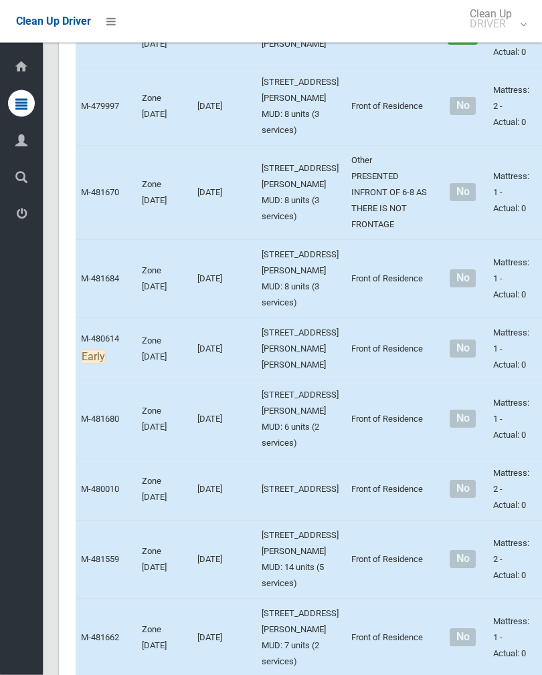
scroll to position [5851, 0]
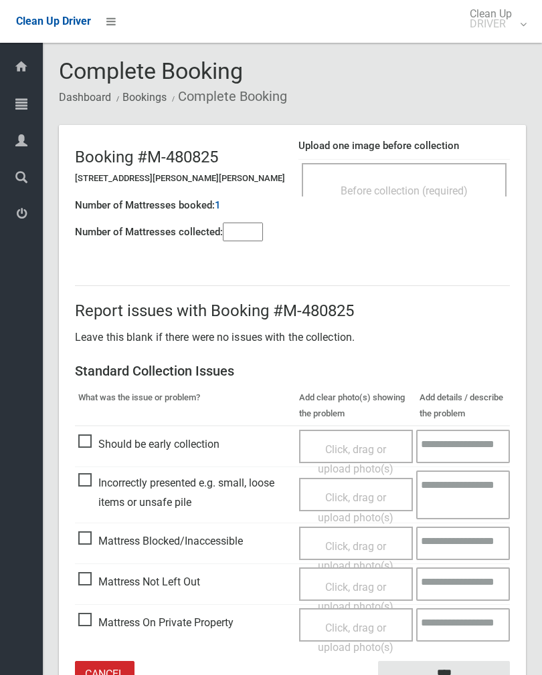
click at [263, 228] on input"] "number" at bounding box center [243, 232] width 40 height 19
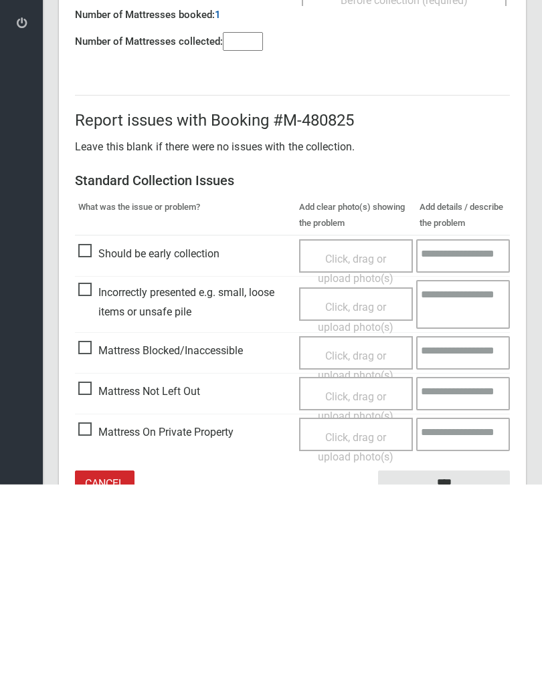
scroll to position [74, 0]
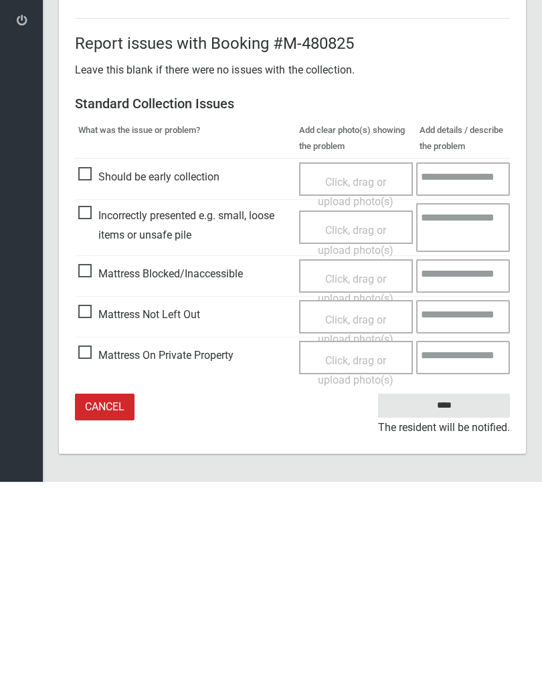
type input"] "*"
click at [85, 498] on span "Mattress Not Left Out" at bounding box center [139, 508] width 122 height 20
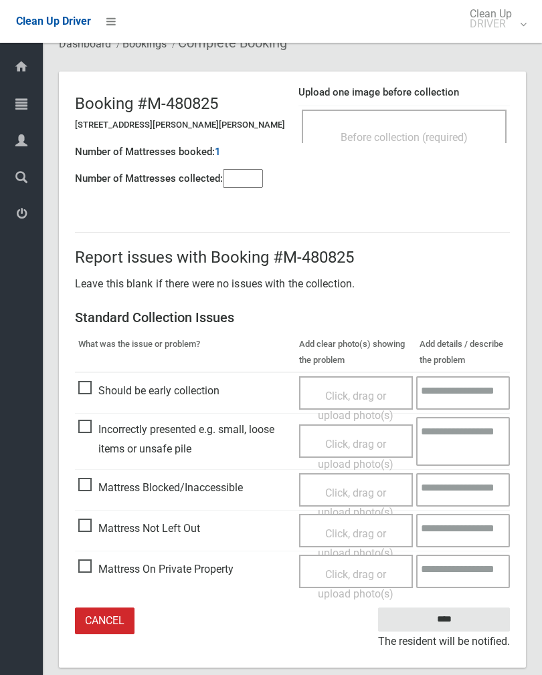
click at [338, 527] on span "Click, drag or upload photo(s)" at bounding box center [356, 543] width 76 height 33
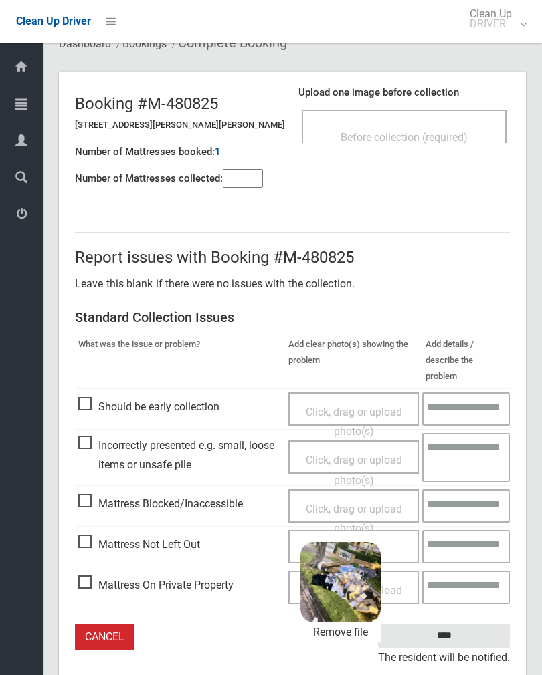
click at [472, 624] on input "****" at bounding box center [444, 636] width 132 height 25
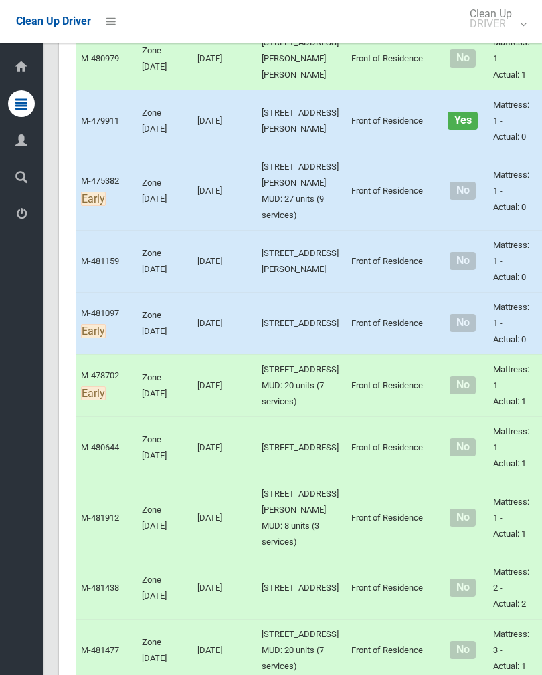
scroll to position [1107, 0]
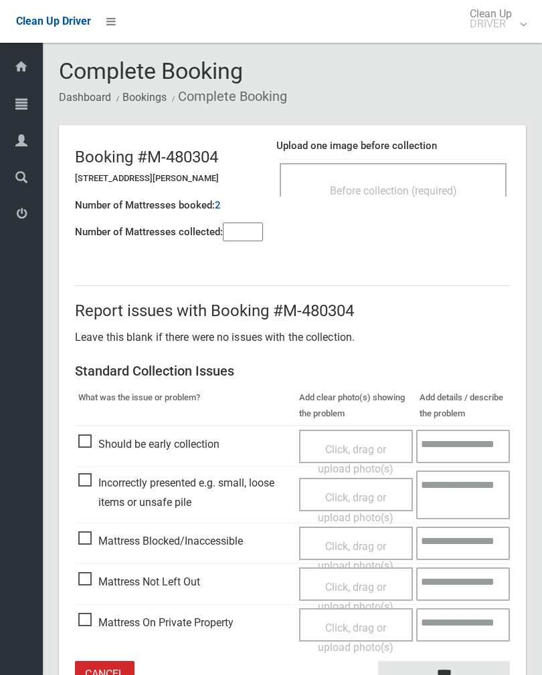
click at [449, 183] on div "Before collection (required)" at bounding box center [392, 190] width 197 height 25
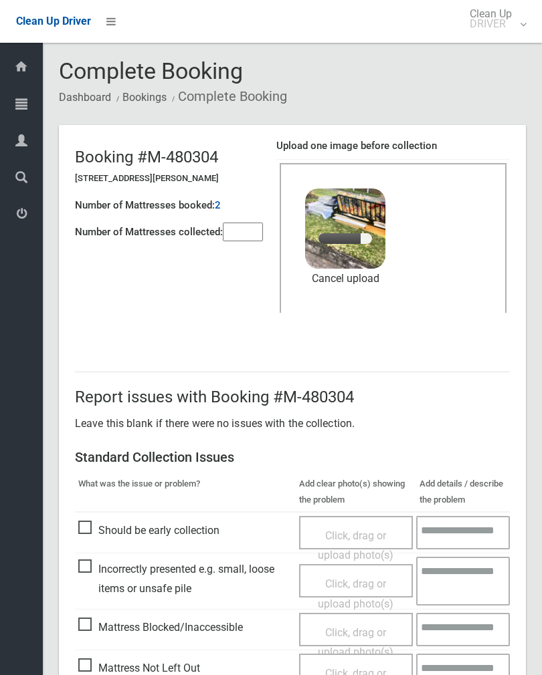
click at [239, 241] on input"] "number" at bounding box center [243, 232] width 40 height 19
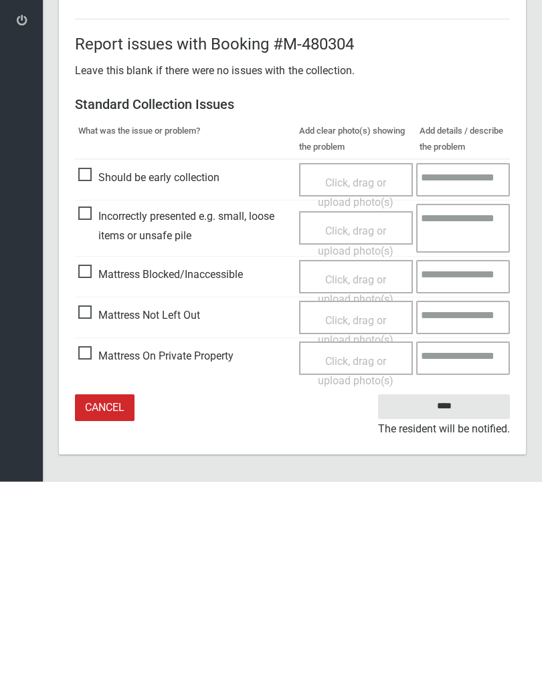
scroll to position [161, 0]
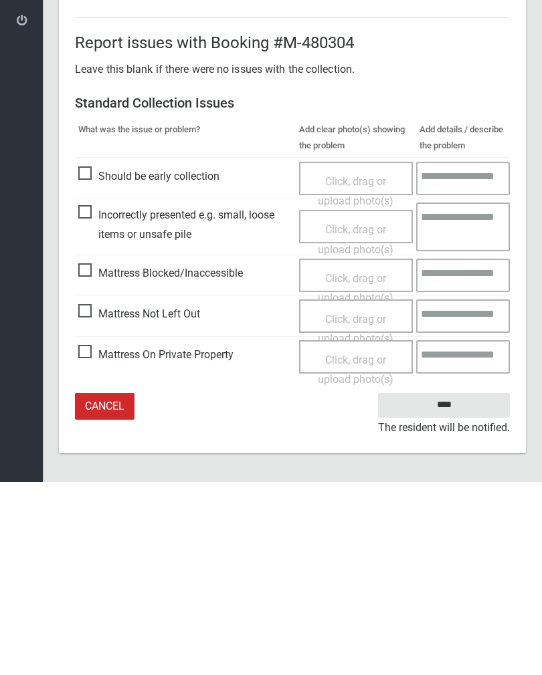
type input"] "*"
click at [457, 586] on input "****" at bounding box center [444, 598] width 132 height 25
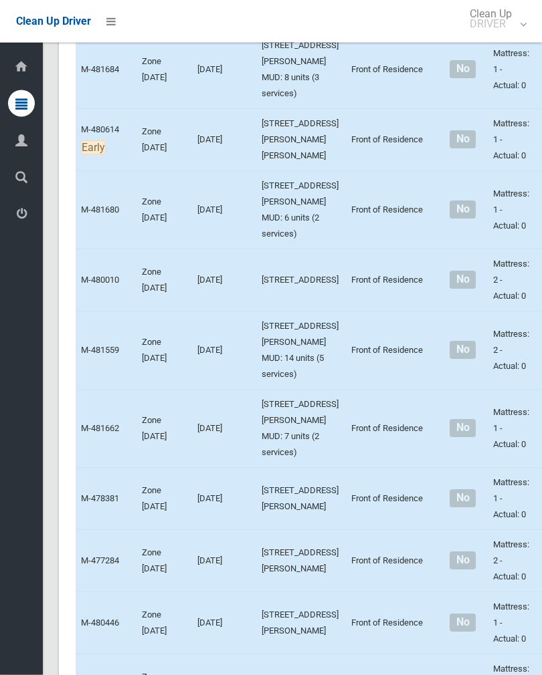
scroll to position [6085, 0]
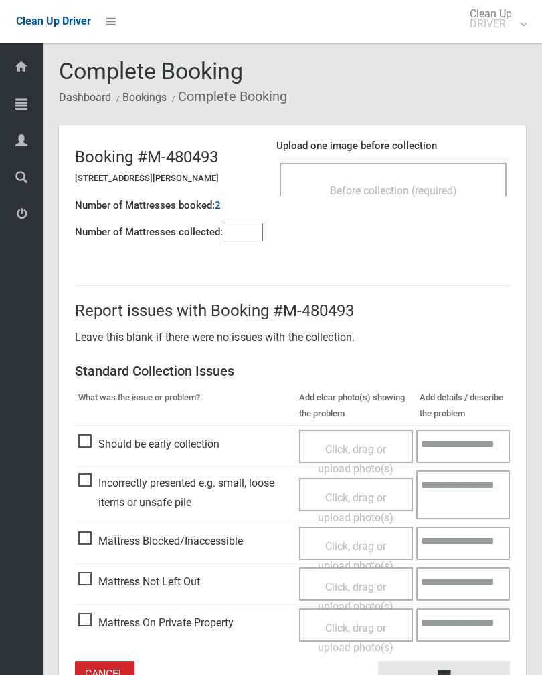
click at [437, 187] on span "Before collection (required)" at bounding box center [393, 191] width 127 height 13
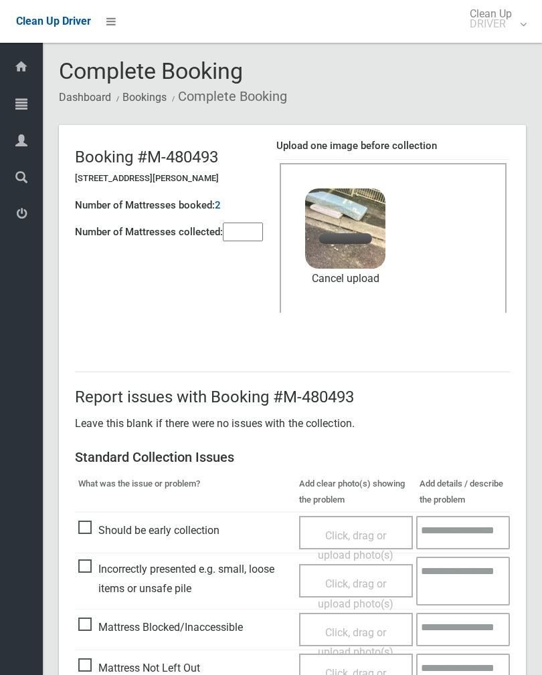
click at [251, 235] on input"] "number" at bounding box center [243, 232] width 40 height 19
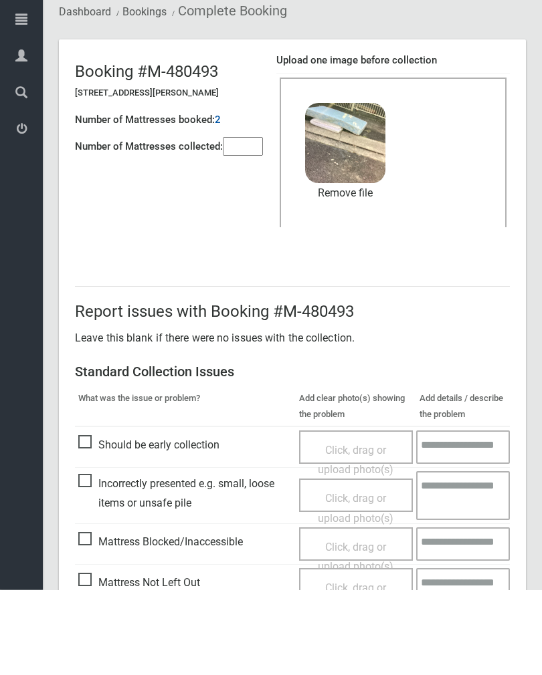
scroll to position [161, 0]
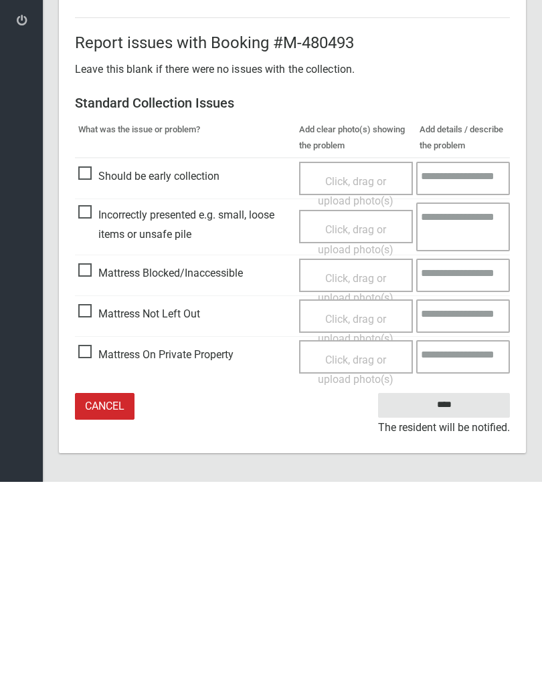
type input"] "*"
click at [449, 586] on input "****" at bounding box center [444, 598] width 132 height 25
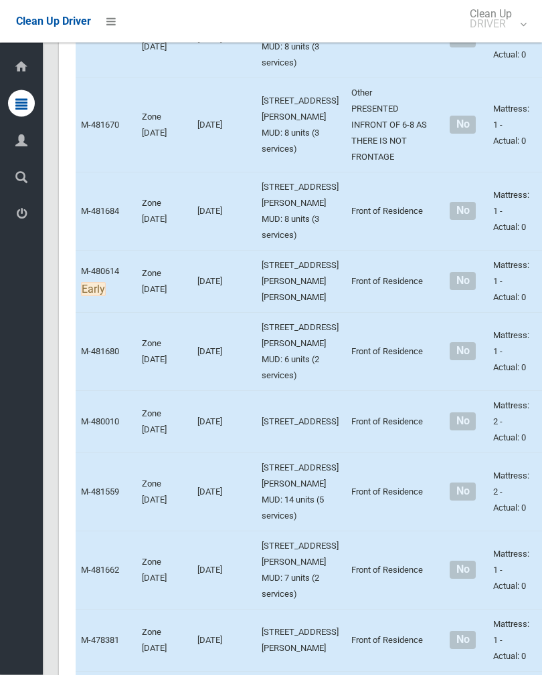
scroll to position [5992, 0]
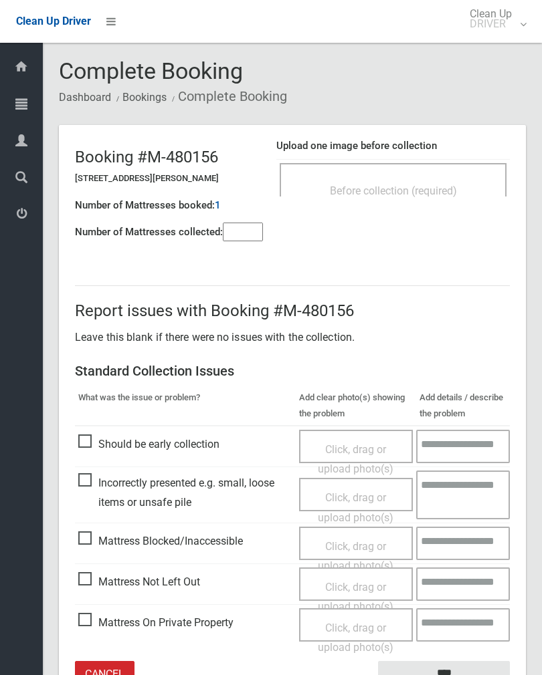
click at [449, 154] on div "Upload one image before collection Before collection (required)" at bounding box center [392, 174] width 233 height 84
click at [445, 175] on div "Before collection (required)" at bounding box center [392, 179] width 227 height 33
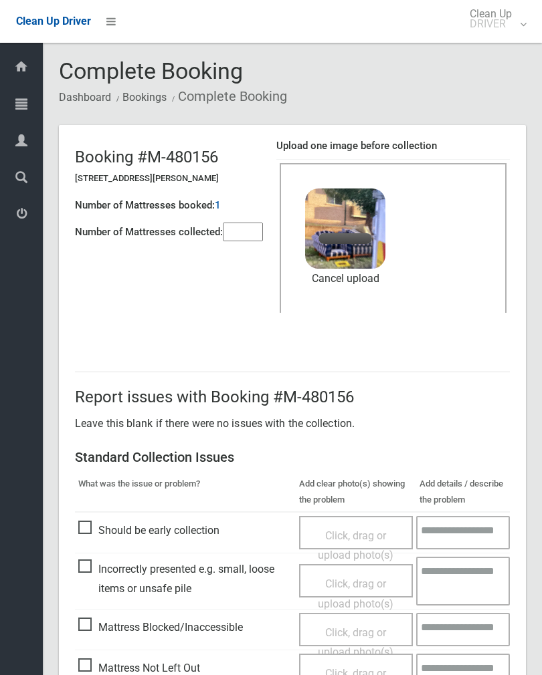
click at [260, 241] on input"] "number" at bounding box center [243, 232] width 40 height 19
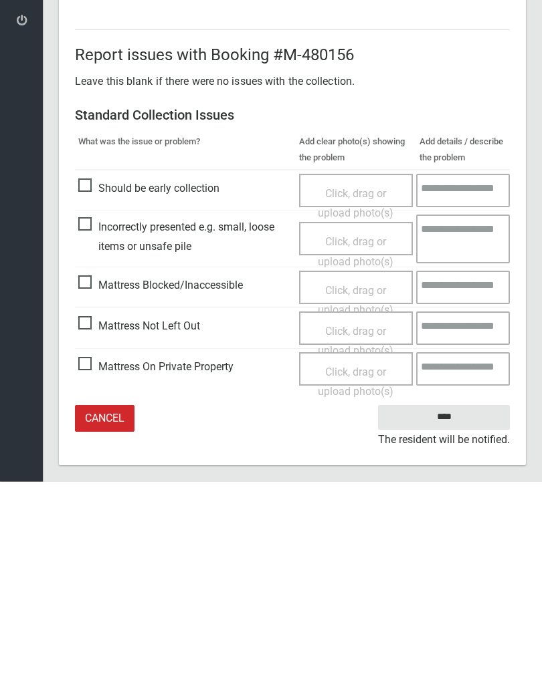
scroll to position [161, 0]
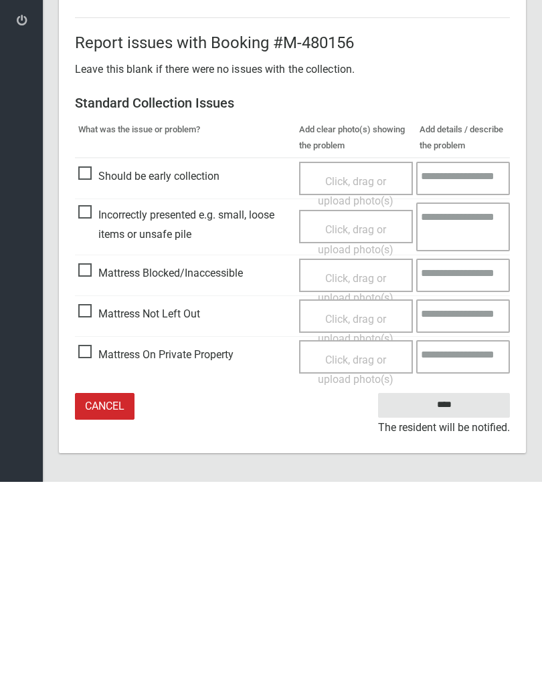
type input"] "*"
click at [460, 586] on input "****" at bounding box center [444, 598] width 132 height 25
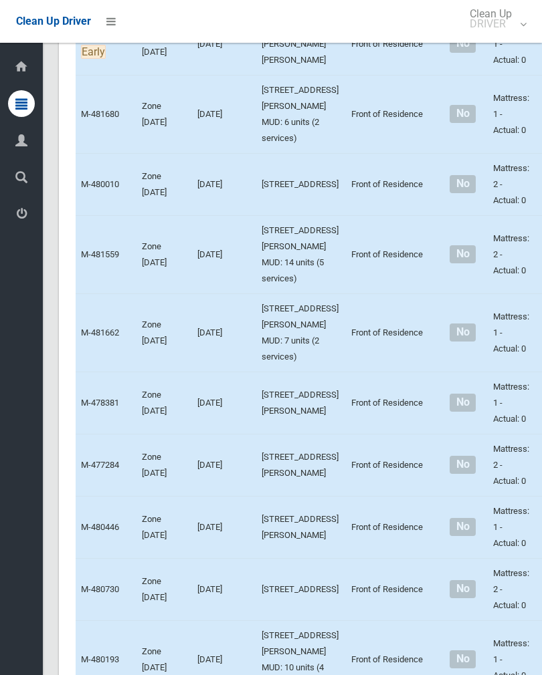
scroll to position [6182, 0]
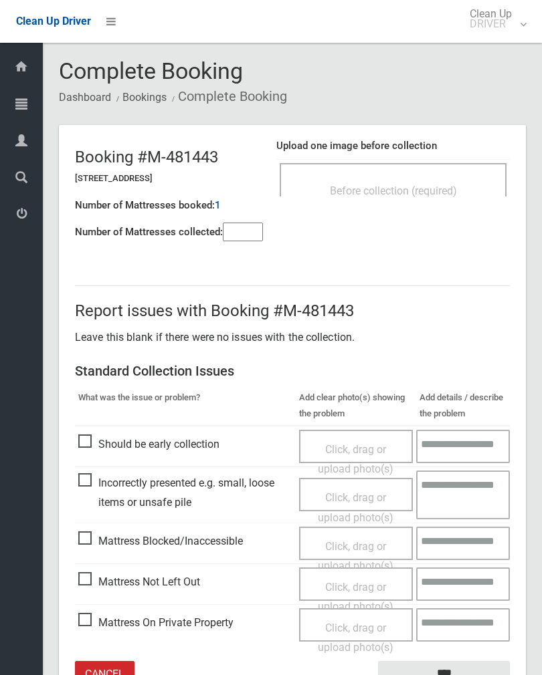
click at [434, 191] on span "Before collection (required)" at bounding box center [393, 191] width 127 height 13
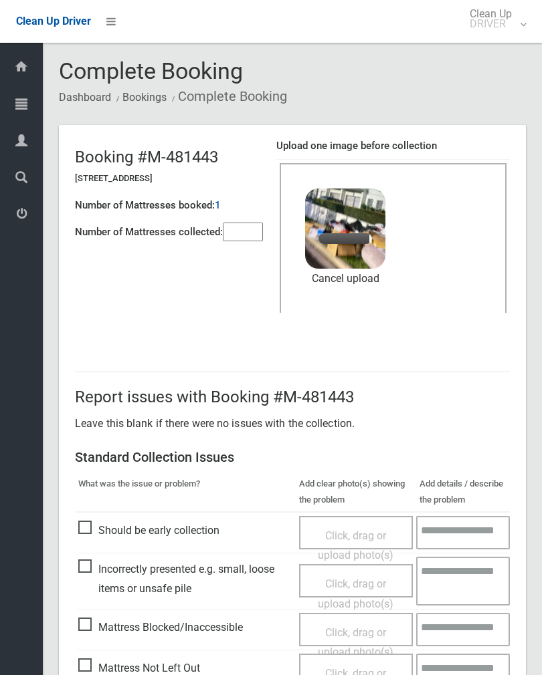
click at [244, 238] on input"] "number" at bounding box center [243, 232] width 40 height 19
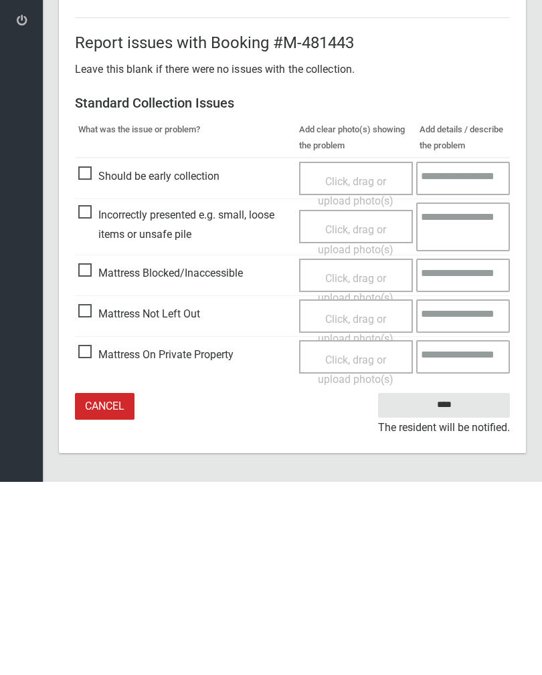
type input"] "*"
click at [447, 586] on input "****" at bounding box center [444, 598] width 132 height 25
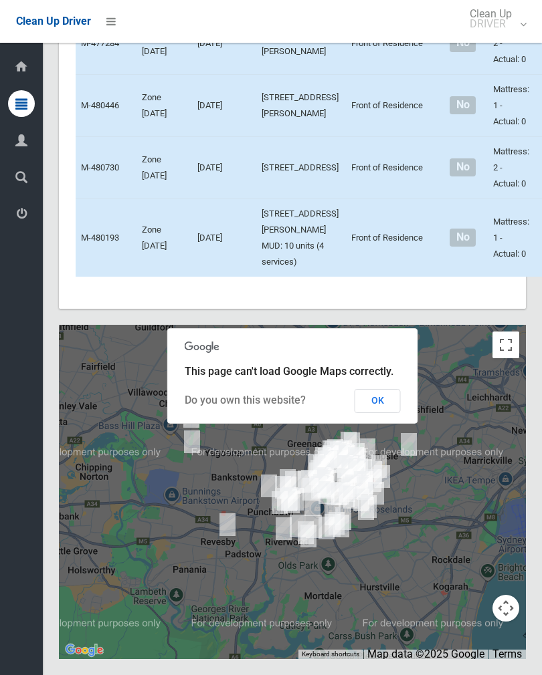
scroll to position [7117, 0]
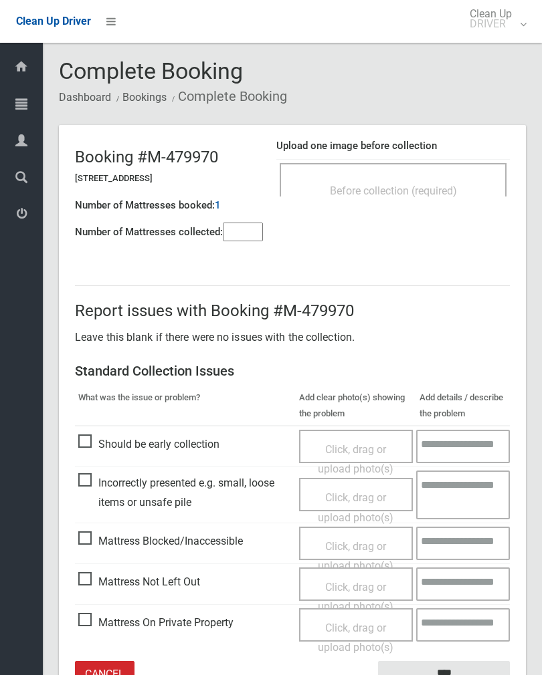
click at [432, 163] on div "Before collection (required)" at bounding box center [392, 179] width 227 height 33
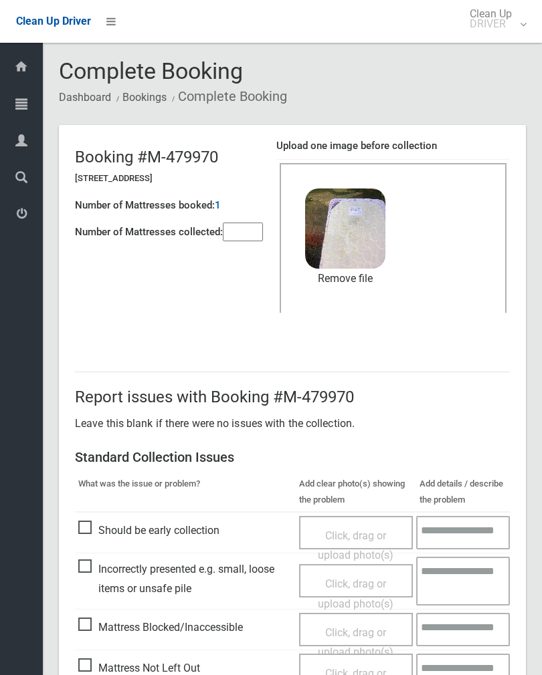
click at [259, 230] on input"] "number" at bounding box center [243, 232] width 40 height 19
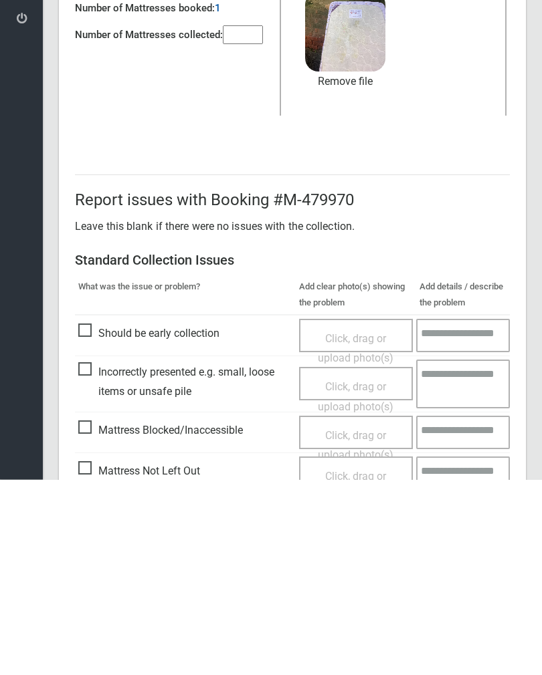
scroll to position [161, 0]
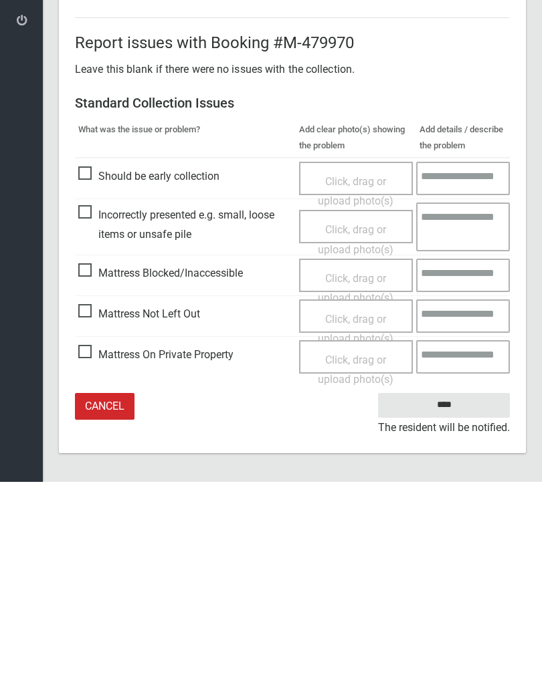
type input"] "*"
click at [450, 586] on input "****" at bounding box center [444, 598] width 132 height 25
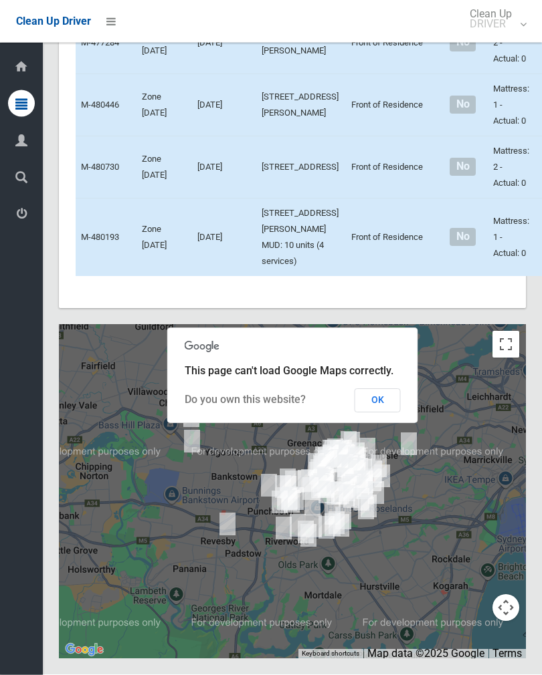
scroll to position [7277, 0]
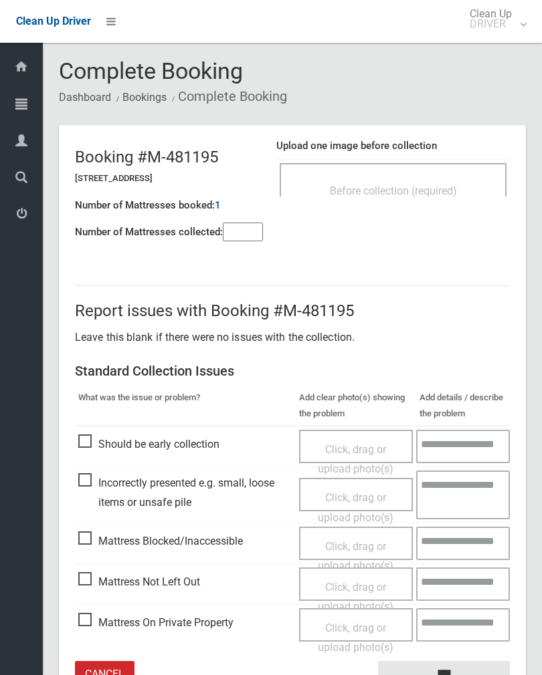
click at [421, 199] on div "Before collection (required)" at bounding box center [392, 190] width 197 height 25
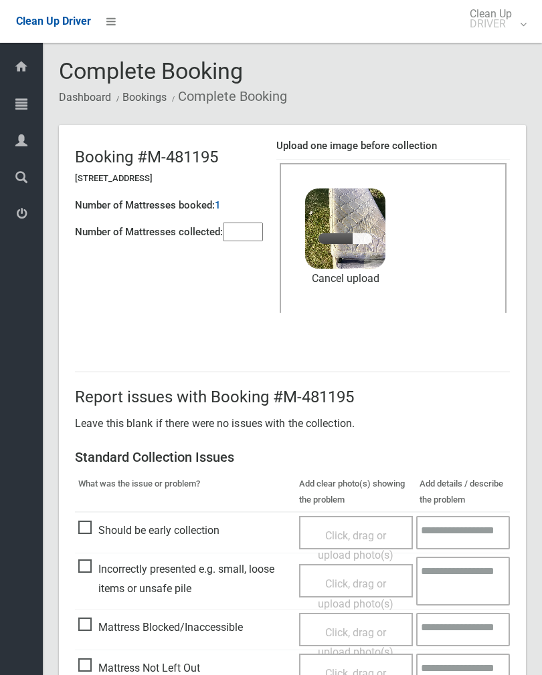
click at [255, 237] on input"] "number" at bounding box center [243, 232] width 40 height 19
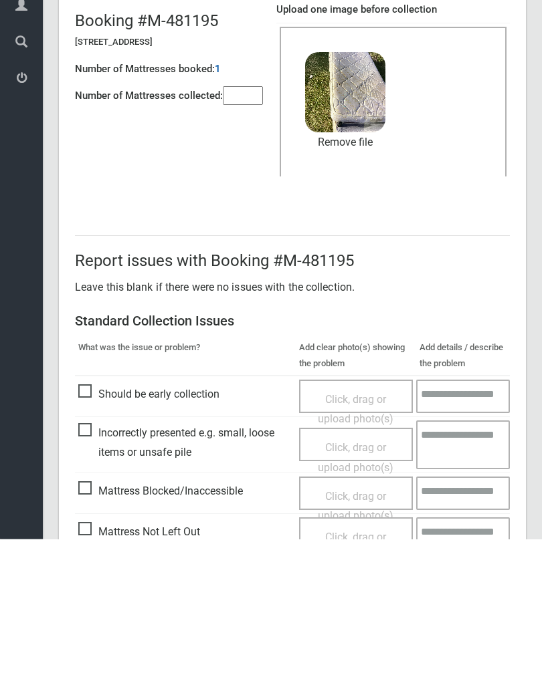
scroll to position [161, 0]
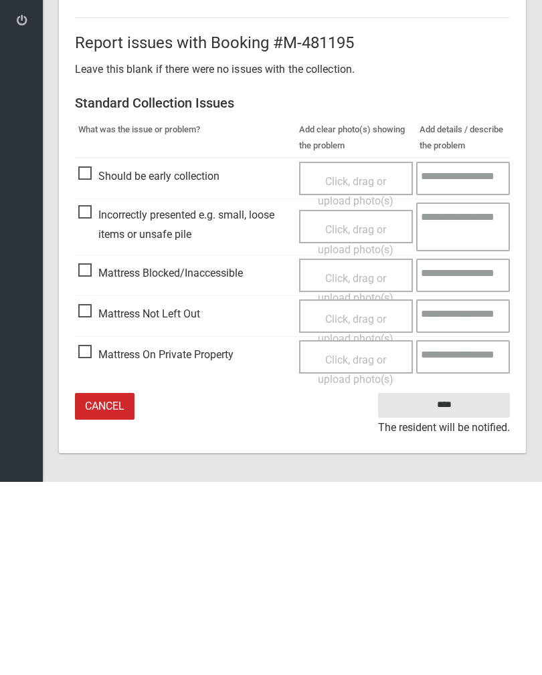
type input"] "*"
click at [452, 586] on input "****" at bounding box center [444, 598] width 132 height 25
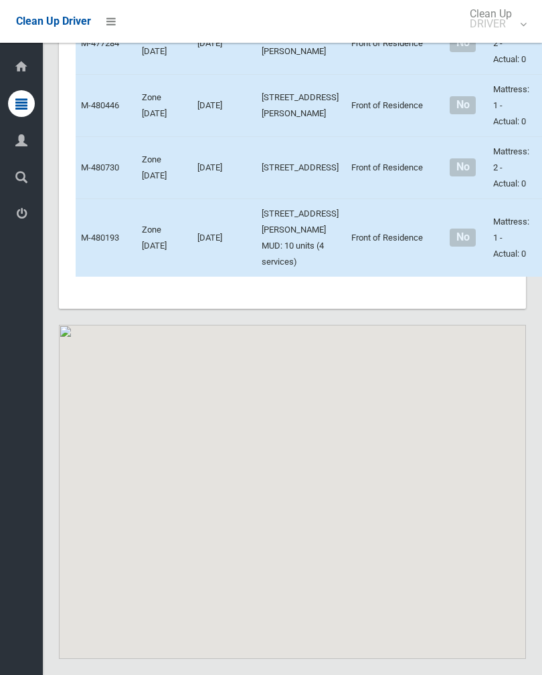
scroll to position [6882, 0]
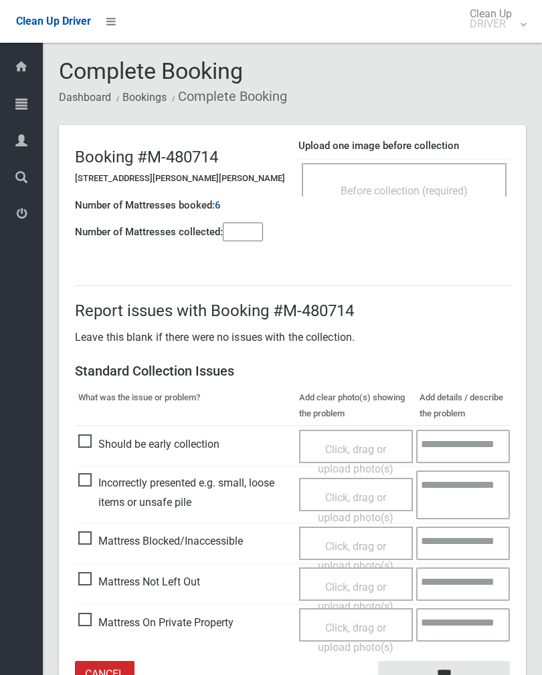
click at [433, 166] on div "Before collection (required)" at bounding box center [404, 179] width 205 height 33
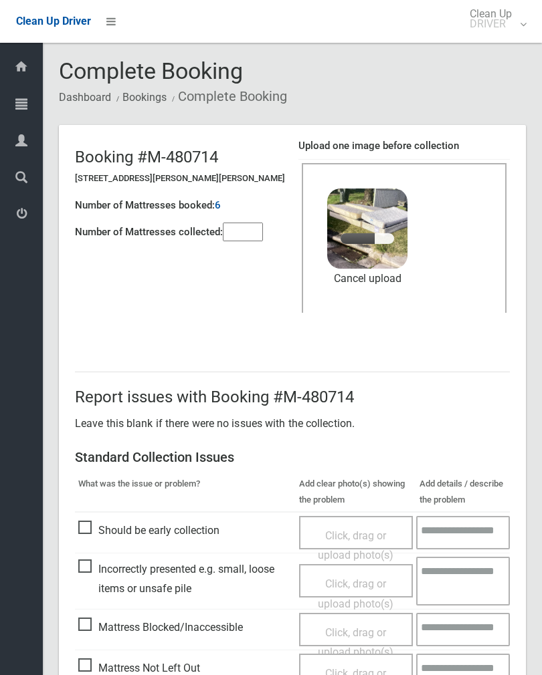
click at [248, 229] on input"] "number" at bounding box center [243, 232] width 40 height 19
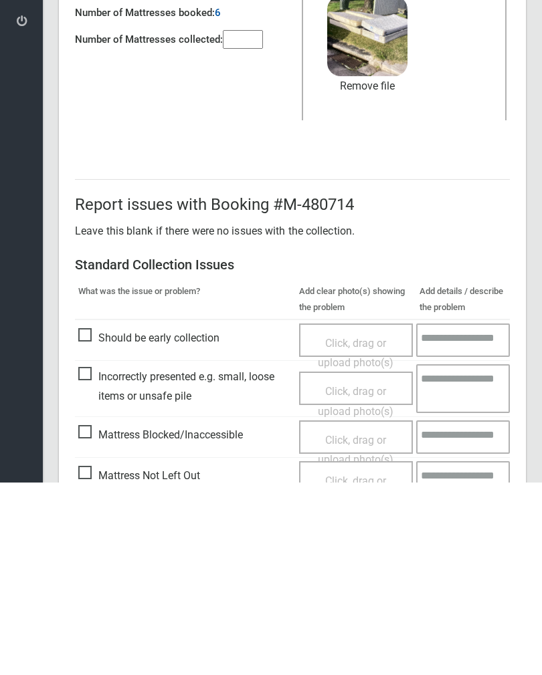
scroll to position [161, 0]
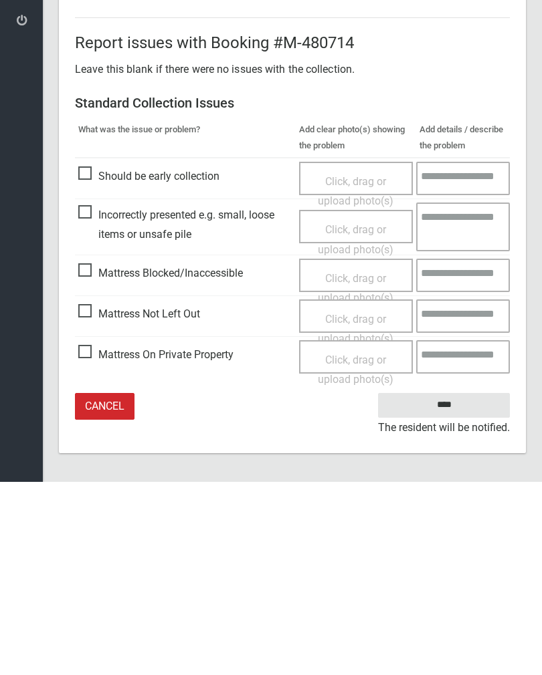
type input"] "*"
click at [458, 586] on input "****" at bounding box center [444, 598] width 132 height 25
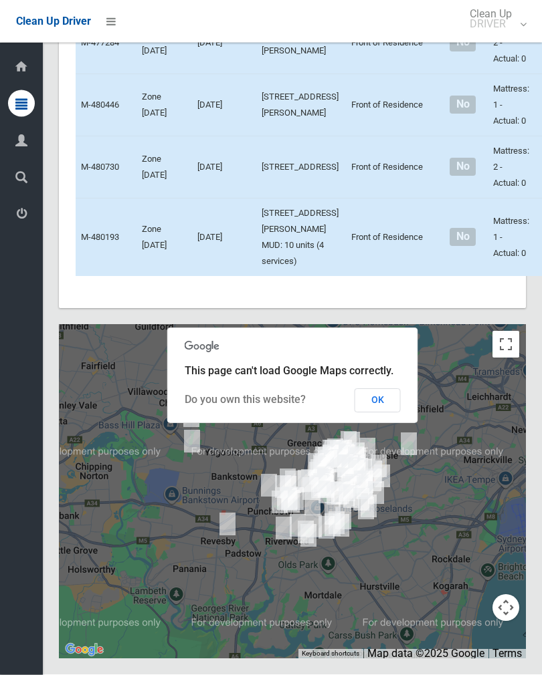
scroll to position [6864, 0]
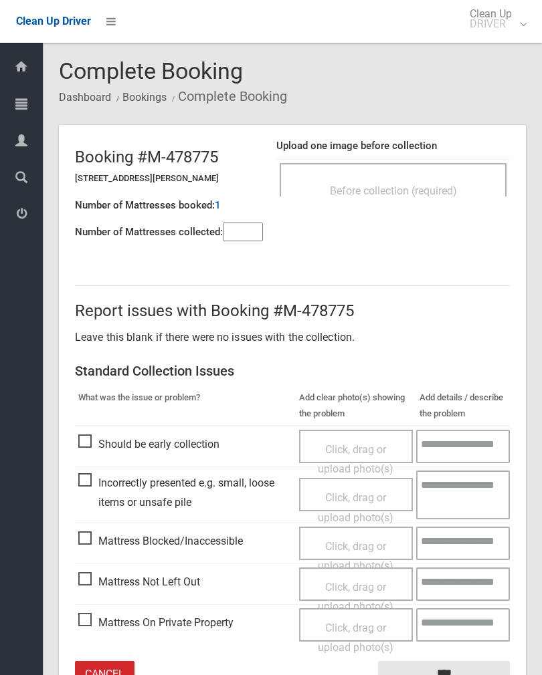
click at [251, 233] on input"] "number" at bounding box center [243, 232] width 40 height 19
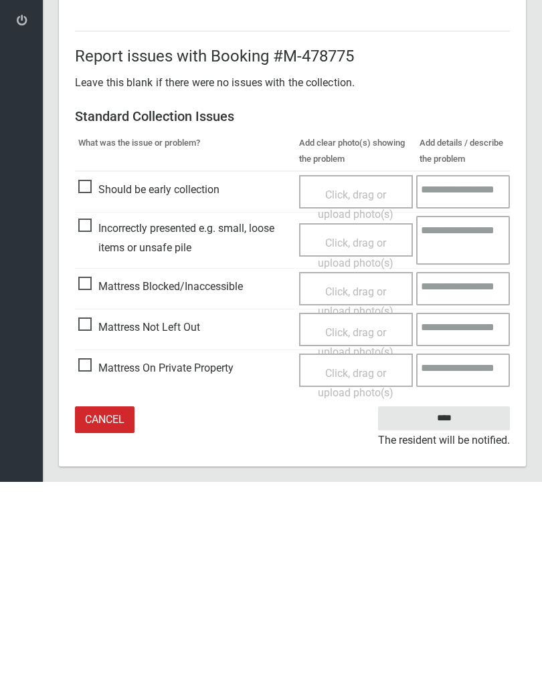
scroll to position [74, 0]
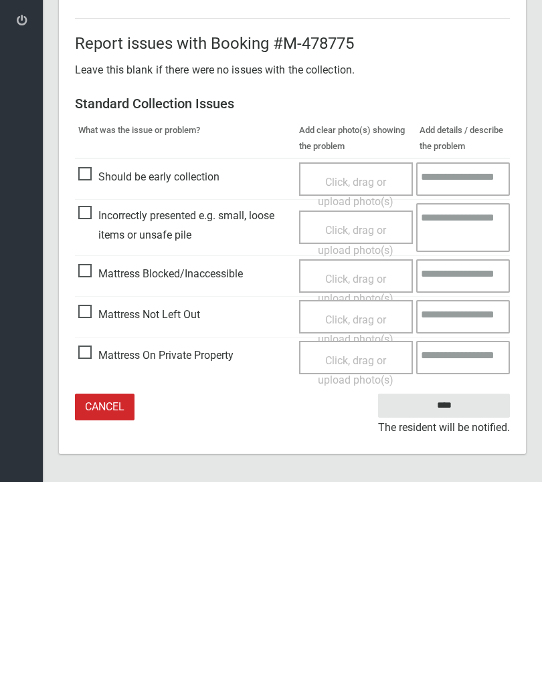
type input"] "*"
click at [84, 498] on span "Mattress Not Left Out" at bounding box center [139, 508] width 122 height 20
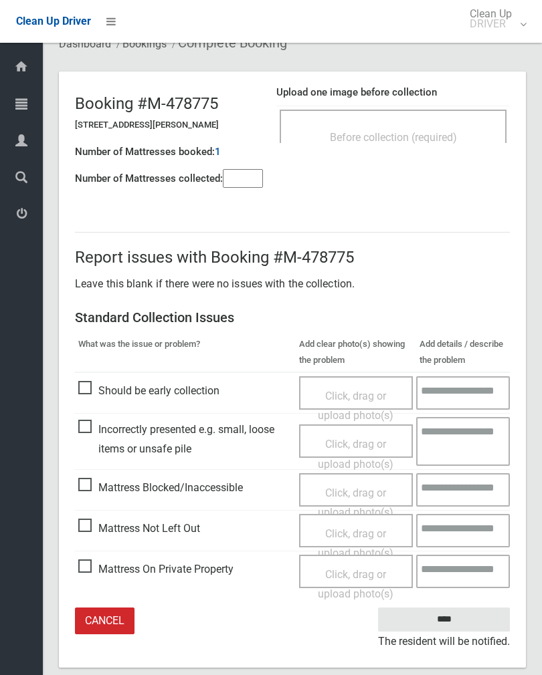
click at [361, 536] on span "Click, drag or upload photo(s)" at bounding box center [356, 543] width 76 height 33
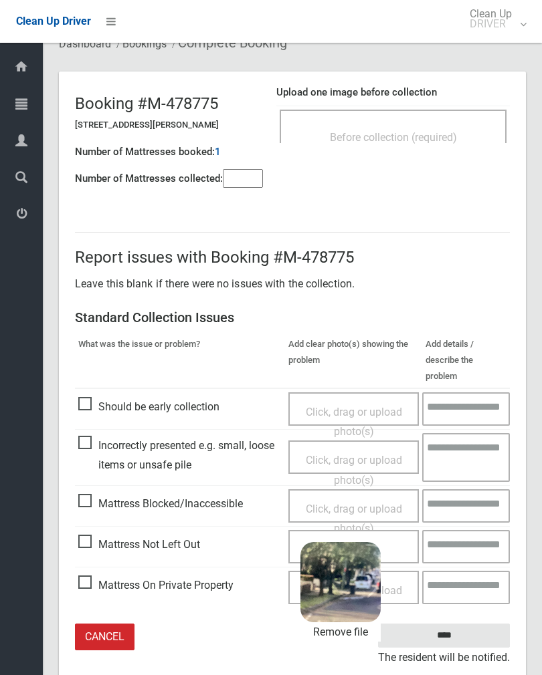
click at [467, 625] on input "****" at bounding box center [444, 636] width 132 height 25
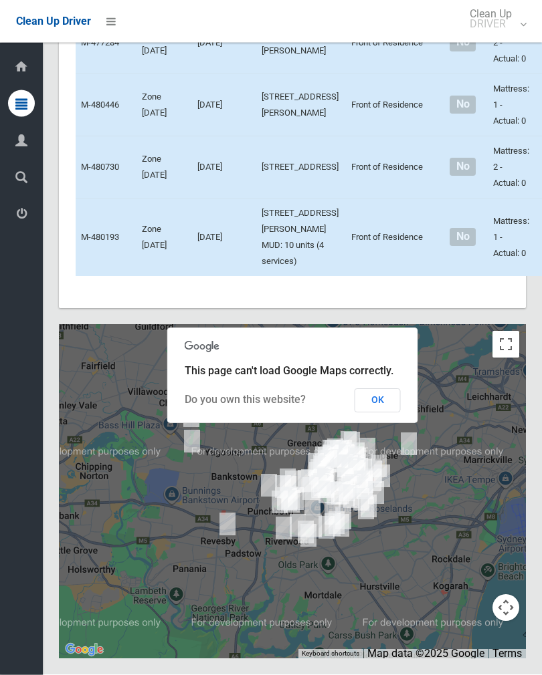
scroll to position [6666, 0]
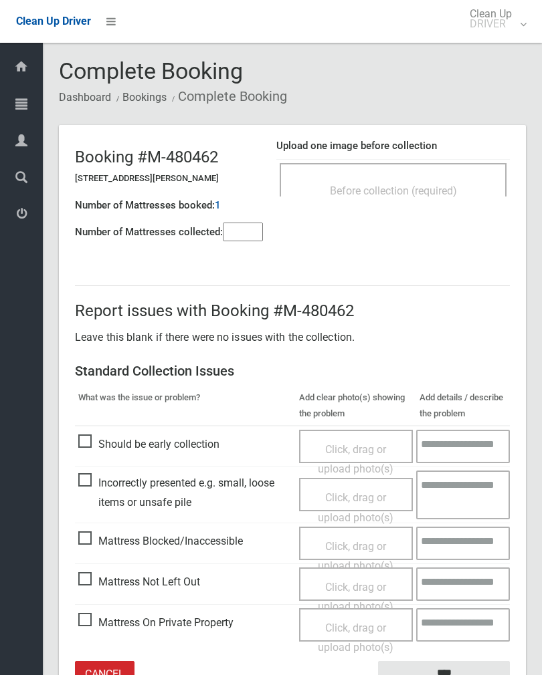
click at [448, 190] on span "Before collection (required)" at bounding box center [393, 191] width 127 height 13
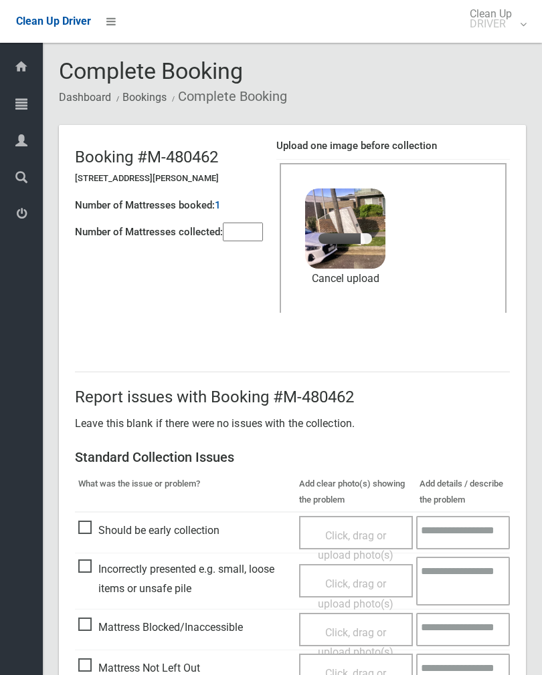
click at [248, 239] on input"] "number" at bounding box center [243, 232] width 40 height 19
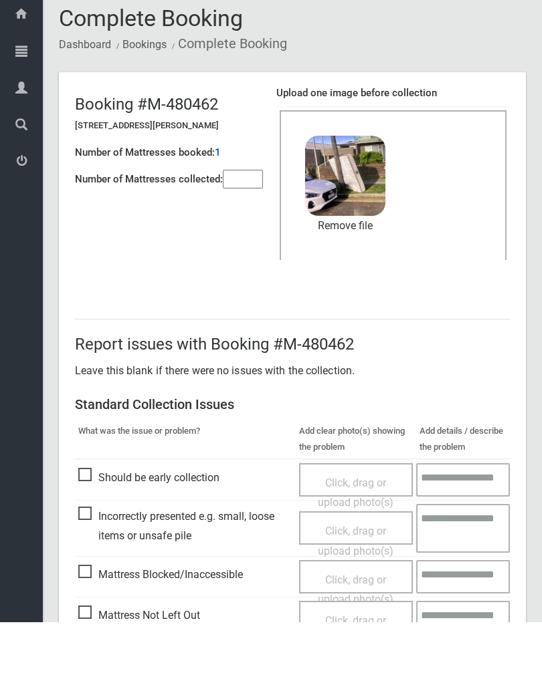
scroll to position [161, 0]
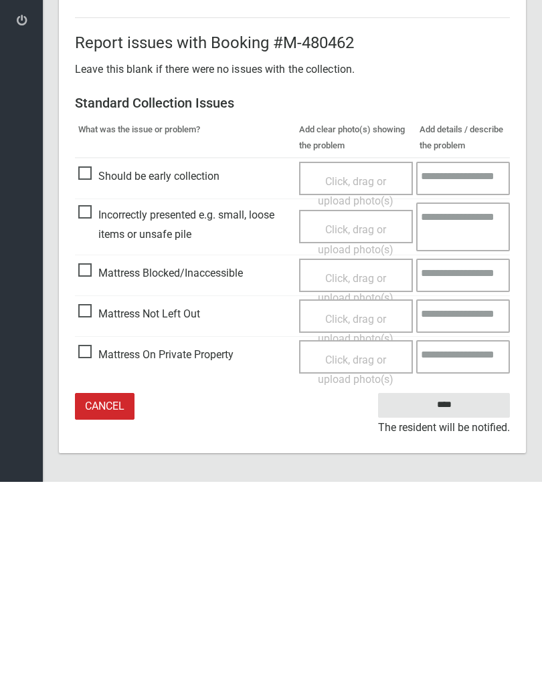
type input"] "*"
click at [459, 586] on input "****" at bounding box center [444, 598] width 132 height 25
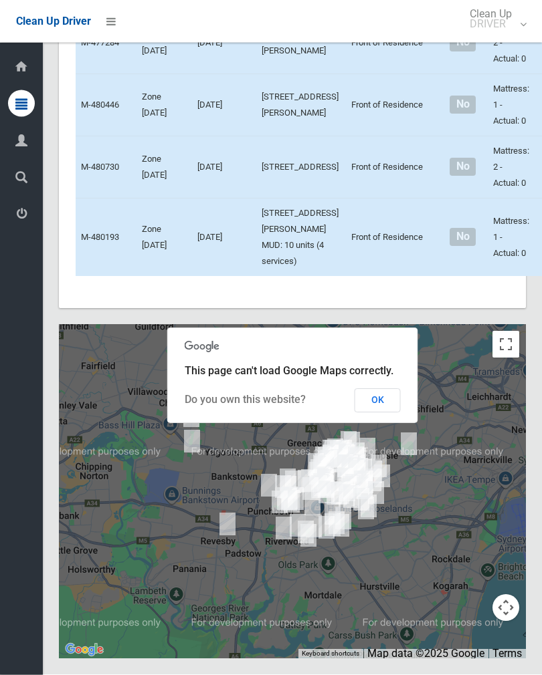
scroll to position [7379, 0]
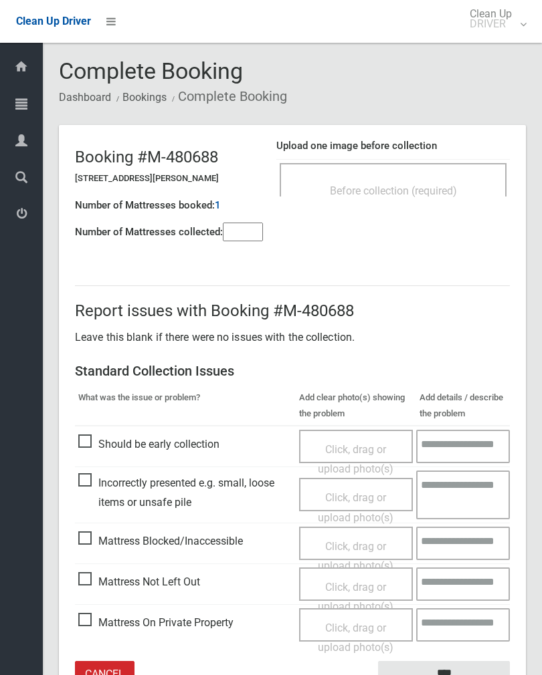
click at [455, 178] on div "Before collection (required)" at bounding box center [392, 190] width 197 height 25
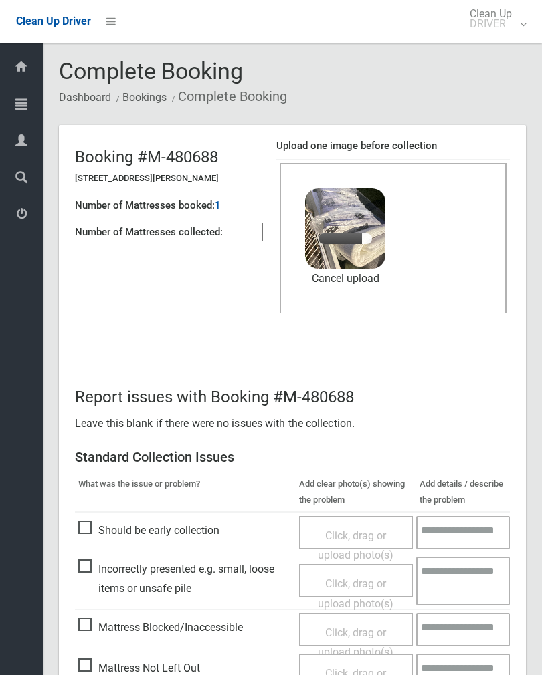
click at [250, 230] on input"] "number" at bounding box center [243, 232] width 40 height 19
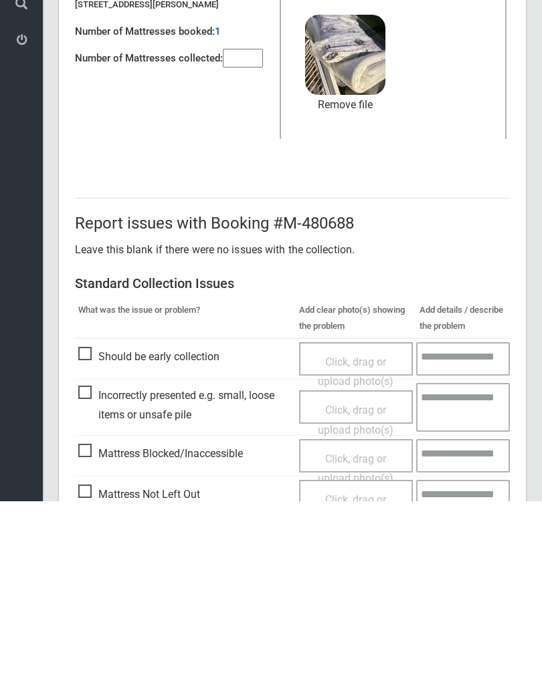
scroll to position [161, 0]
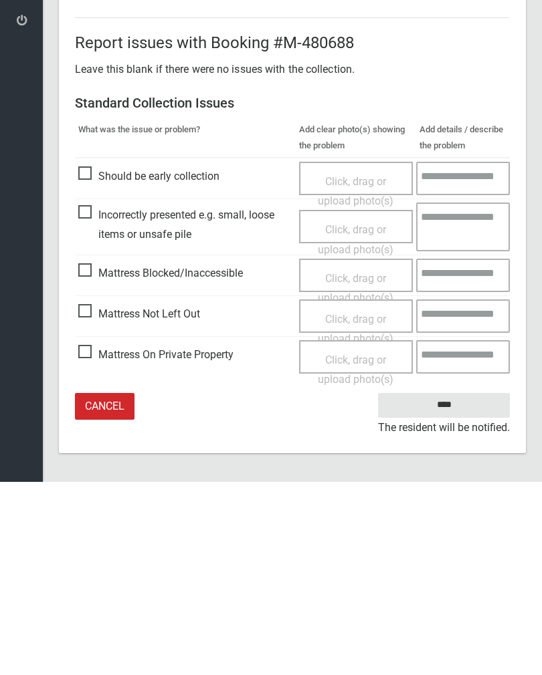
type input"] "*"
click at [458, 586] on input "****" at bounding box center [444, 598] width 132 height 25
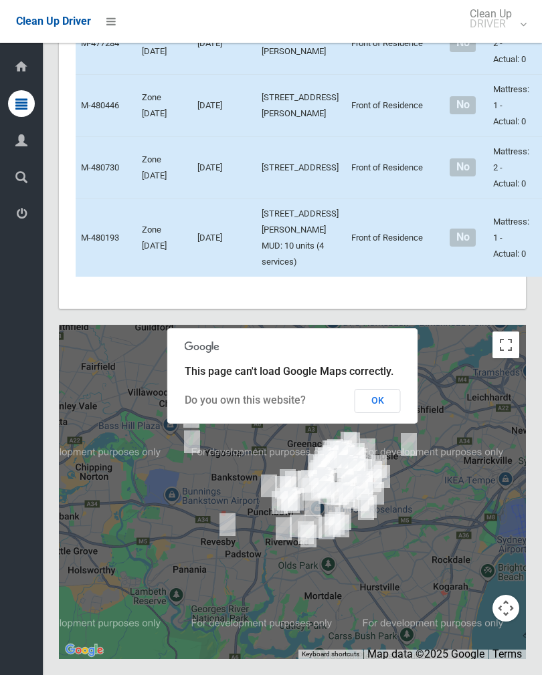
scroll to position [7501, 0]
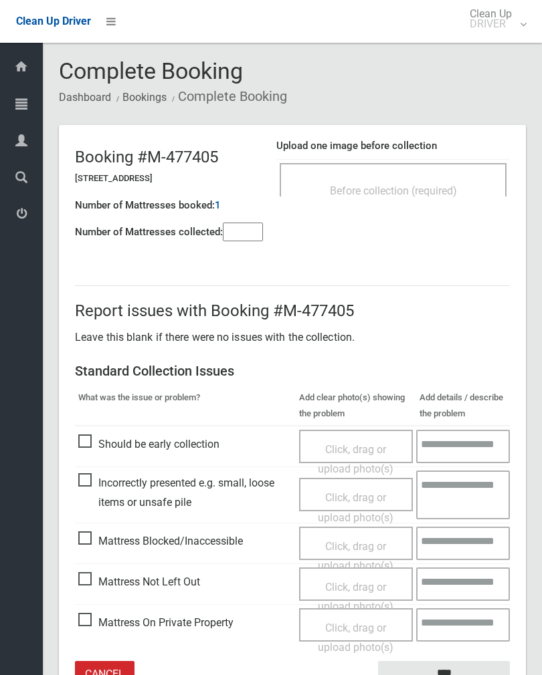
click at [461, 181] on div "Before collection (required)" at bounding box center [392, 190] width 197 height 25
click at [246, 241] on input"] "number" at bounding box center [243, 232] width 40 height 19
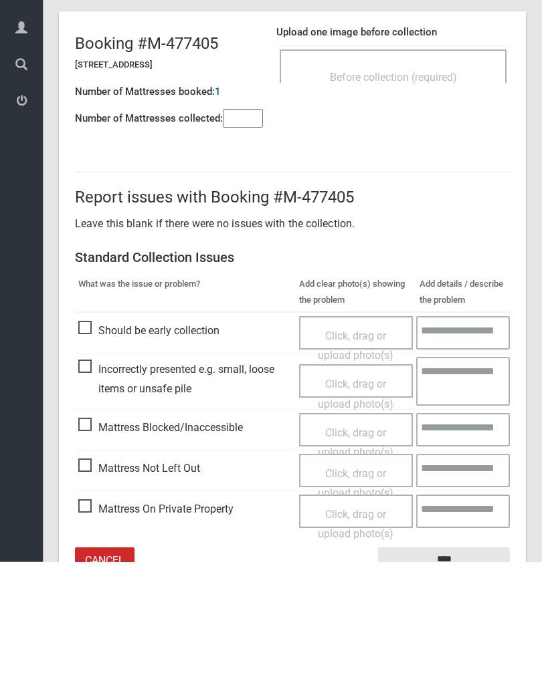
scroll to position [74, 0]
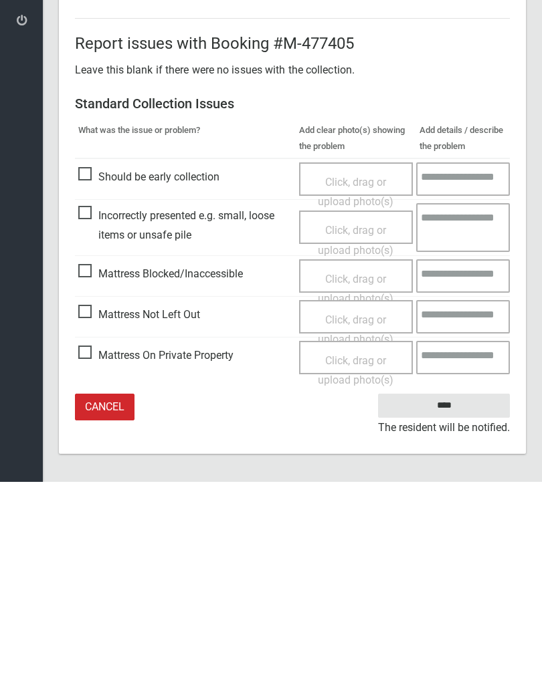
type input"] "*"
click at [94, 498] on span "Mattress Not Left Out" at bounding box center [139, 508] width 122 height 20
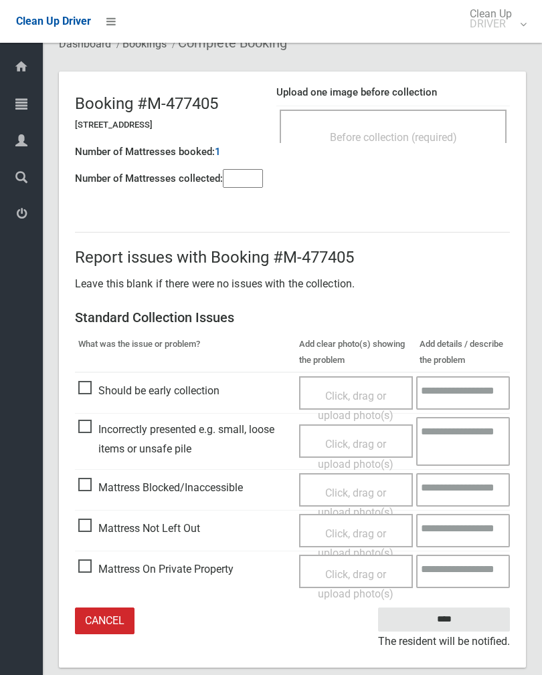
click at [360, 534] on span "Click, drag or upload photo(s)" at bounding box center [356, 543] width 76 height 33
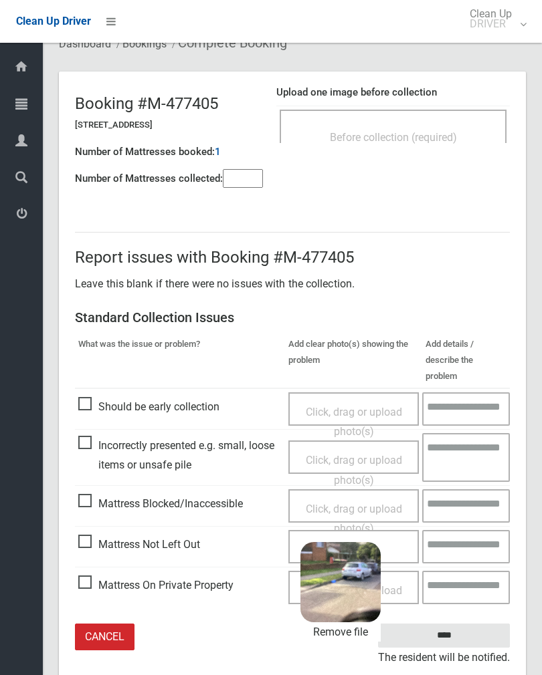
click at [457, 624] on input "****" at bounding box center [444, 636] width 132 height 25
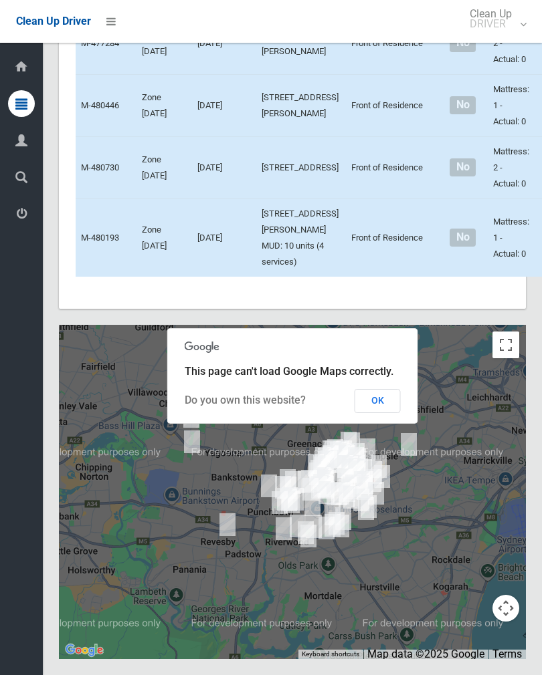
scroll to position [7682, 0]
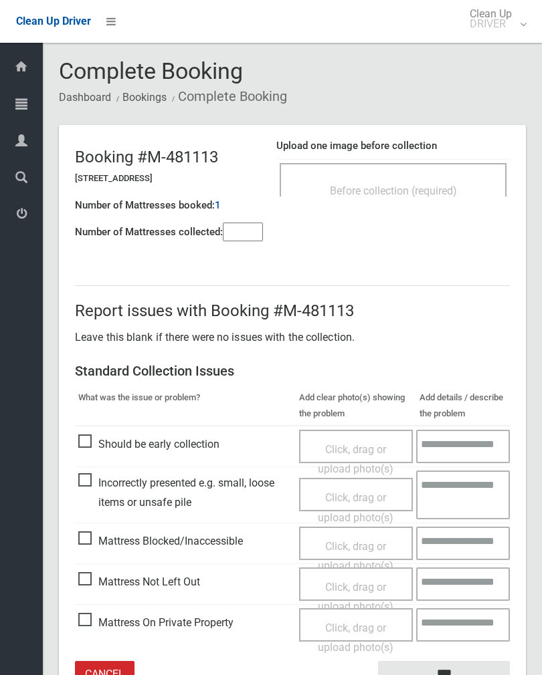
click at [246, 235] on input"] "number" at bounding box center [243, 232] width 40 height 19
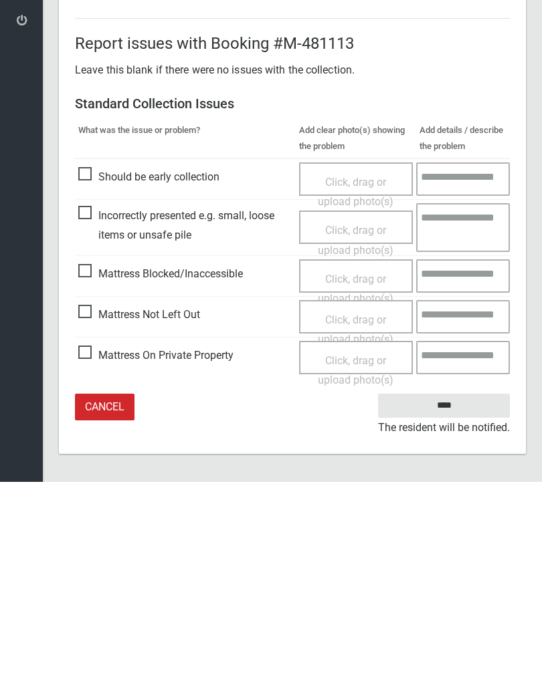
type input"] "*"
click at [91, 498] on span "Mattress Not Left Out" at bounding box center [139, 508] width 122 height 20
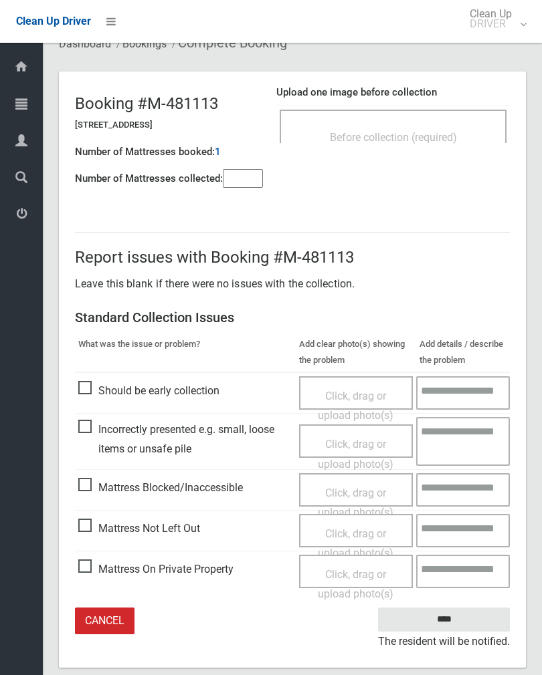
click at [367, 531] on span "Click, drag or upload photo(s)" at bounding box center [356, 543] width 76 height 33
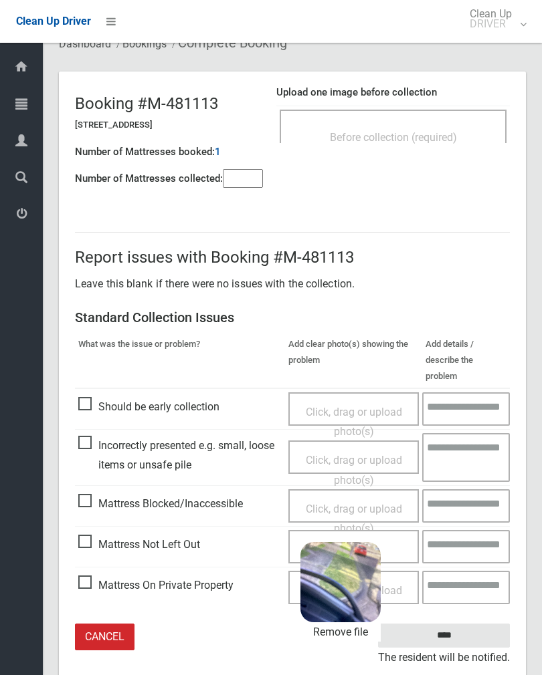
click at [489, 624] on input "****" at bounding box center [444, 636] width 132 height 25
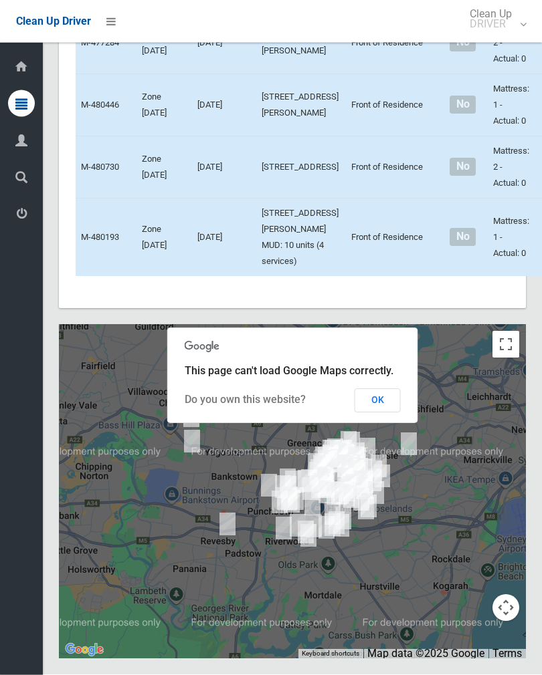
scroll to position [7537, 0]
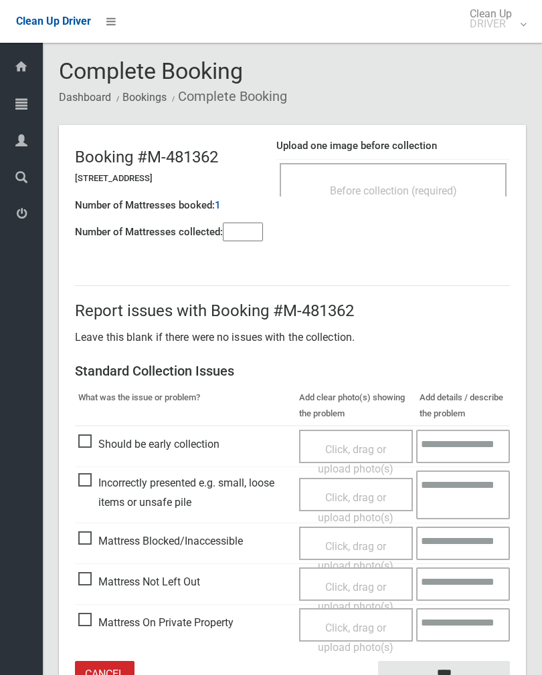
click at [255, 235] on input"] "number" at bounding box center [243, 232] width 40 height 19
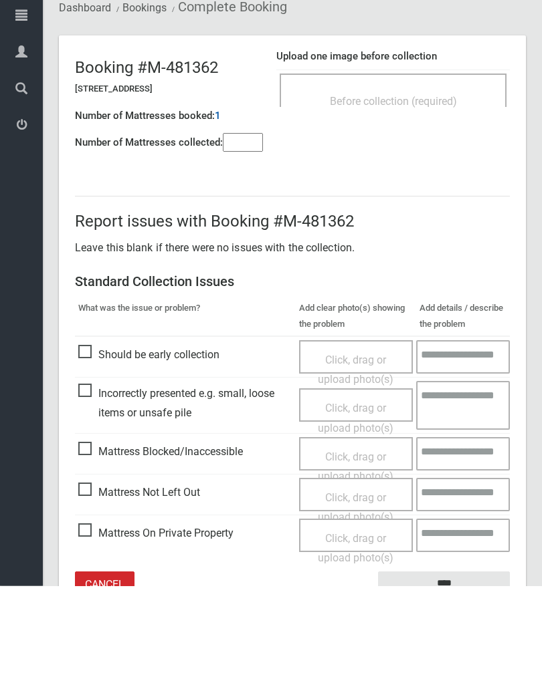
scroll to position [74, 0]
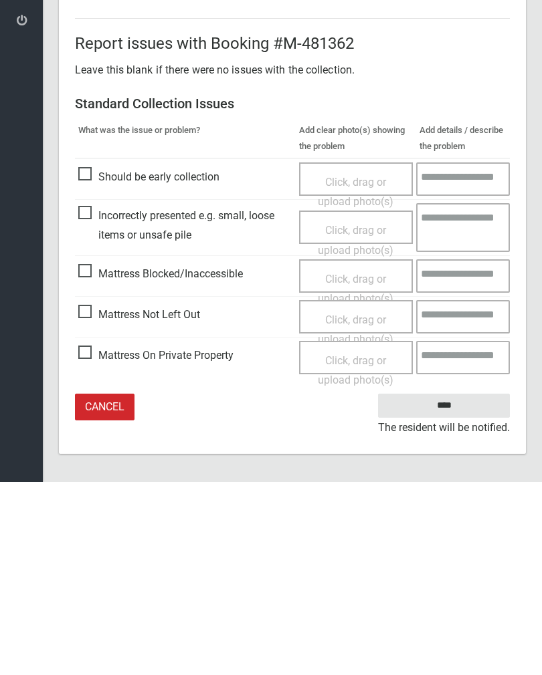
type input"] "*"
click at [88, 498] on span "Mattress Not Left Out" at bounding box center [139, 508] width 122 height 20
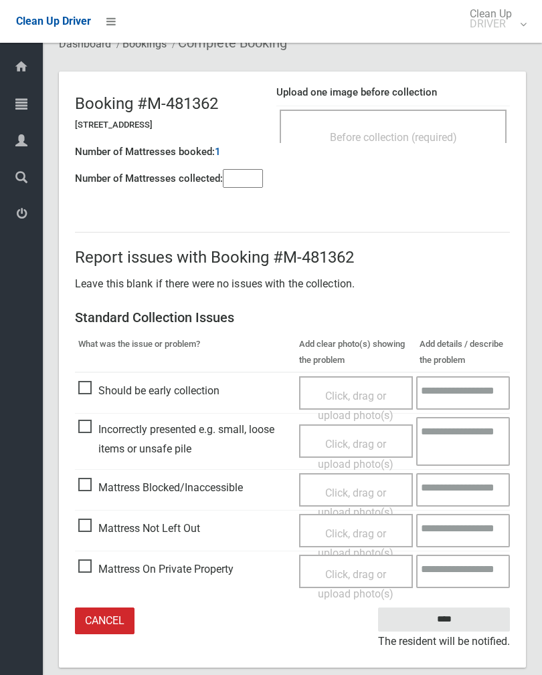
click at [364, 530] on span "Click, drag or upload photo(s)" at bounding box center [356, 543] width 76 height 33
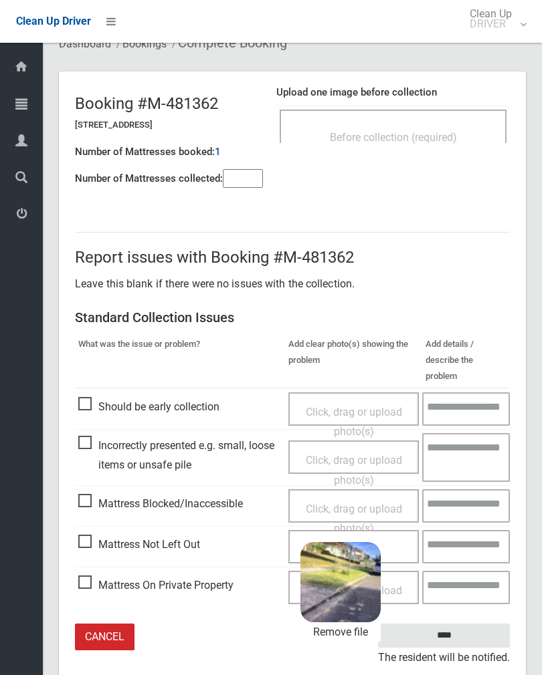
click at [479, 624] on input "****" at bounding box center [444, 636] width 132 height 25
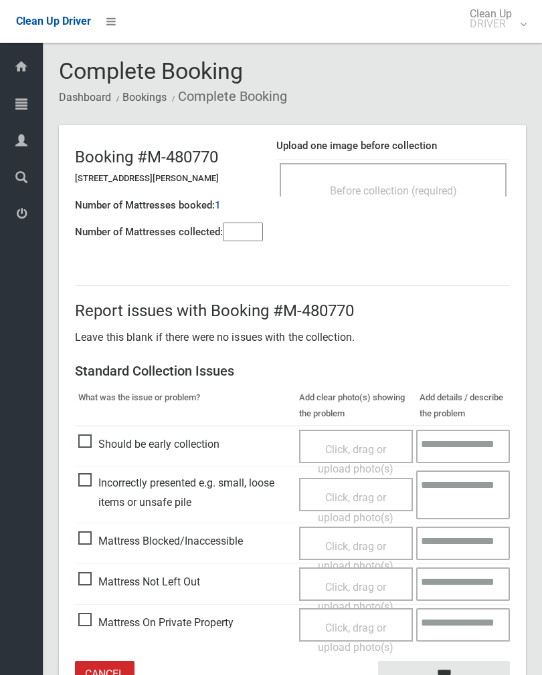
click at [435, 163] on div "Before collection (required)" at bounding box center [392, 179] width 227 height 33
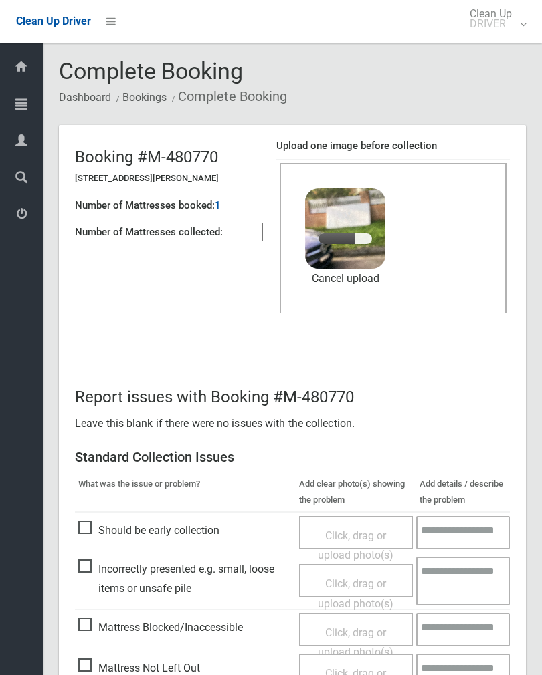
click at [255, 229] on input"] "number" at bounding box center [243, 232] width 40 height 19
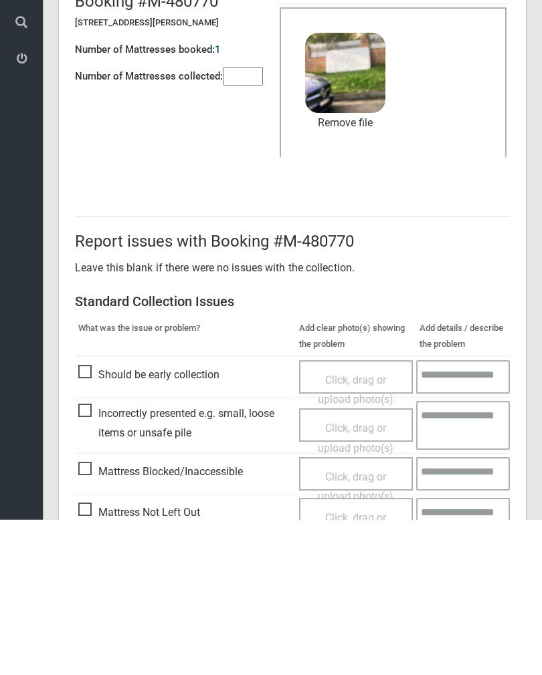
scroll to position [161, 0]
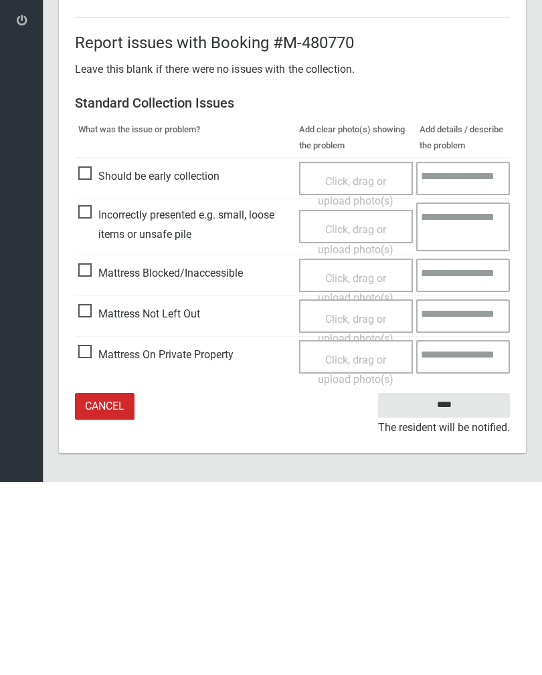
type input"] "*"
click at [450, 586] on input "****" at bounding box center [444, 598] width 132 height 25
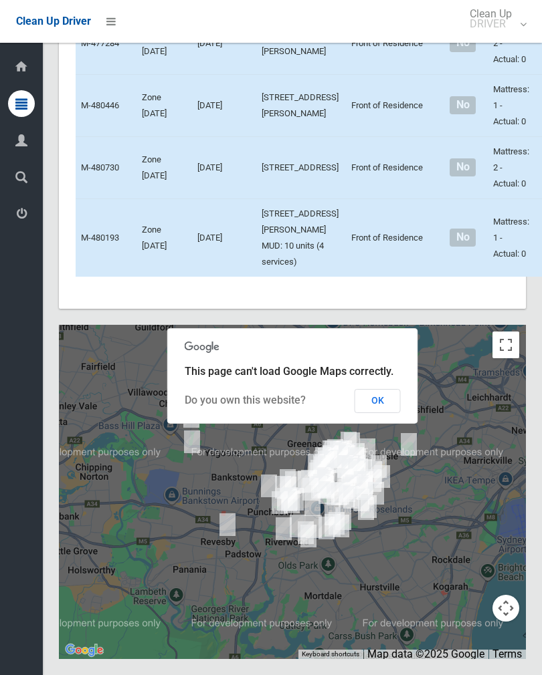
scroll to position [9354, 0]
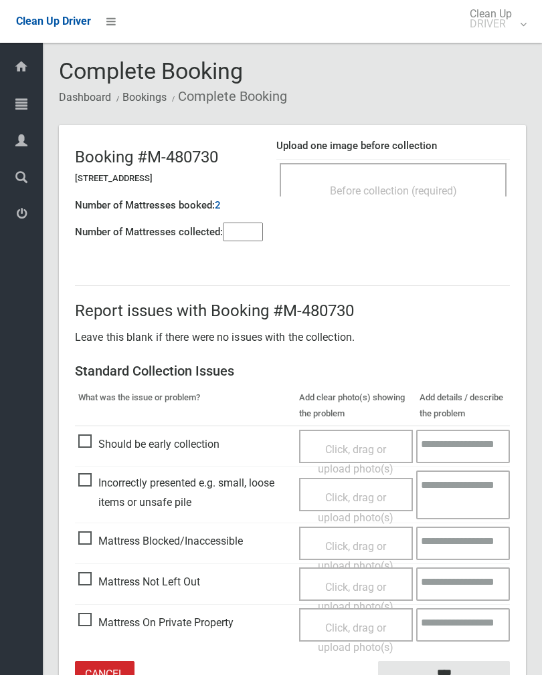
click at [450, 185] on span "Before collection (required)" at bounding box center [393, 191] width 127 height 13
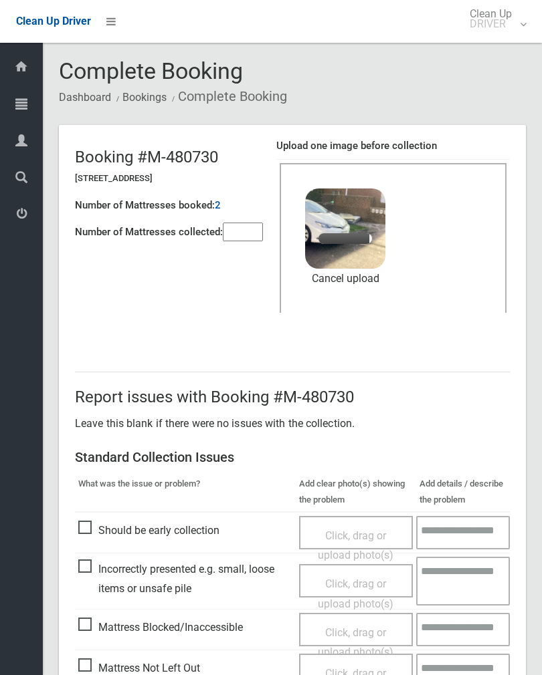
click at [243, 231] on input"] "number" at bounding box center [243, 232] width 40 height 19
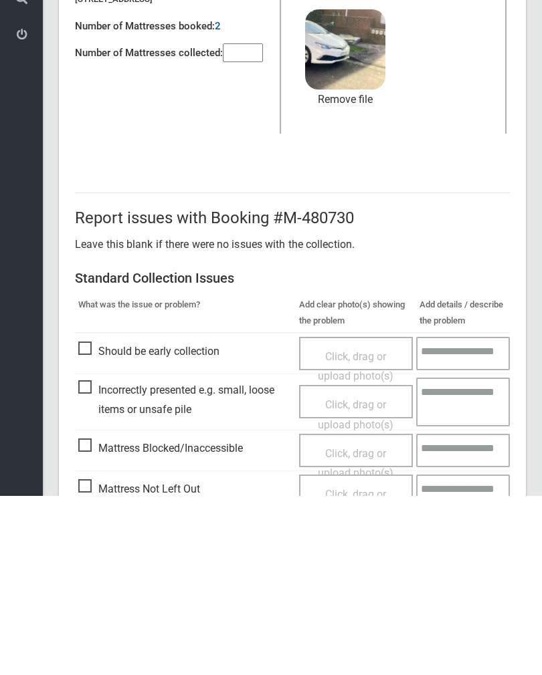
scroll to position [161, 0]
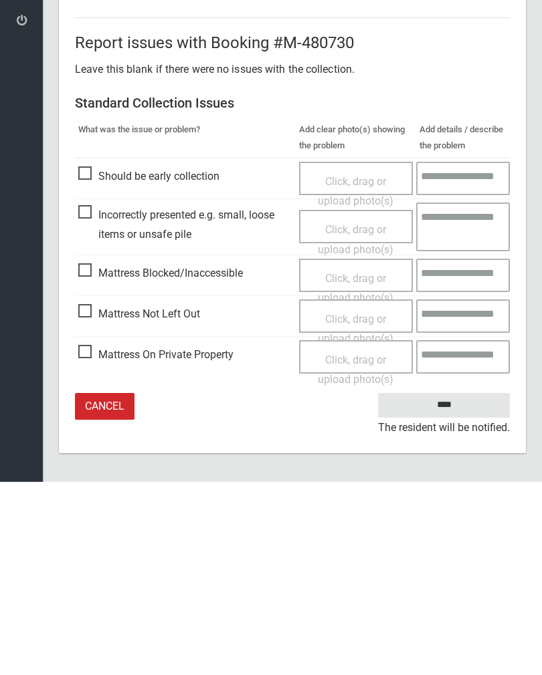
type input"] "*"
click at [455, 586] on input "****" at bounding box center [444, 598] width 132 height 25
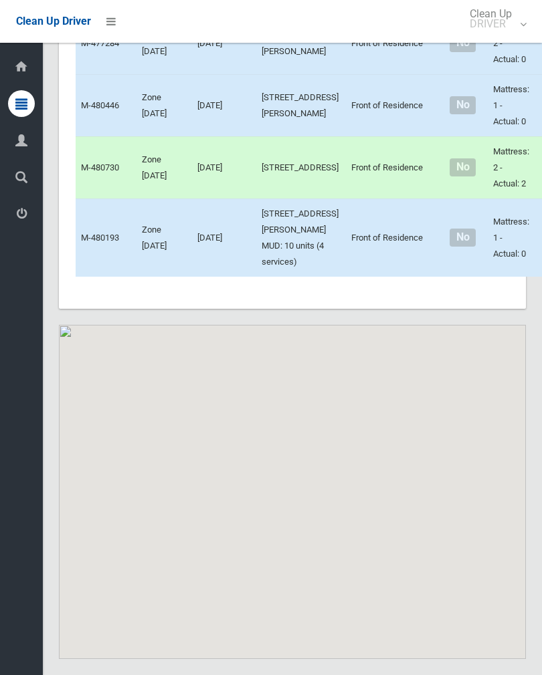
scroll to position [9460, 0]
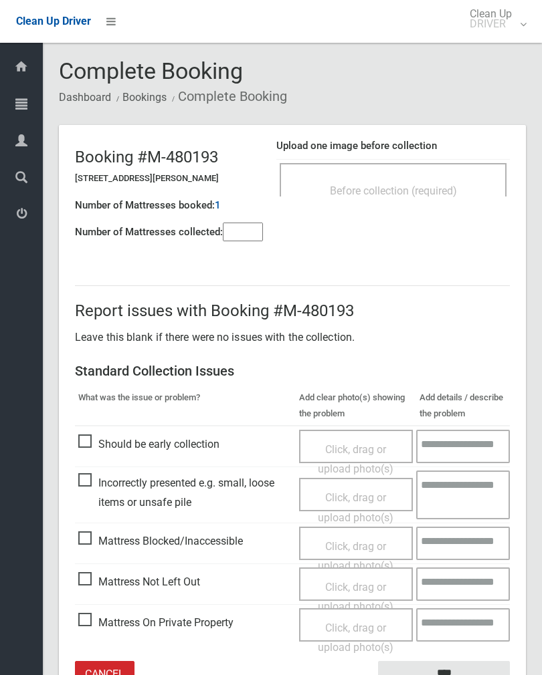
click at [439, 183] on div "Before collection (required)" at bounding box center [392, 190] width 197 height 25
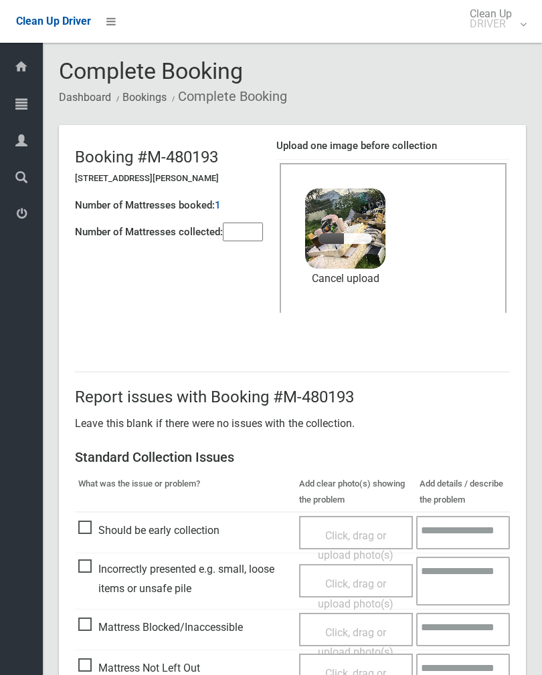
click at [255, 235] on input"] "number" at bounding box center [243, 232] width 40 height 19
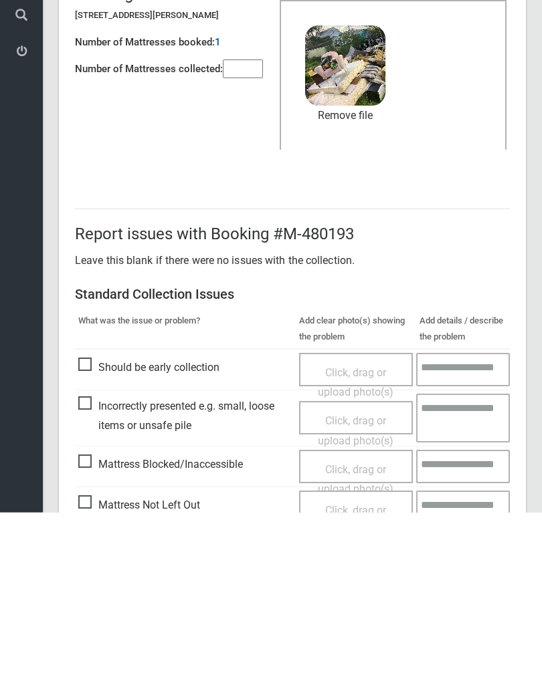
scroll to position [161, 0]
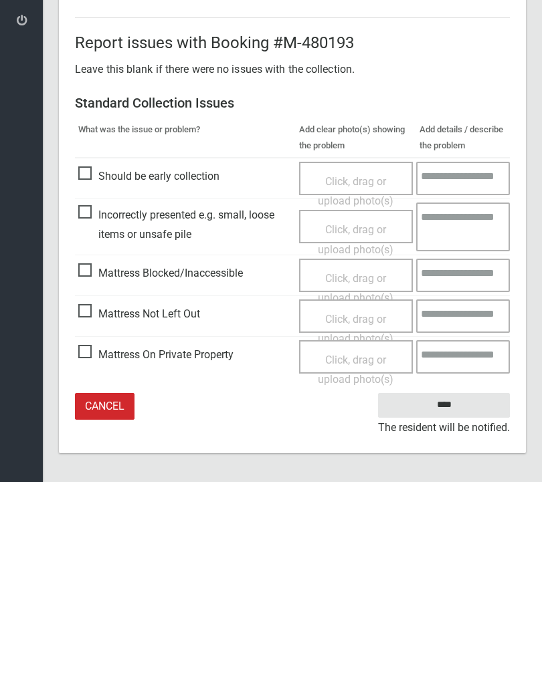
type input"] "*"
click at [451, 586] on input "****" at bounding box center [444, 598] width 132 height 25
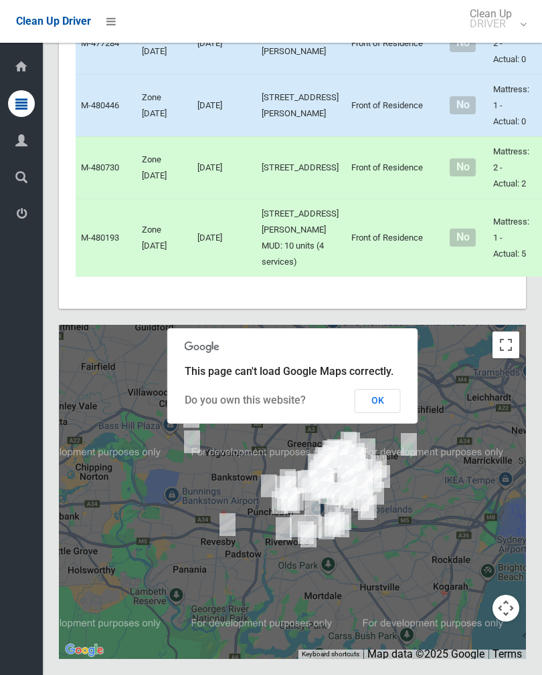
scroll to position [9317, 0]
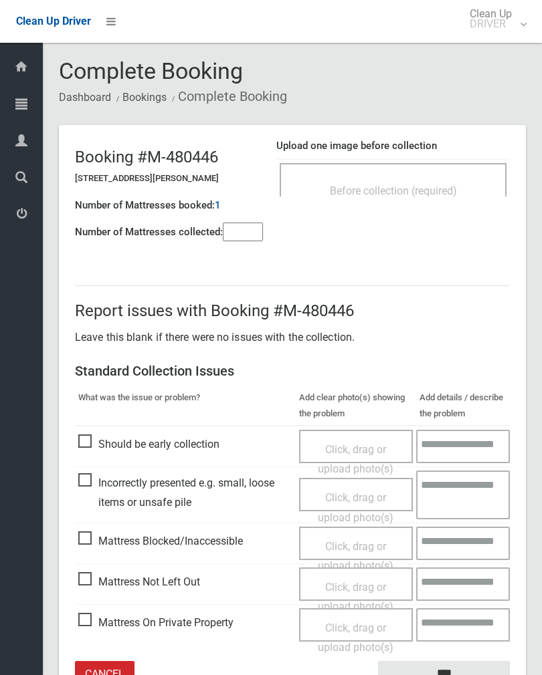
click at [237, 236] on input"] "number" at bounding box center [243, 232] width 40 height 19
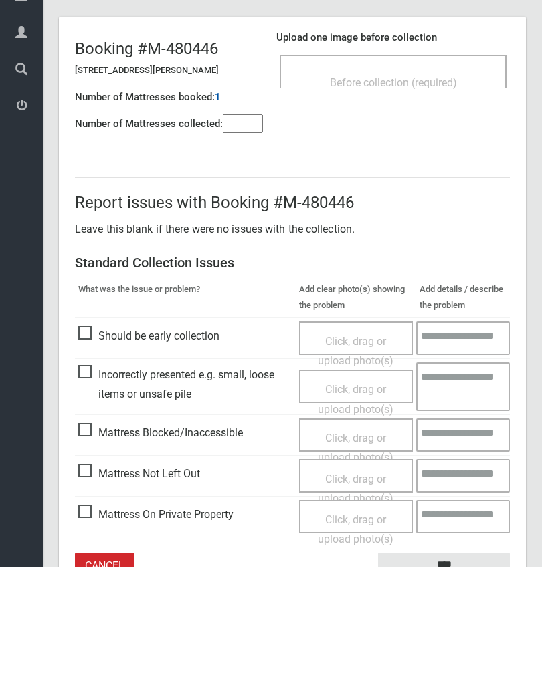
scroll to position [74, 0]
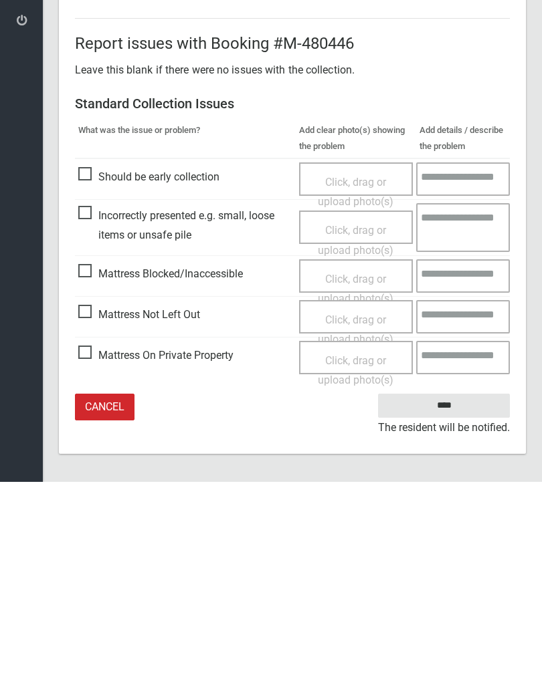
type input"] "*"
click at [94, 498] on span "Mattress Not Left Out" at bounding box center [139, 508] width 122 height 20
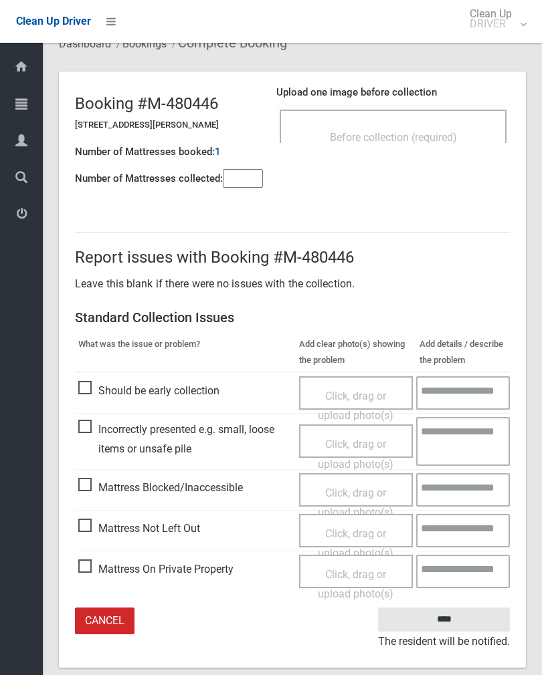
click at [354, 536] on span "Click, drag or upload photo(s)" at bounding box center [356, 543] width 76 height 33
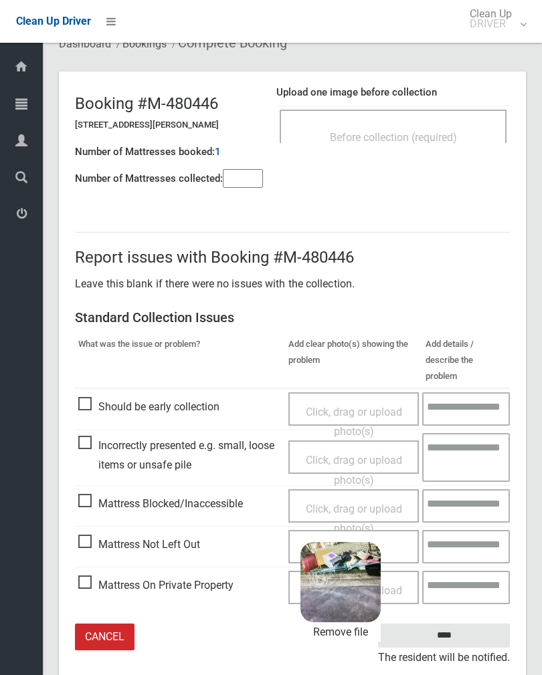
click at [471, 624] on input "****" at bounding box center [444, 636] width 132 height 25
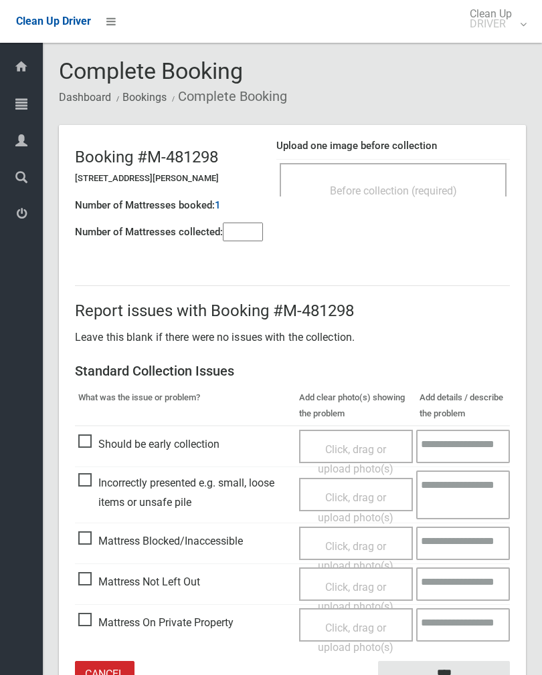
click at [457, 172] on div "Before collection (required)" at bounding box center [392, 179] width 227 height 33
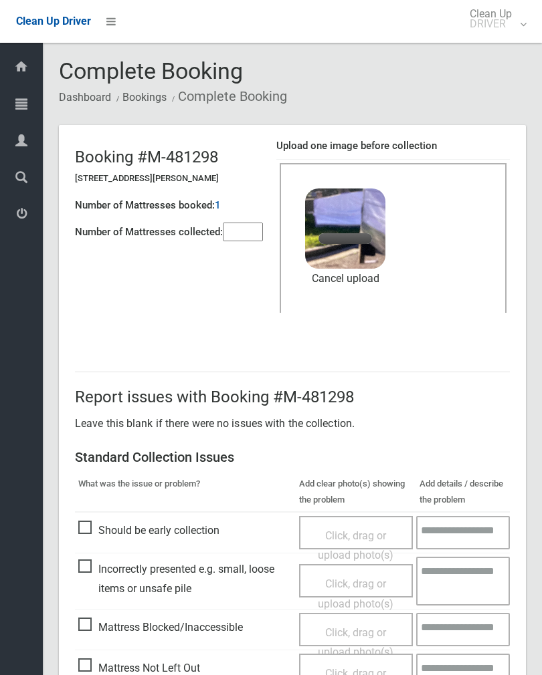
click at [255, 223] on input"] "number" at bounding box center [243, 232] width 40 height 19
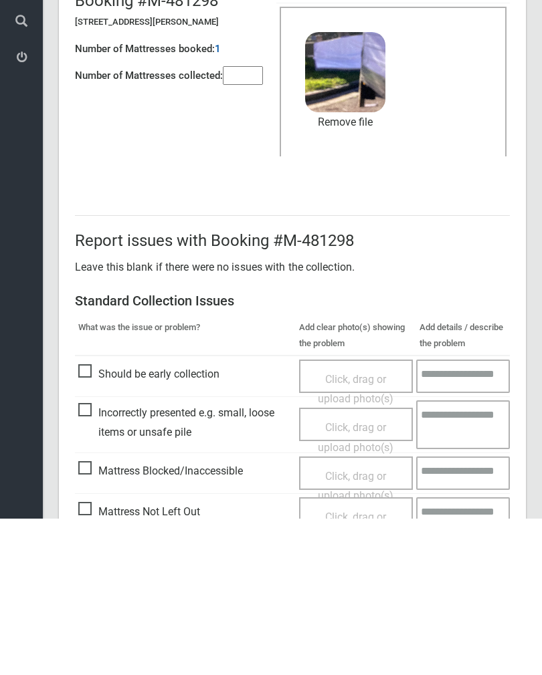
scroll to position [161, 0]
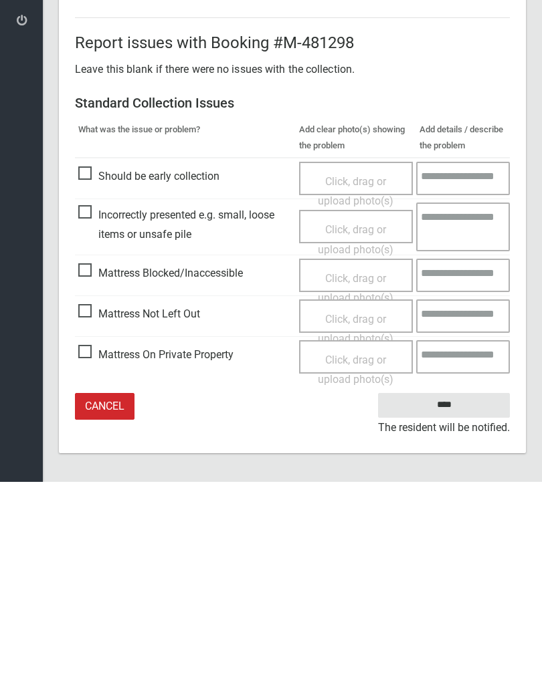
type input"] "*"
click at [460, 586] on input "****" at bounding box center [444, 598] width 132 height 25
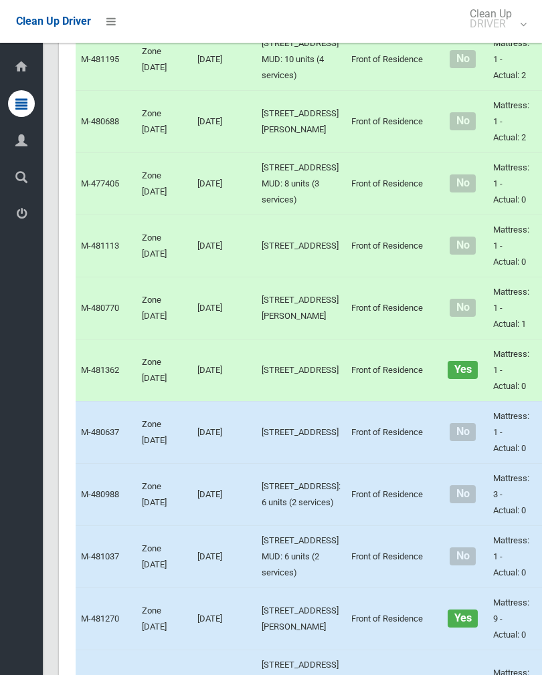
scroll to position [5285, 0]
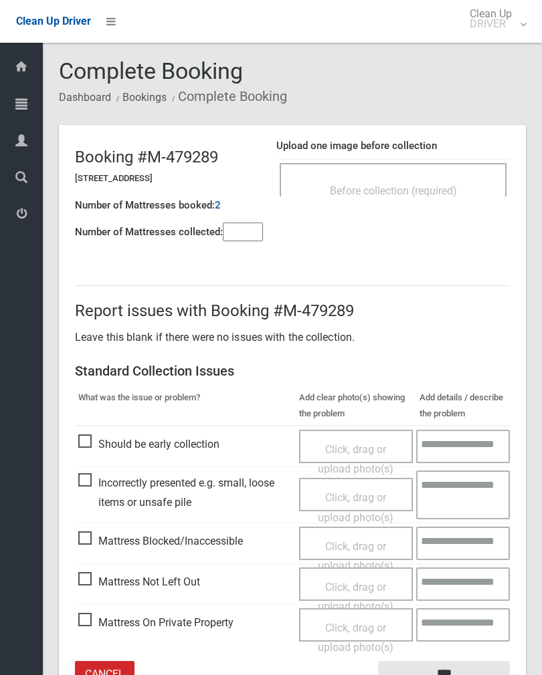
click at [435, 172] on div "Before collection (required)" at bounding box center [392, 179] width 227 height 33
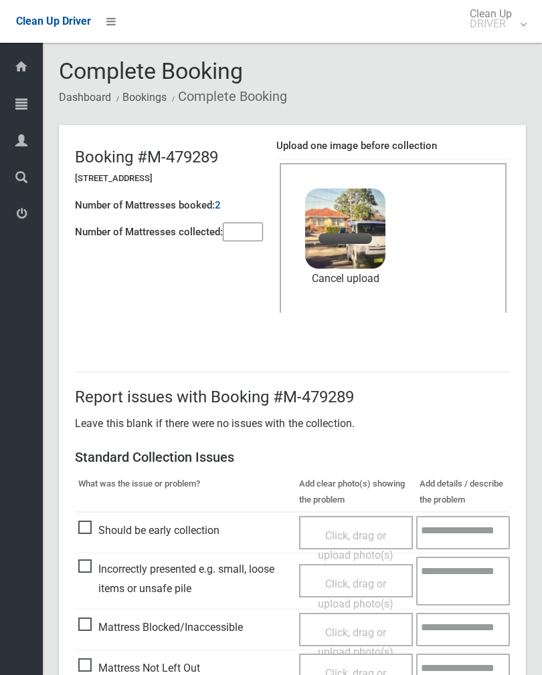
click at [256, 231] on input"] "number" at bounding box center [243, 232] width 40 height 19
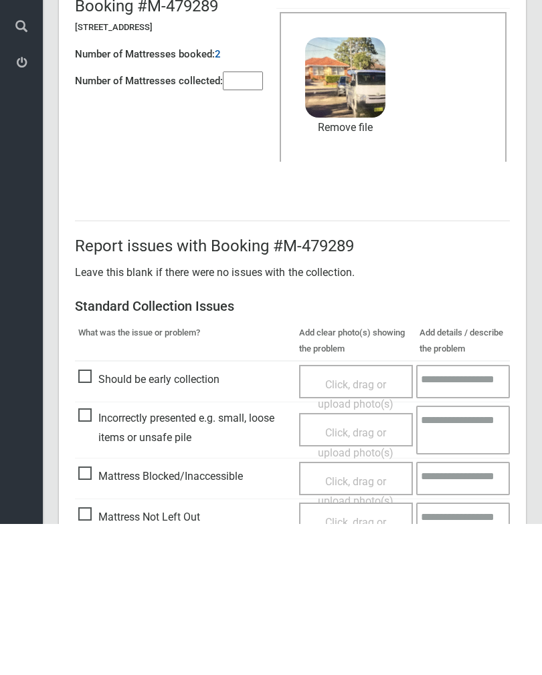
scroll to position [161, 0]
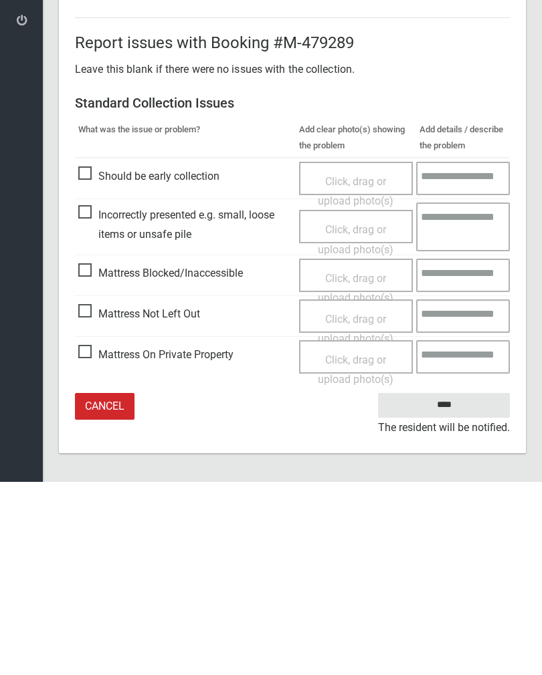
type input"] "*"
click at [460, 586] on input "****" at bounding box center [444, 598] width 132 height 25
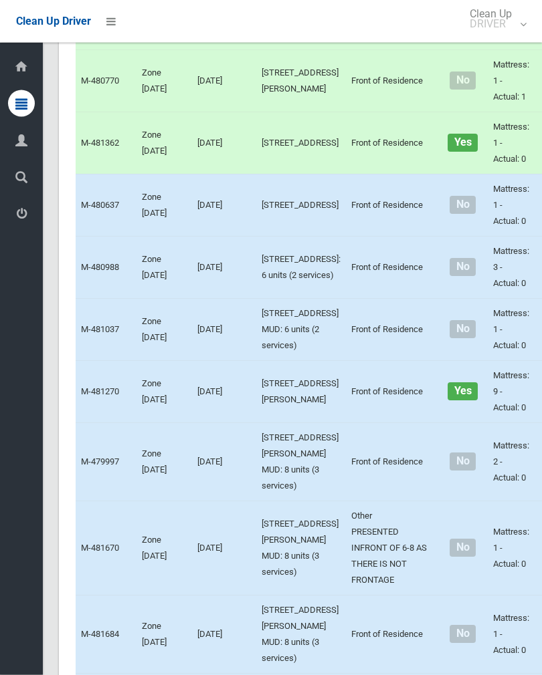
scroll to position [5519, 0]
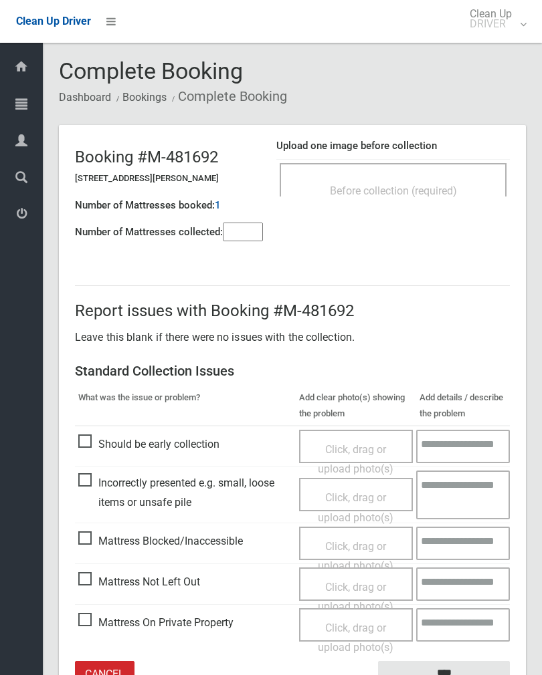
click at [438, 139] on div "Upload one image before collection Before collection (required)" at bounding box center [392, 174] width 233 height 84
click at [449, 183] on div "Before collection (required)" at bounding box center [392, 190] width 197 height 25
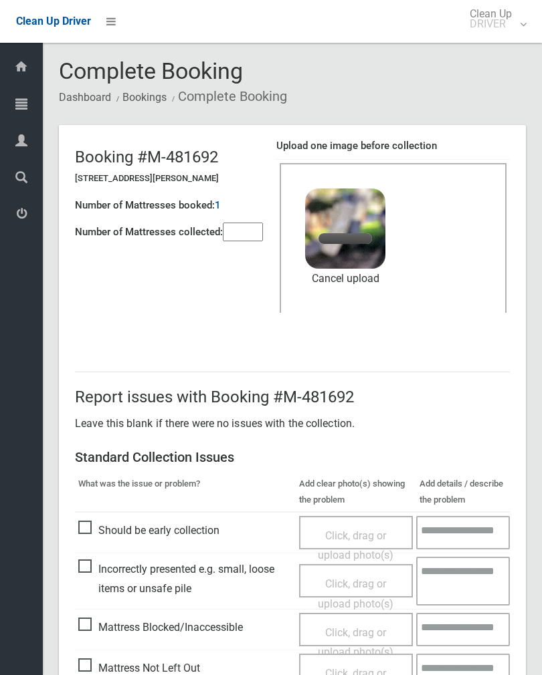
click at [251, 237] on input"] "number" at bounding box center [243, 232] width 40 height 19
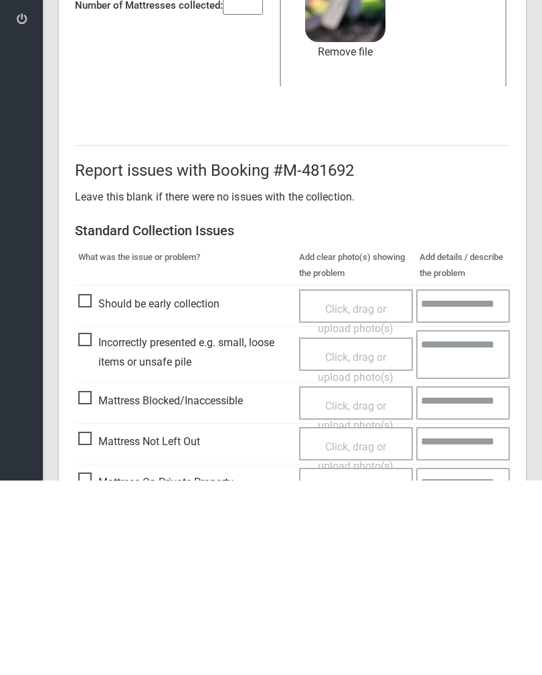
scroll to position [161, 0]
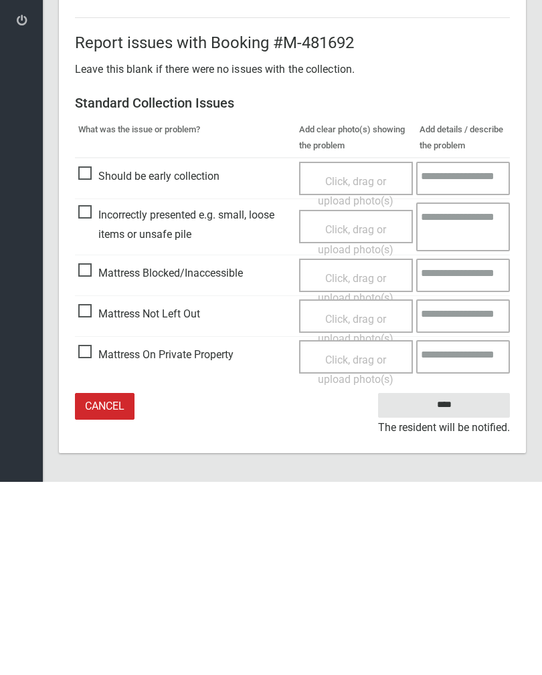
type input"] "*"
click at [460, 586] on input "****" at bounding box center [444, 598] width 132 height 25
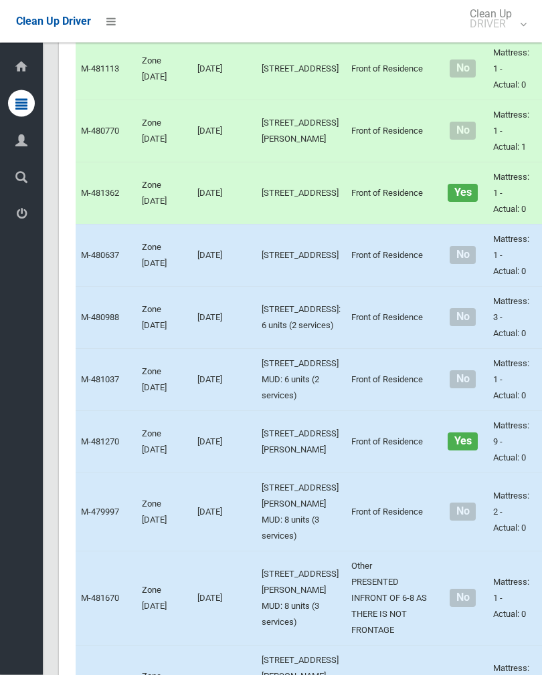
scroll to position [5469, 0]
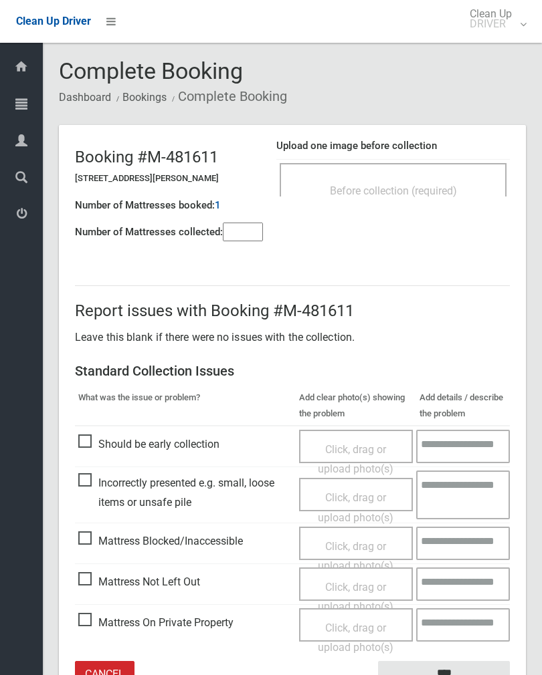
click at [445, 168] on div "Before collection (required)" at bounding box center [392, 179] width 227 height 33
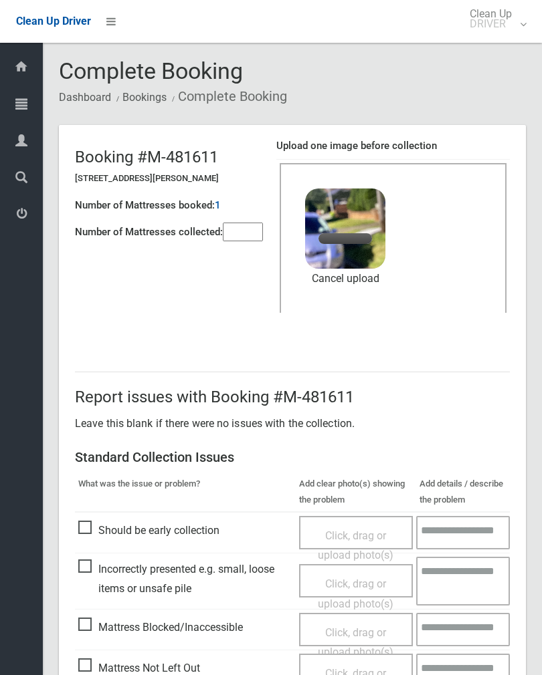
click at [248, 224] on input"] "number" at bounding box center [243, 232] width 40 height 19
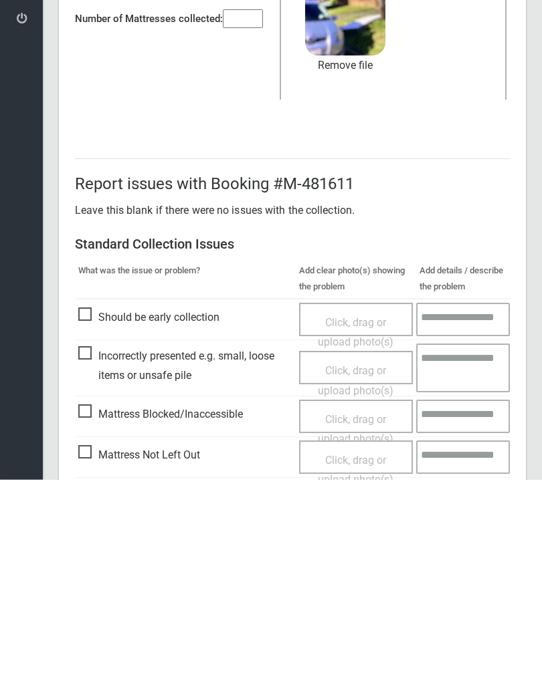
scroll to position [161, 0]
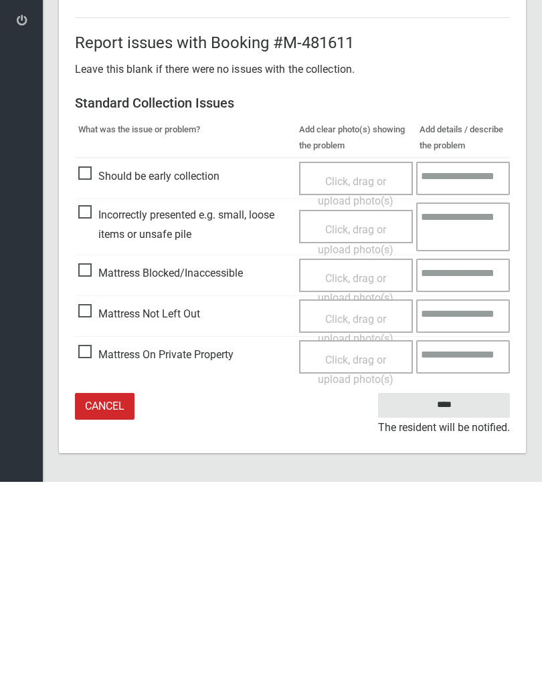
type input"] "*"
click at [459, 586] on input "****" at bounding box center [444, 598] width 132 height 25
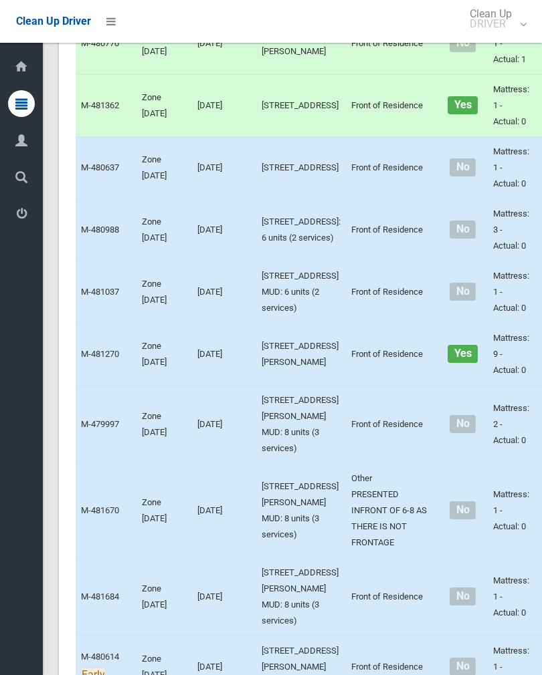
scroll to position [5790, 0]
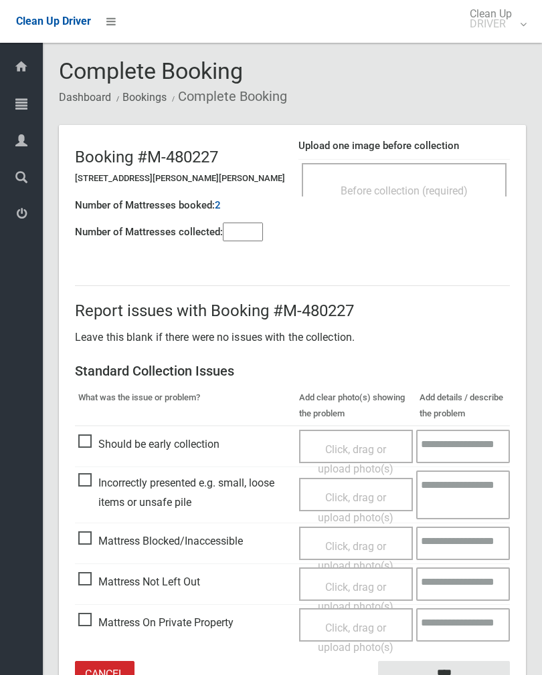
click at [241, 231] on input"] "number" at bounding box center [243, 232] width 40 height 19
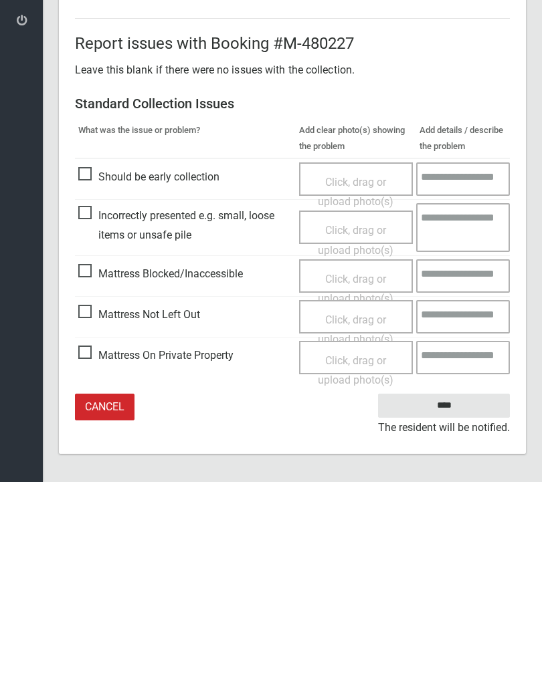
type input"] "*"
click at [93, 498] on span "Mattress Not Left Out" at bounding box center [139, 508] width 122 height 20
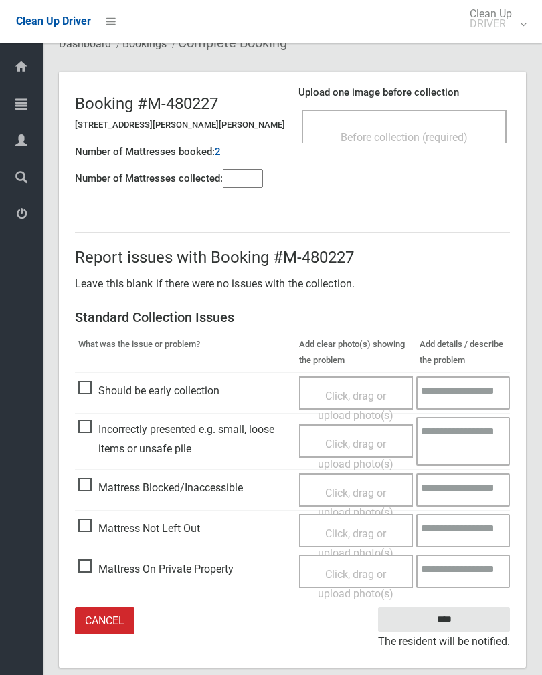
click at [351, 537] on div "Click, drag or upload photo(s)" at bounding box center [356, 543] width 94 height 39
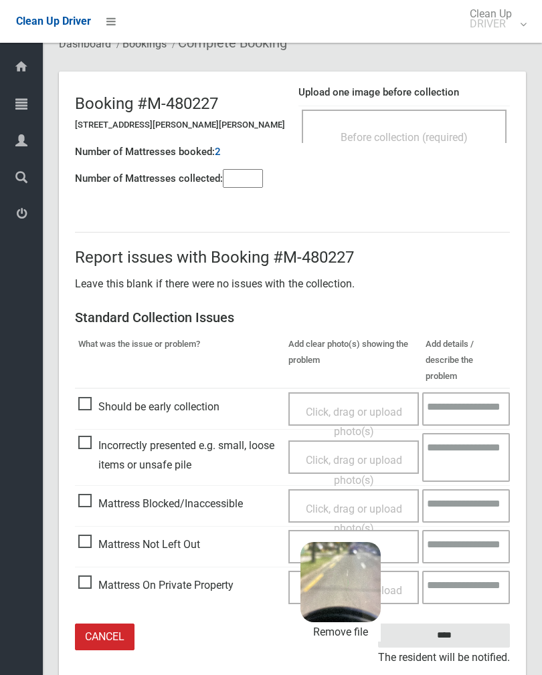
click at [481, 624] on input "****" at bounding box center [444, 636] width 132 height 25
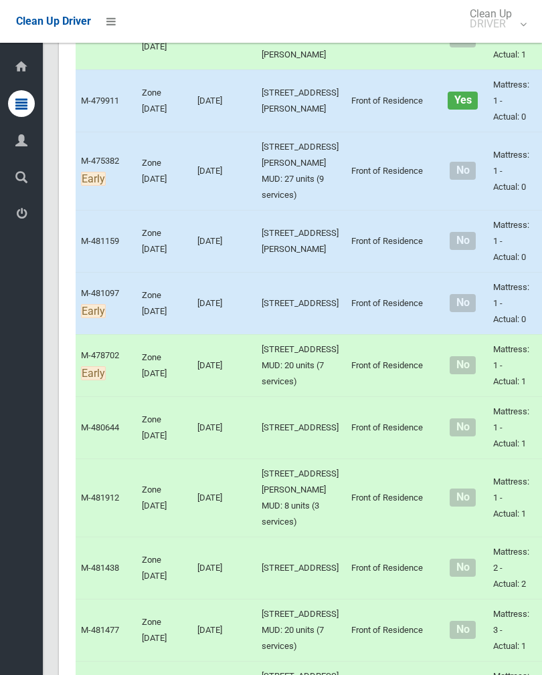
scroll to position [1128, 0]
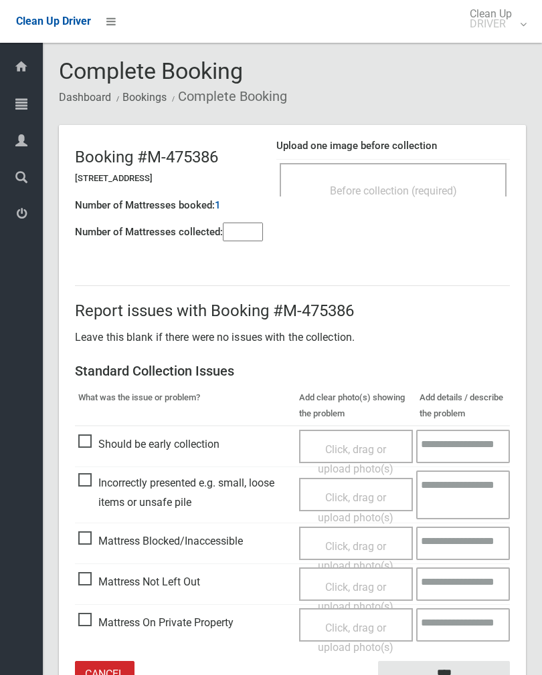
click at [250, 236] on input"] "number" at bounding box center [243, 232] width 40 height 19
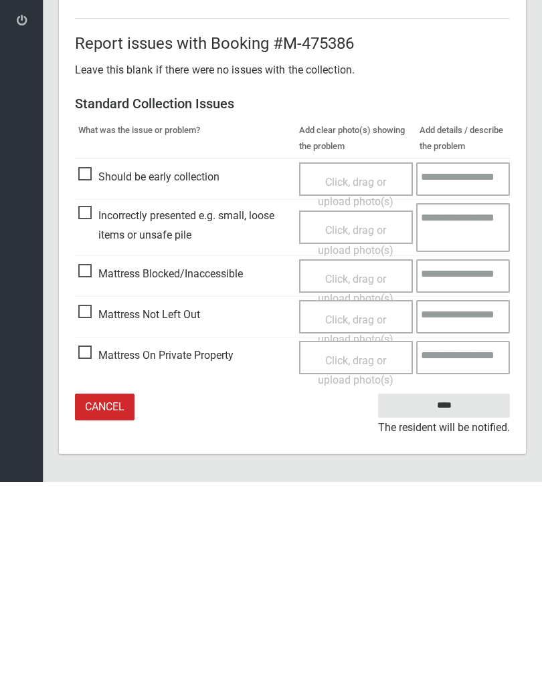
type input"] "*"
click at [91, 498] on span "Mattress Not Left Out" at bounding box center [139, 508] width 122 height 20
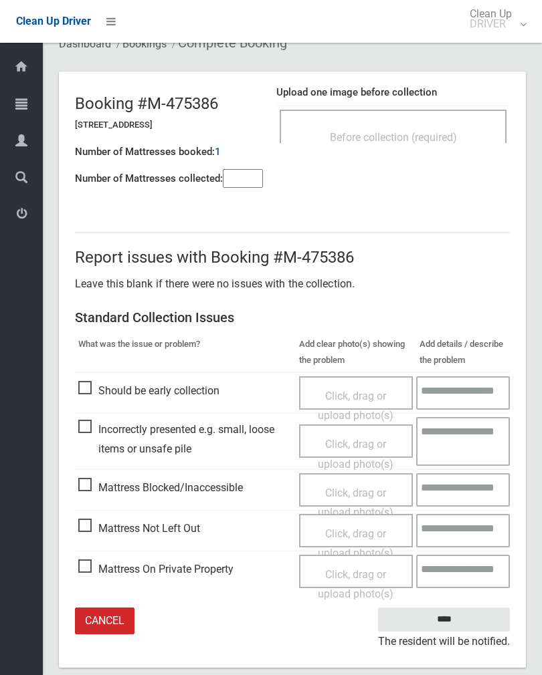
click at [374, 530] on span "Click, drag or upload photo(s)" at bounding box center [356, 543] width 76 height 33
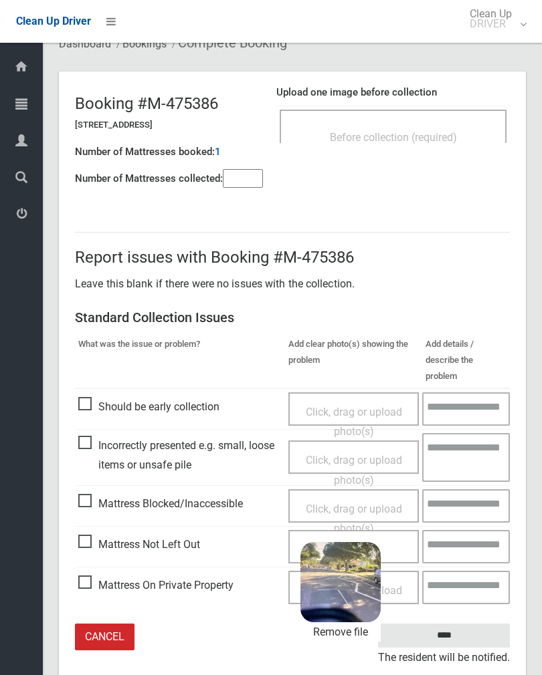
click at [487, 624] on input "****" at bounding box center [444, 636] width 132 height 25
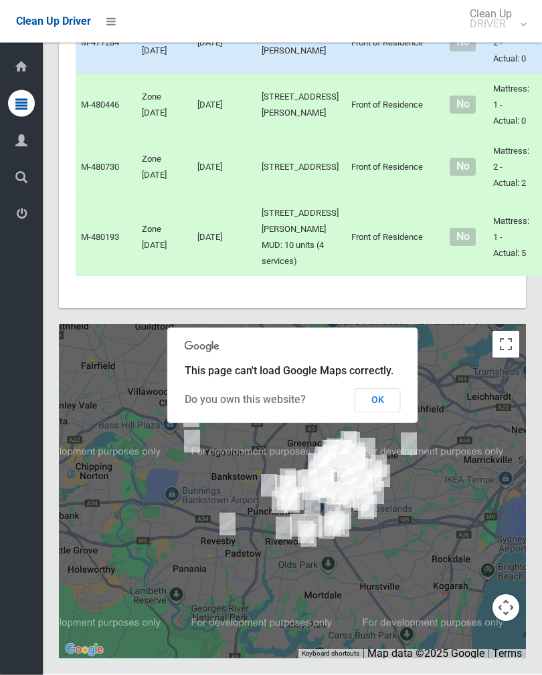
scroll to position [7894, 0]
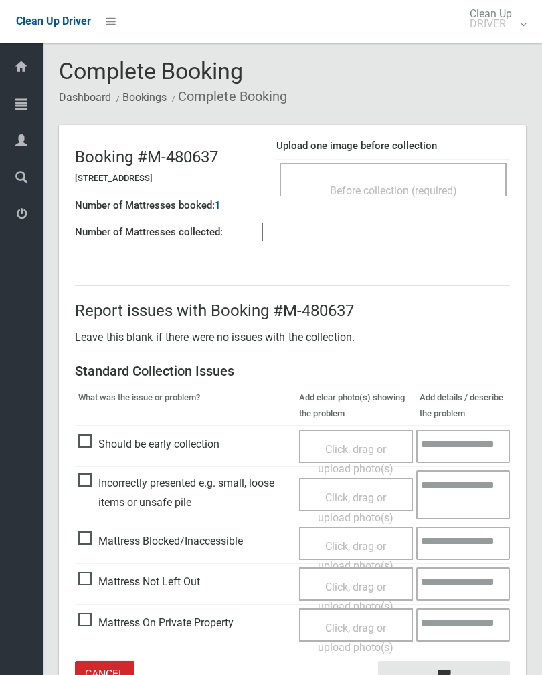
click at [450, 156] on div "Upload one image before collection Before collection (required)" at bounding box center [392, 174] width 233 height 84
click at [460, 184] on div "Before collection (required)" at bounding box center [392, 190] width 197 height 25
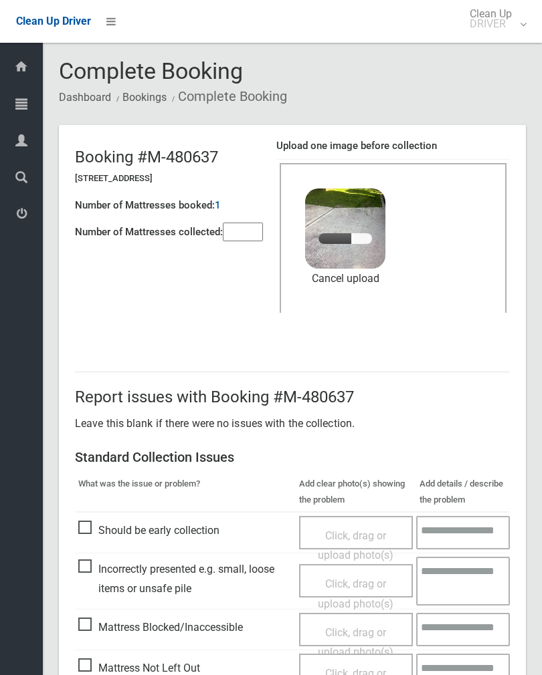
click at [246, 235] on input"] "number" at bounding box center [243, 232] width 40 height 19
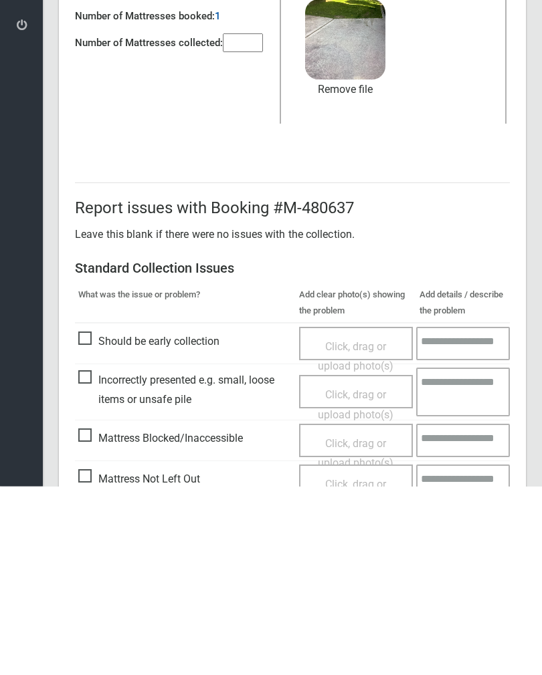
scroll to position [161, 0]
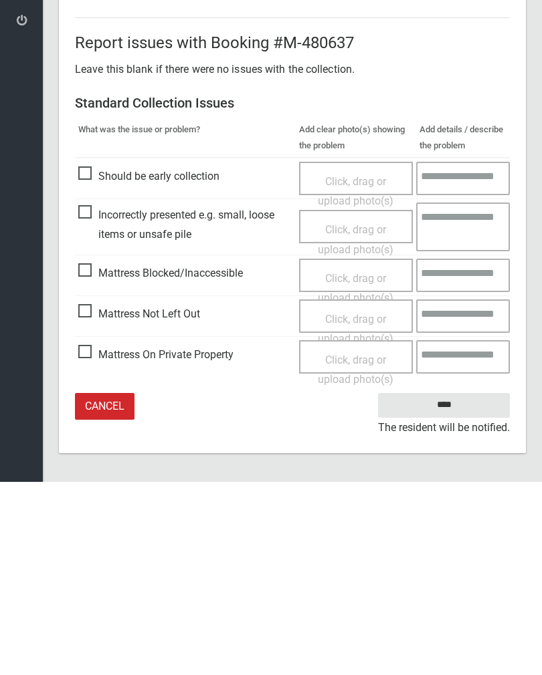
type input"] "*"
click at [455, 586] on input "****" at bounding box center [444, 598] width 132 height 25
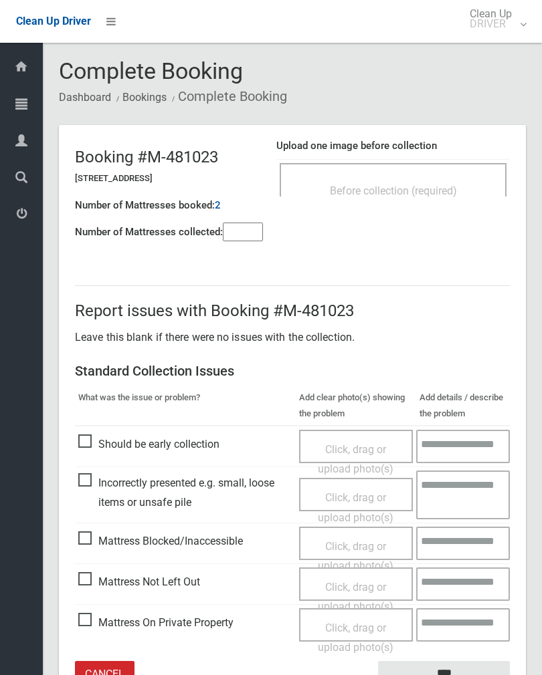
click at [447, 193] on span "Before collection (required)" at bounding box center [393, 191] width 127 height 13
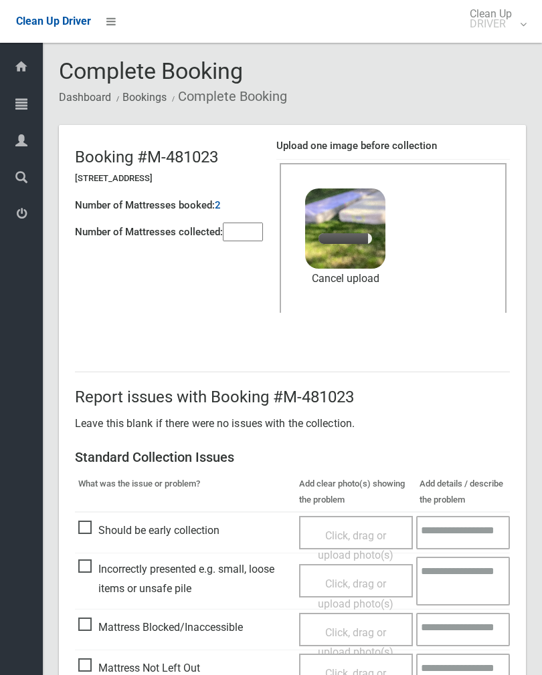
click at [254, 230] on input"] "number" at bounding box center [243, 232] width 40 height 19
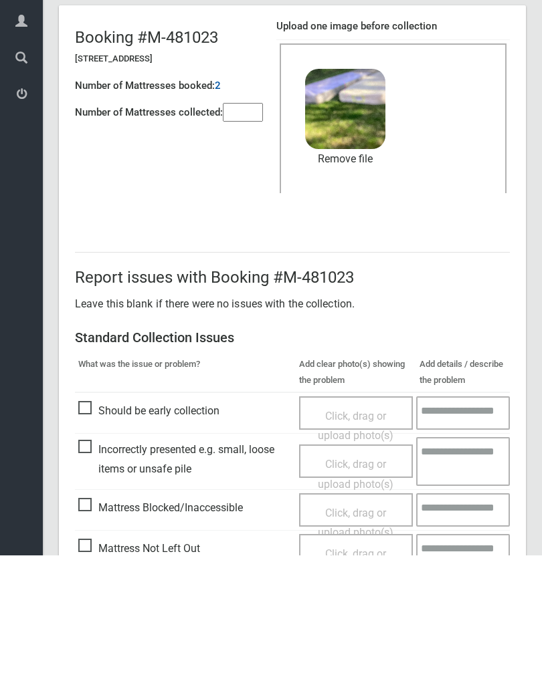
scroll to position [161, 0]
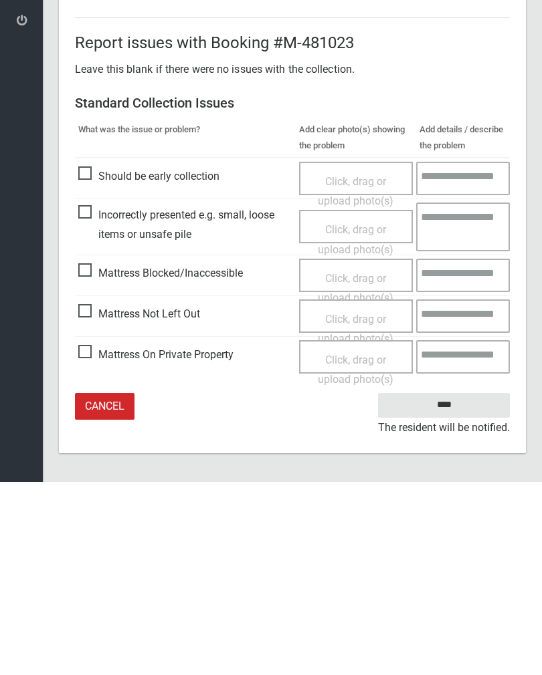
type input"] "*"
click at [458, 586] on input "****" at bounding box center [444, 598] width 132 height 25
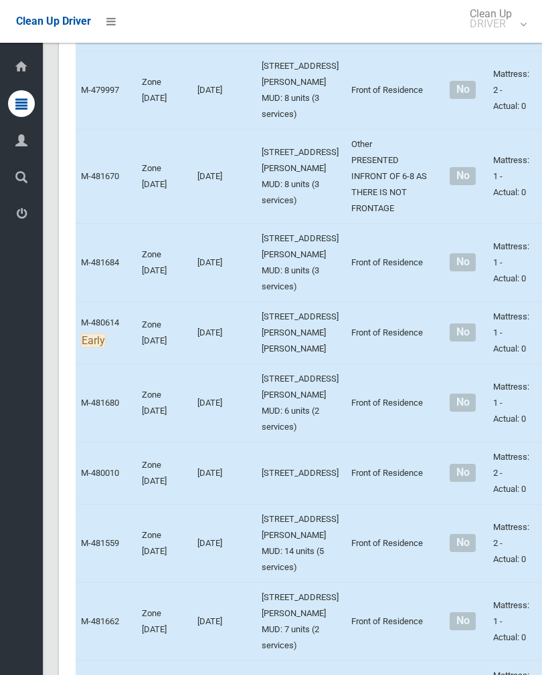
scroll to position [5792, 0]
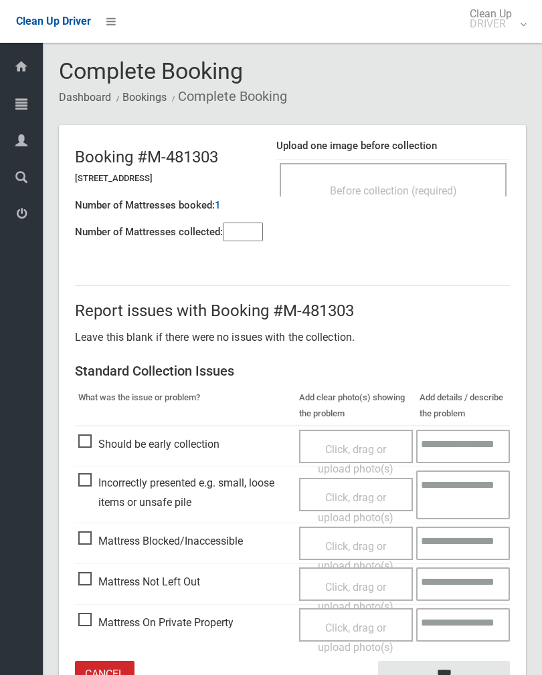
click at [450, 192] on span "Before collection (required)" at bounding box center [393, 191] width 127 height 13
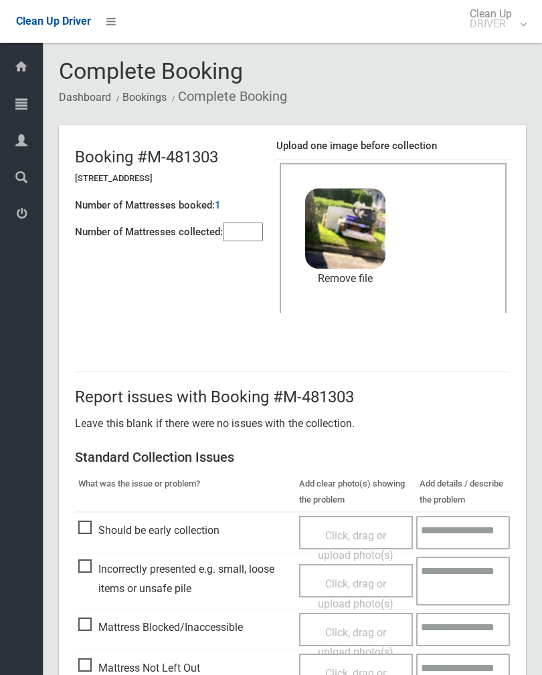
click at [255, 230] on input"] "number" at bounding box center [243, 232] width 40 height 19
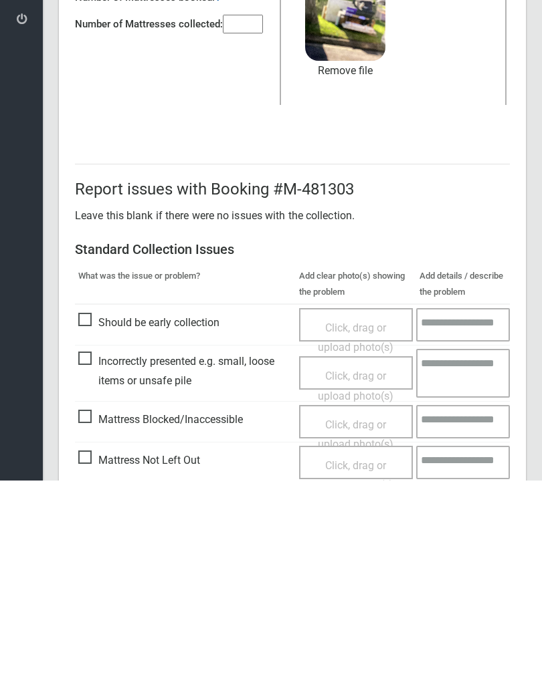
scroll to position [161, 0]
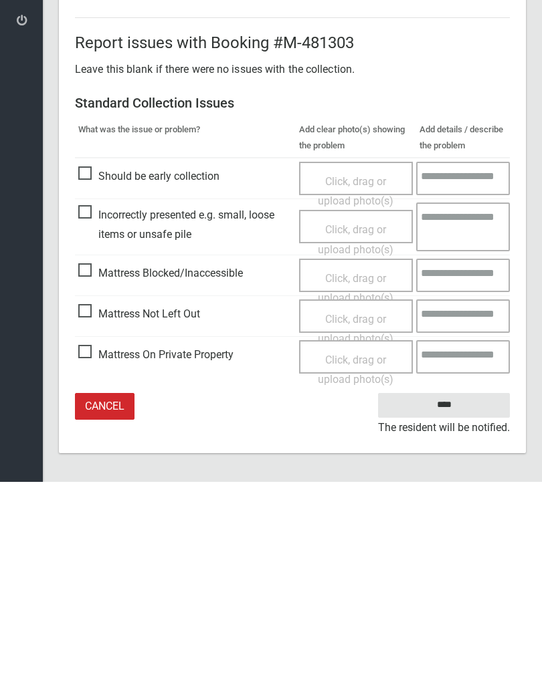
type input"] "*"
click at [457, 586] on input "****" at bounding box center [444, 598] width 132 height 25
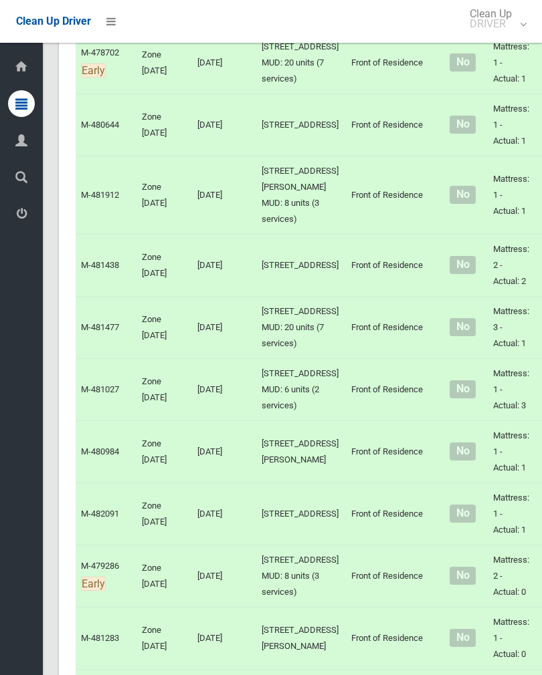
scroll to position [1327, 0]
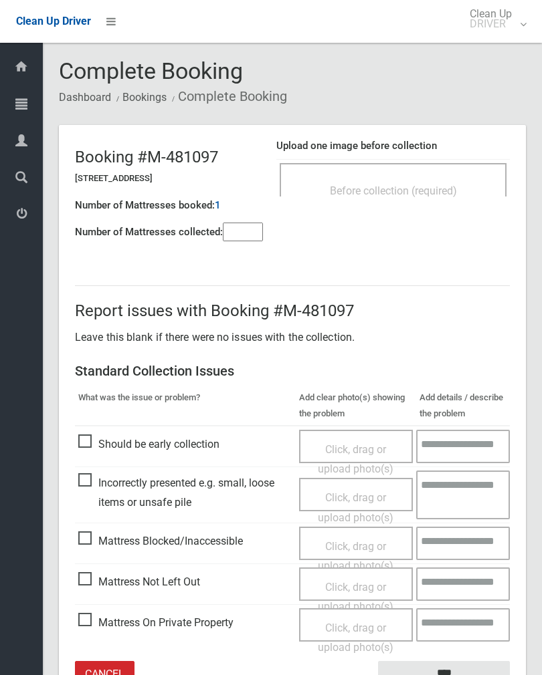
click at [239, 235] on input"] "number" at bounding box center [243, 232] width 40 height 19
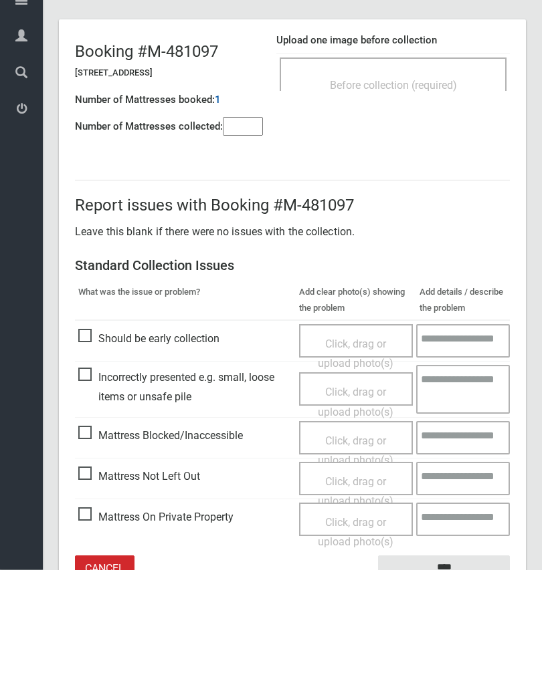
scroll to position [74, 0]
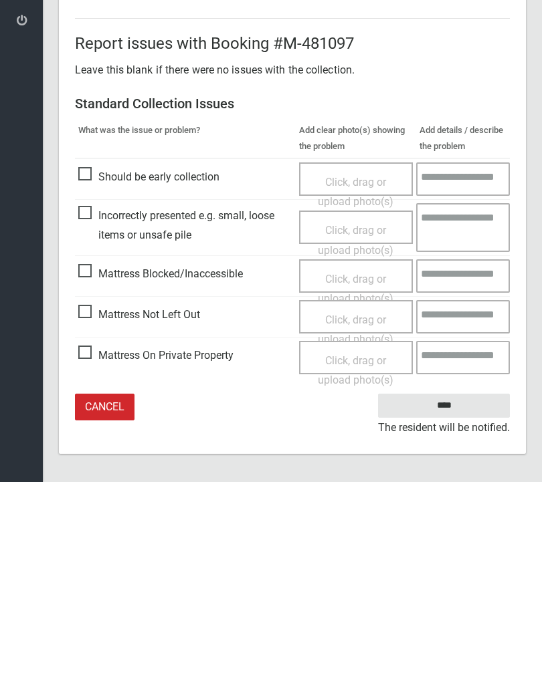
type input"] "*"
click at [91, 498] on span "Mattress Not Left Out" at bounding box center [139, 508] width 122 height 20
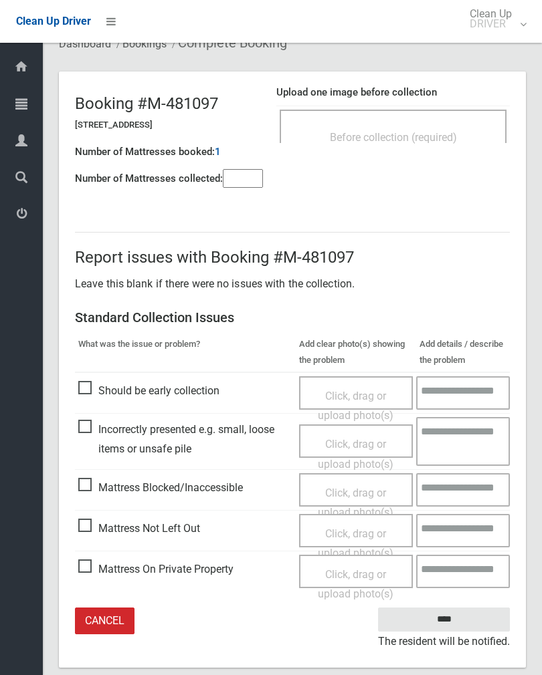
click at [356, 532] on span "Click, drag or upload photo(s)" at bounding box center [356, 543] width 76 height 33
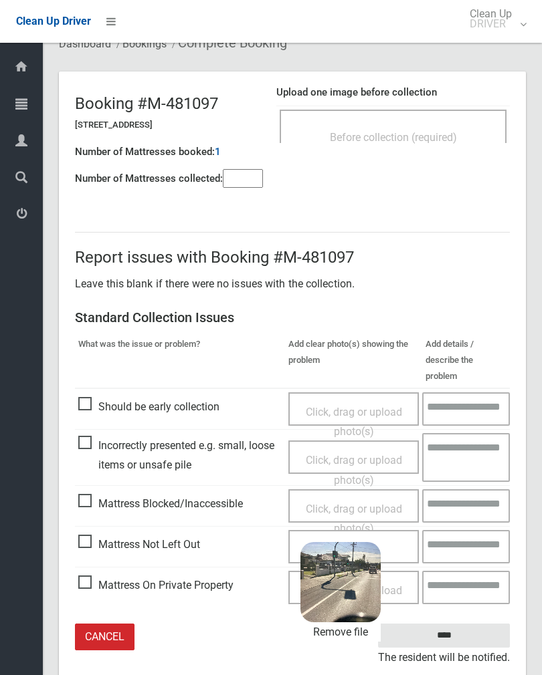
click at [467, 624] on input "****" at bounding box center [444, 636] width 132 height 25
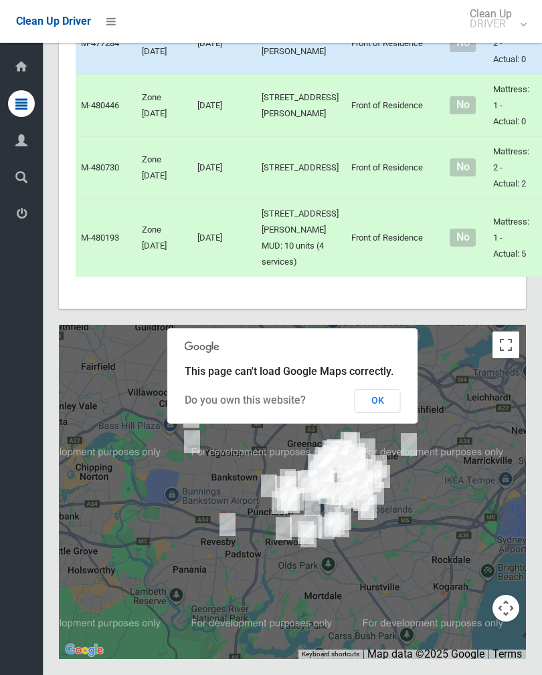
scroll to position [6898, 0]
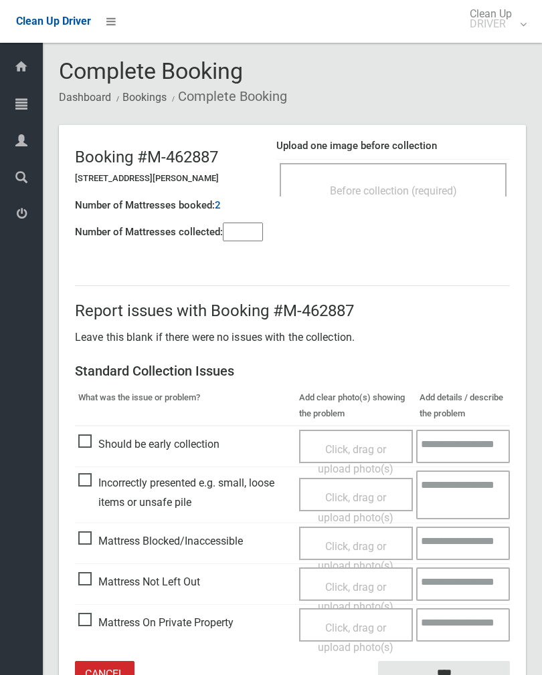
click at [445, 152] on div "Upload one image before collection Before collection (required)" at bounding box center [392, 174] width 233 height 84
click at [457, 192] on span "Before collection (required)" at bounding box center [393, 191] width 127 height 13
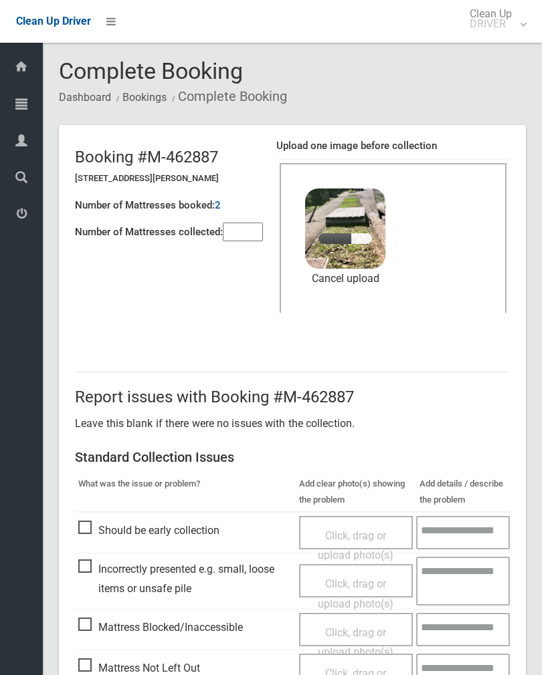
click at [247, 227] on input"] "number" at bounding box center [243, 232] width 40 height 19
type input"] "*"
click at [487, 423] on p "Leave this blank if there were no issues with the collection." at bounding box center [292, 424] width 435 height 20
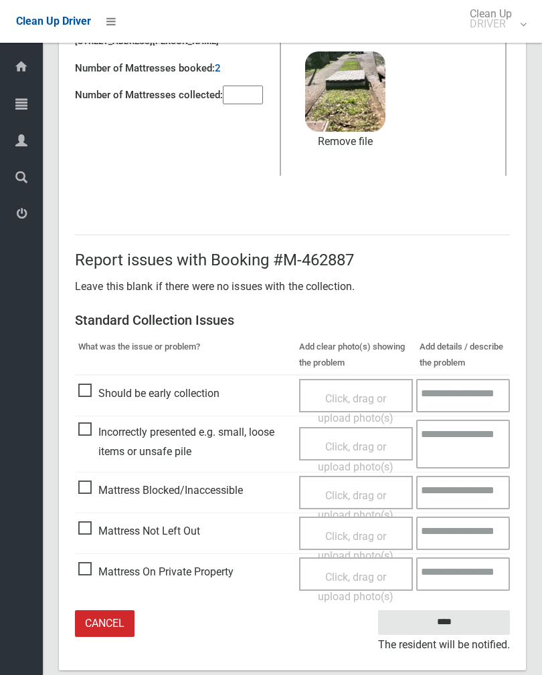
scroll to position [140, 0]
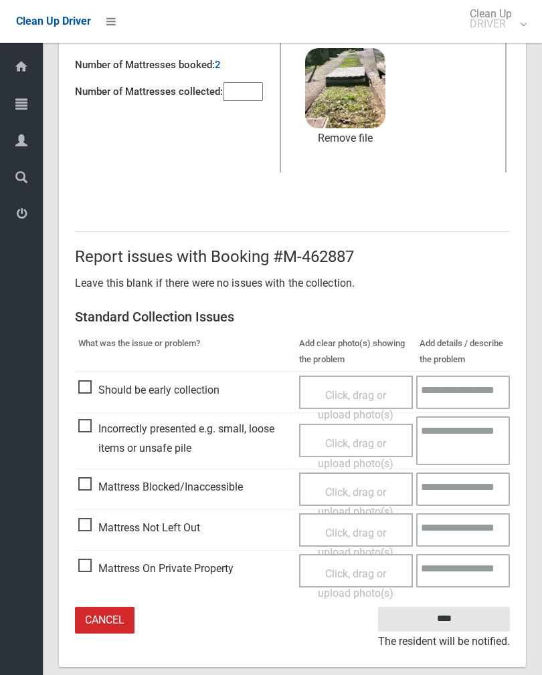
click at [450, 624] on input "****" at bounding box center [444, 619] width 132 height 25
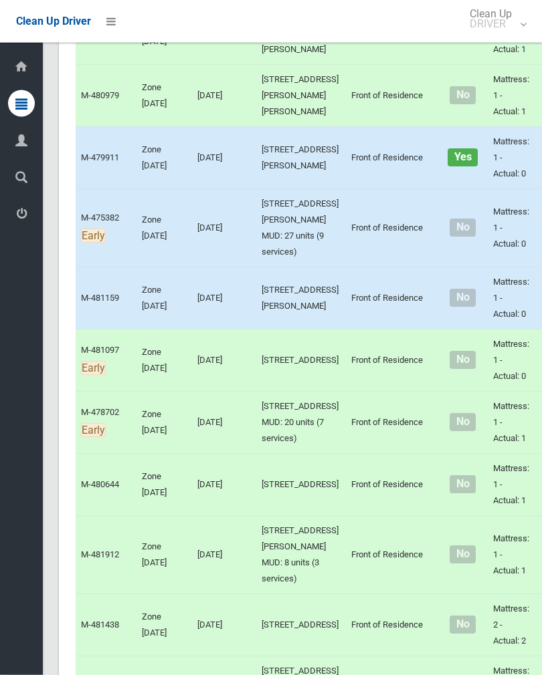
scroll to position [873, 0]
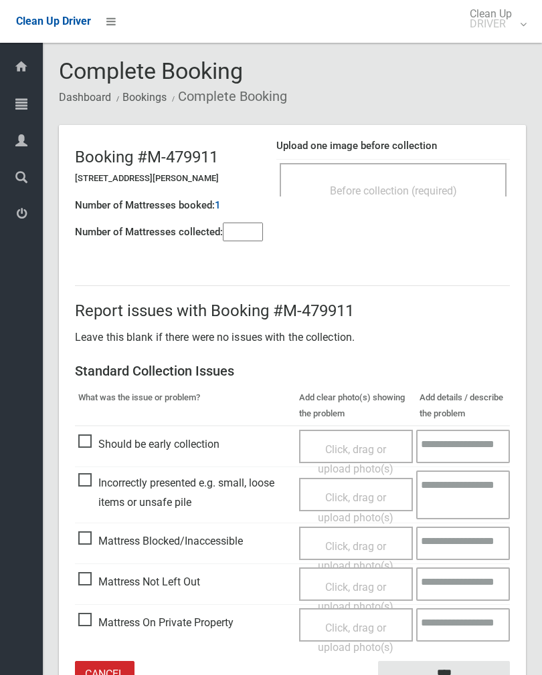
click at [449, 187] on span "Before collection (required)" at bounding box center [393, 191] width 127 height 13
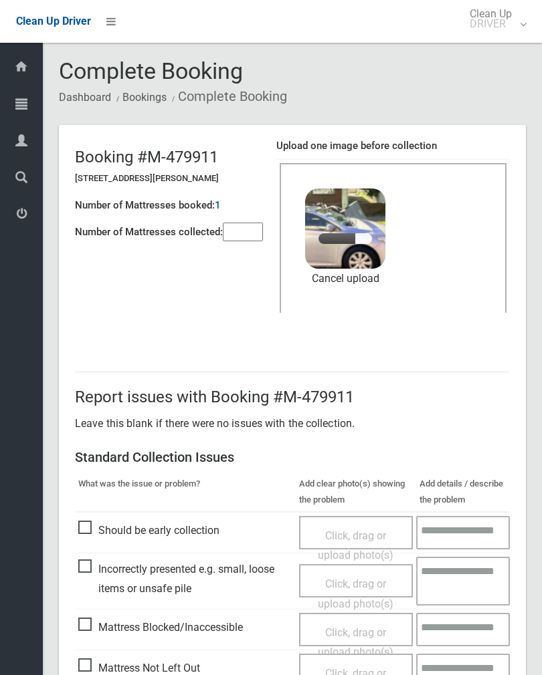
click at [256, 233] on input"] "number" at bounding box center [243, 232] width 40 height 19
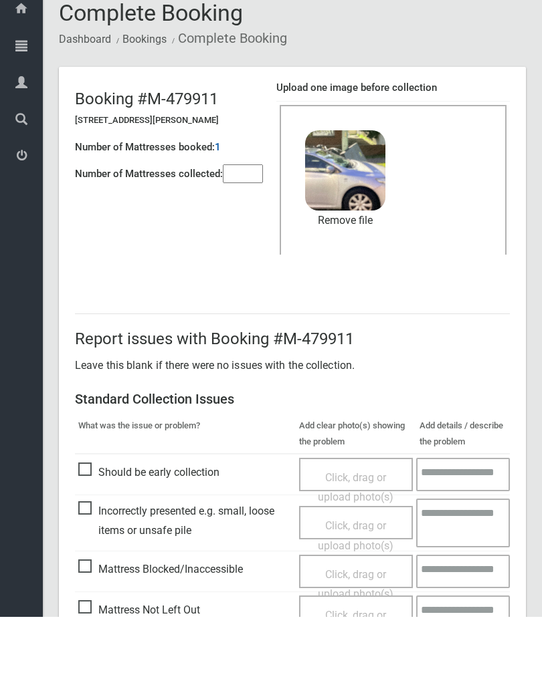
scroll to position [161, 0]
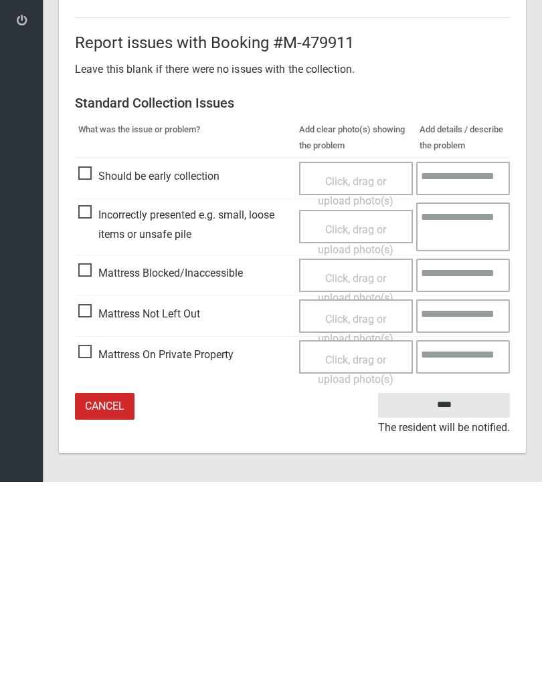
type input"] "*"
click at [457, 586] on input "****" at bounding box center [444, 598] width 132 height 25
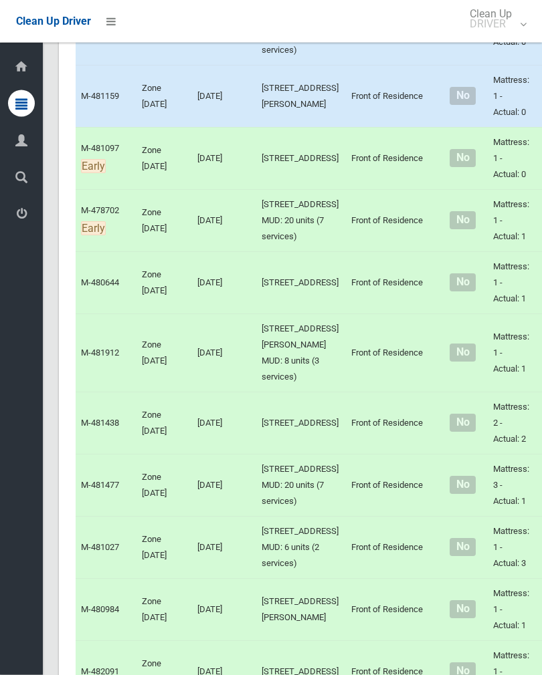
scroll to position [1075, 0]
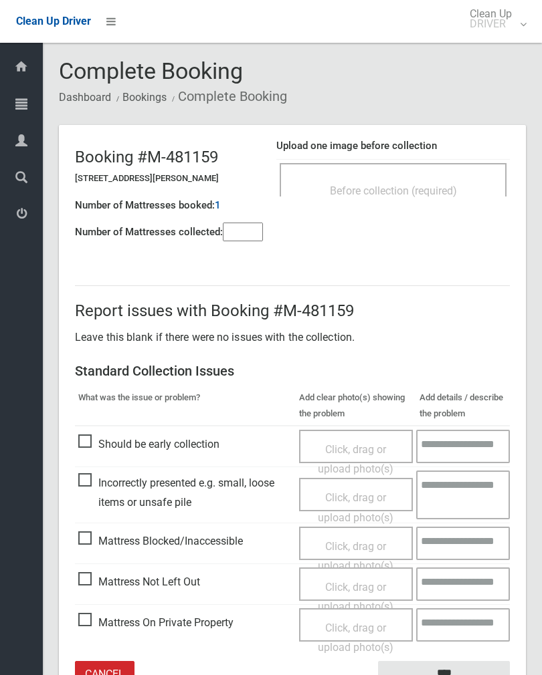
click at [424, 193] on span "Before collection (required)" at bounding box center [393, 191] width 127 height 13
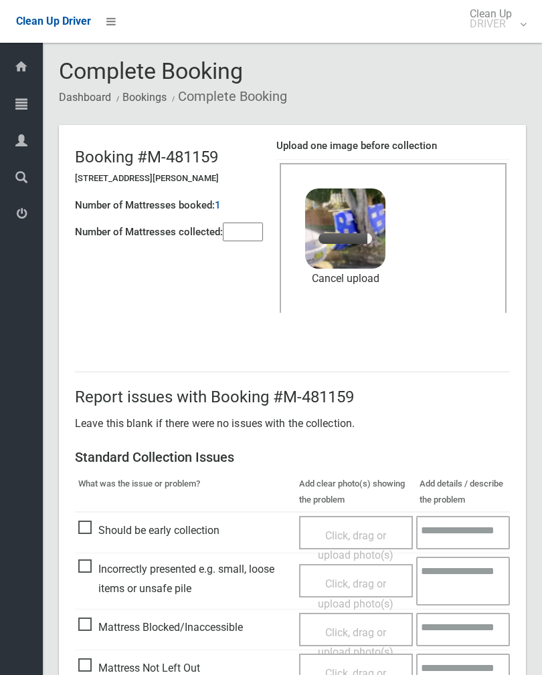
click at [240, 237] on input"] "number" at bounding box center [243, 232] width 40 height 19
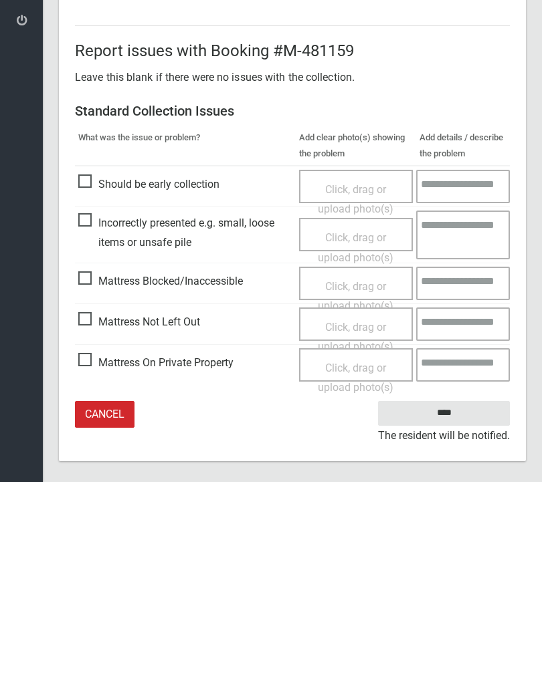
scroll to position [161, 0]
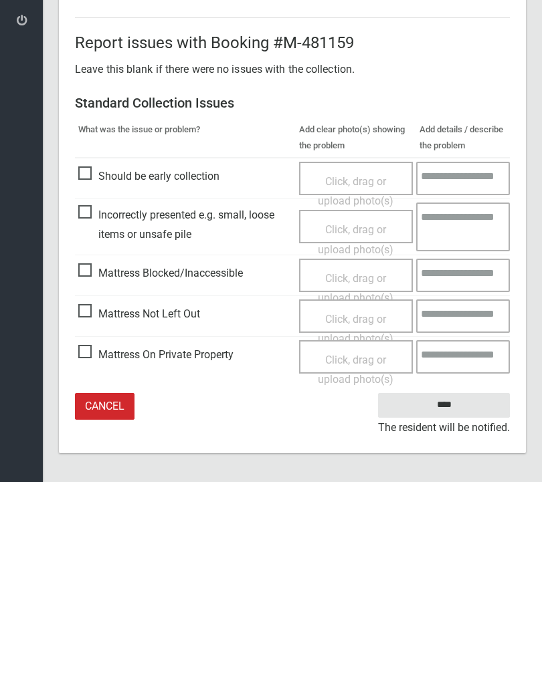
type input"] "*"
click at [455, 586] on input "****" at bounding box center [444, 598] width 132 height 25
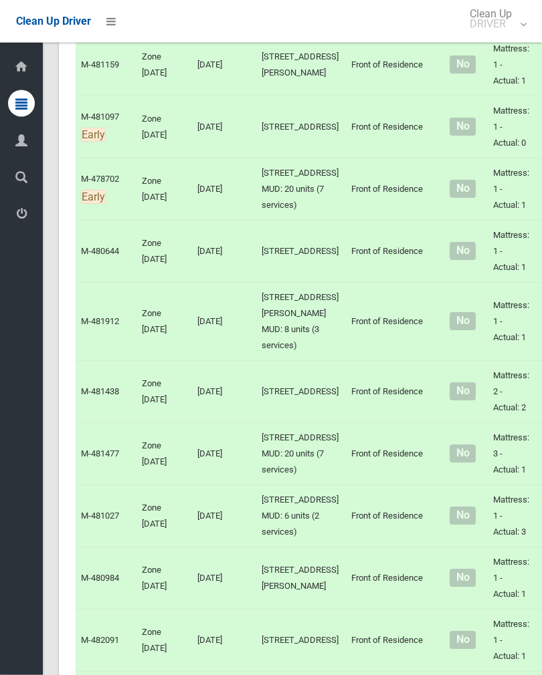
scroll to position [1106, 0]
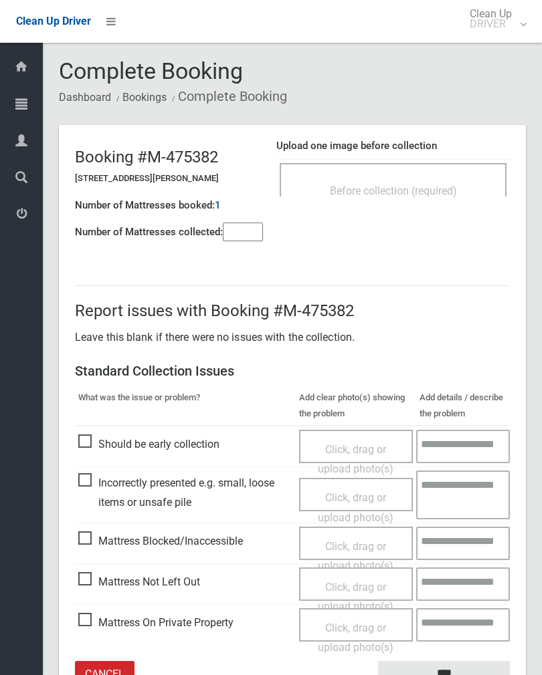
click at [255, 233] on input"] "number" at bounding box center [243, 232] width 40 height 19
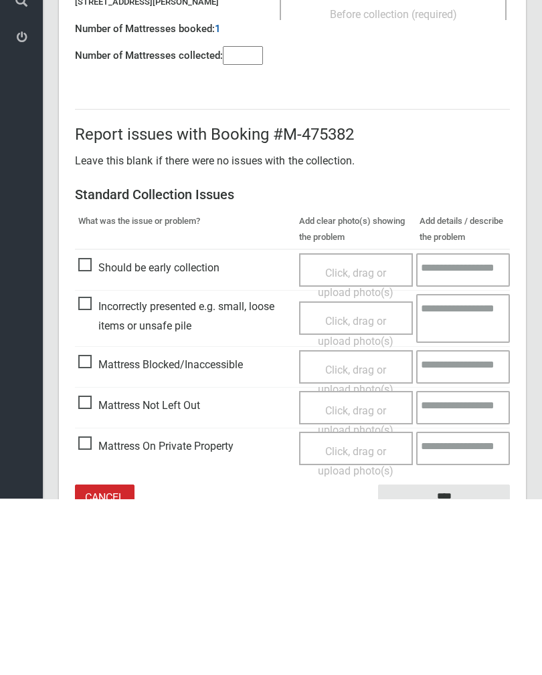
scroll to position [74, 0]
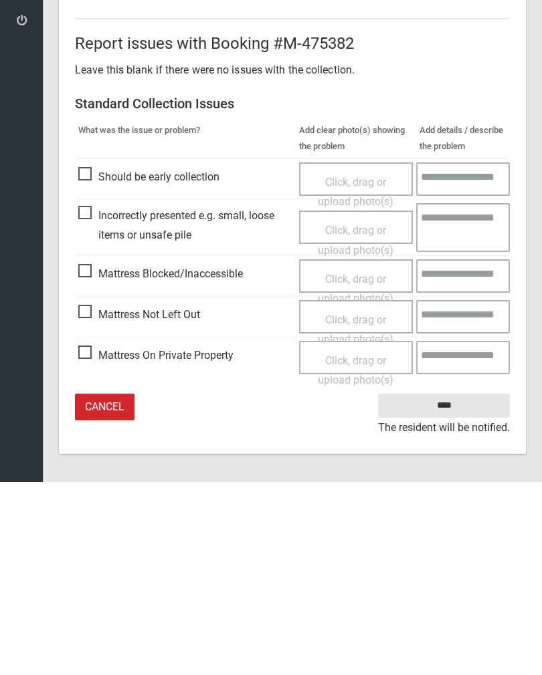
type input"] "*"
click at [91, 498] on span "Mattress Not Left Out" at bounding box center [139, 508] width 122 height 20
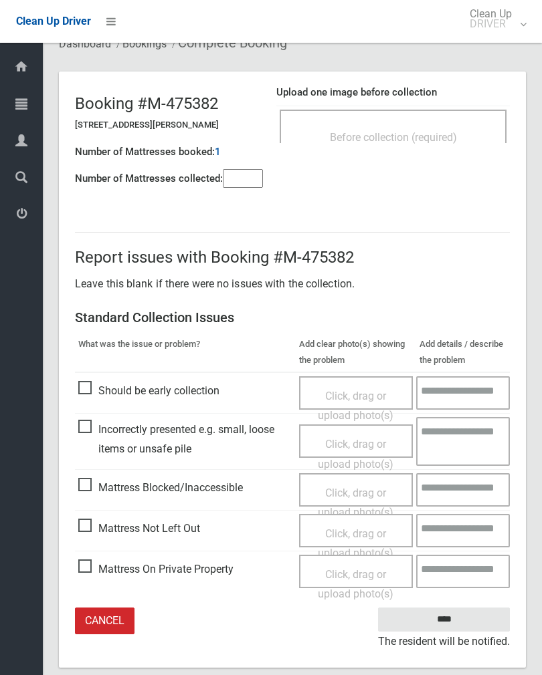
click at [367, 534] on span "Click, drag or upload photo(s)" at bounding box center [356, 543] width 76 height 33
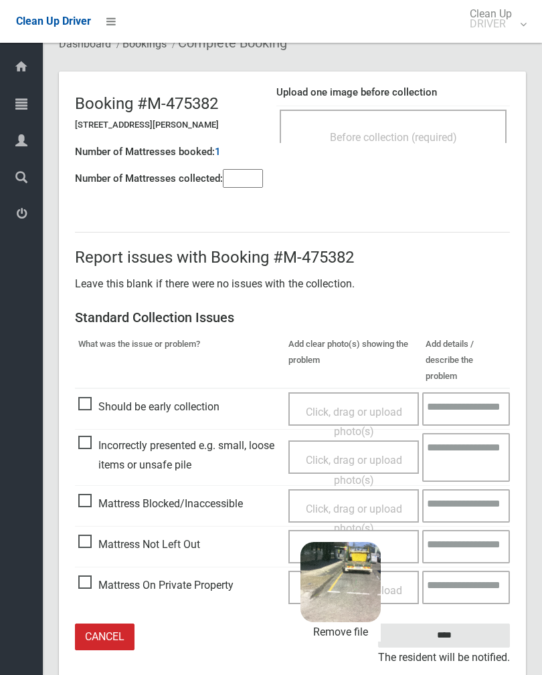
click at [480, 624] on input "****" at bounding box center [444, 636] width 132 height 25
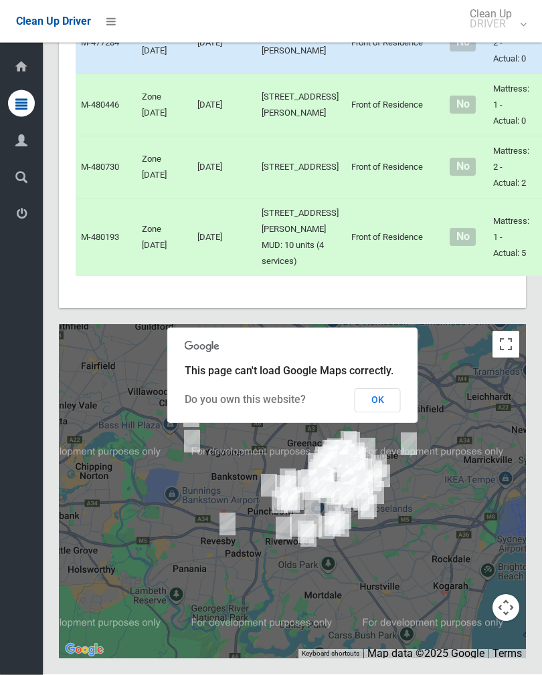
scroll to position [8491, 0]
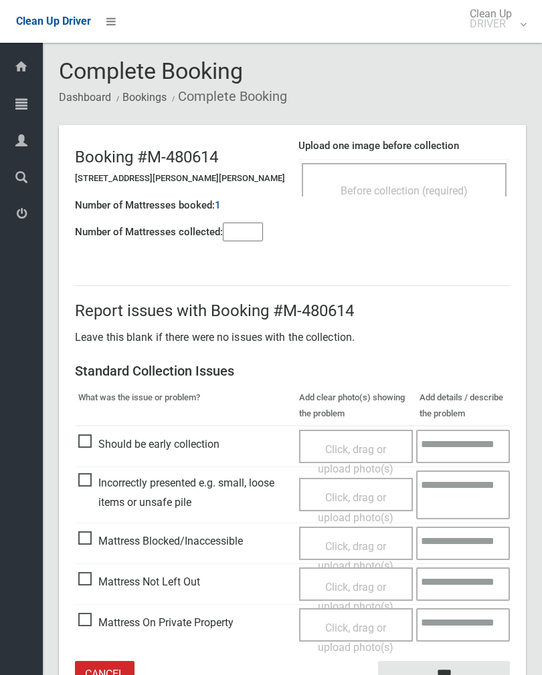
click at [237, 241] on input"] "number" at bounding box center [243, 232] width 40 height 19
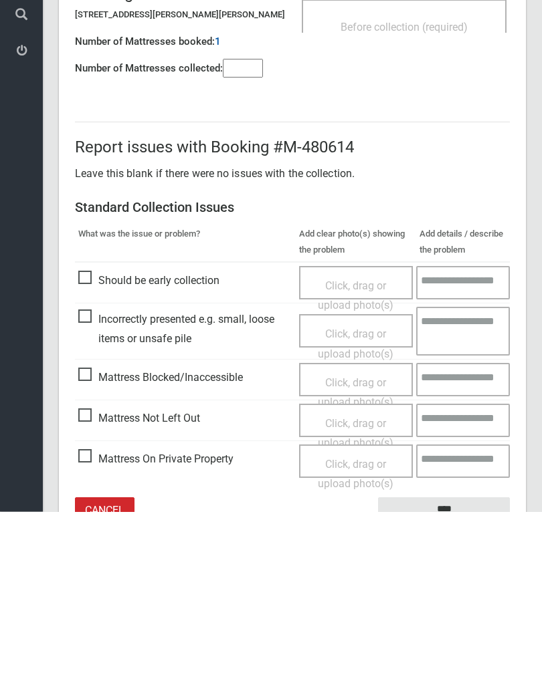
scroll to position [74, 0]
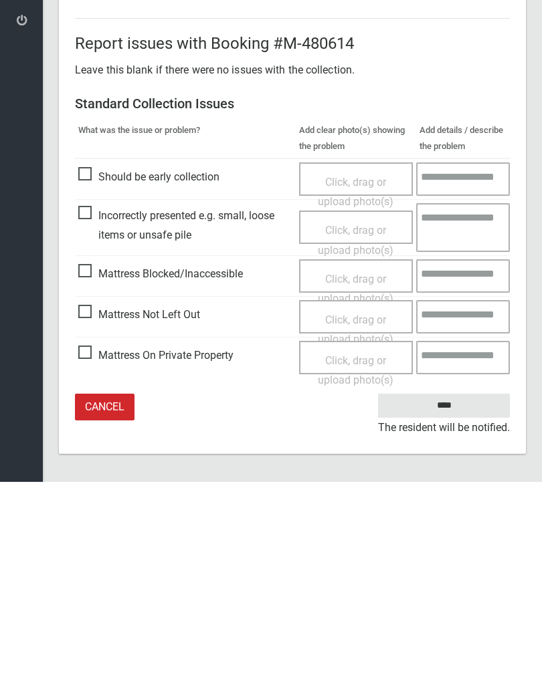
type input"] "*"
click at [96, 498] on span "Mattress Not Left Out" at bounding box center [139, 508] width 122 height 20
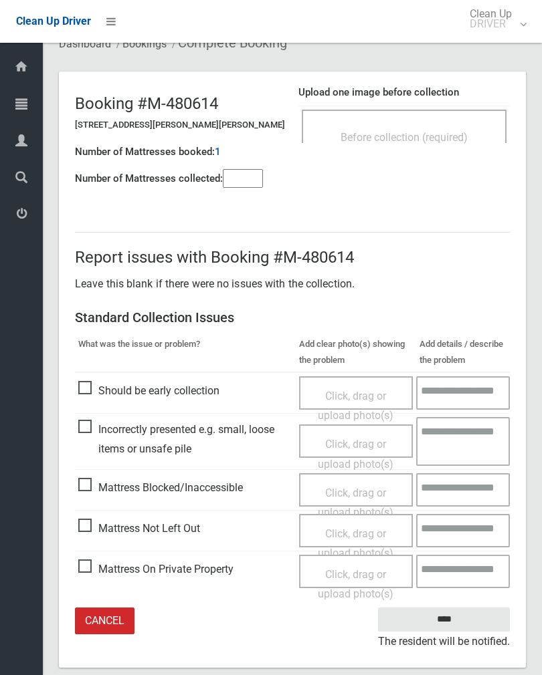
click at [365, 535] on span "Click, drag or upload photo(s)" at bounding box center [356, 543] width 76 height 33
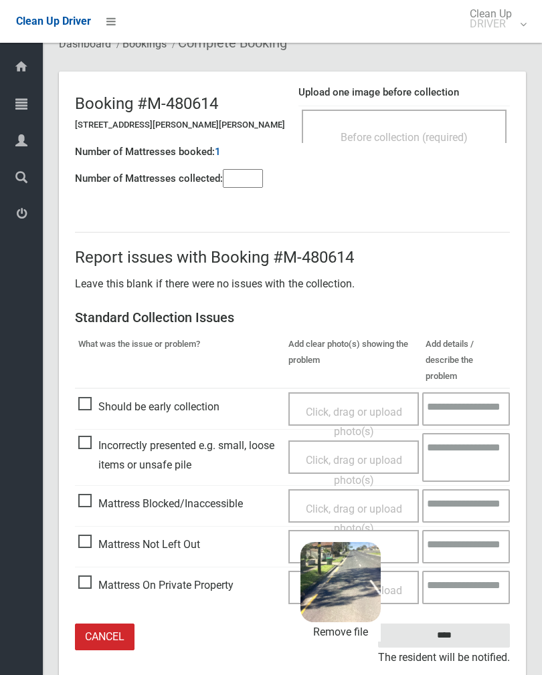
click at [483, 624] on input "****" at bounding box center [444, 636] width 132 height 25
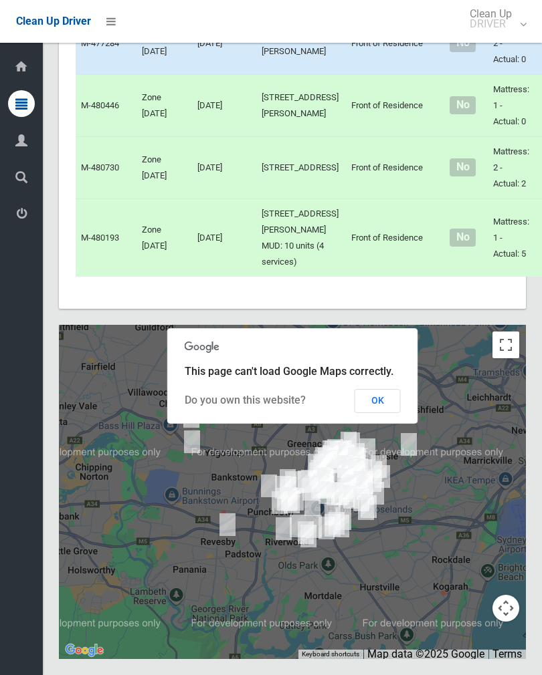
scroll to position [9225, 0]
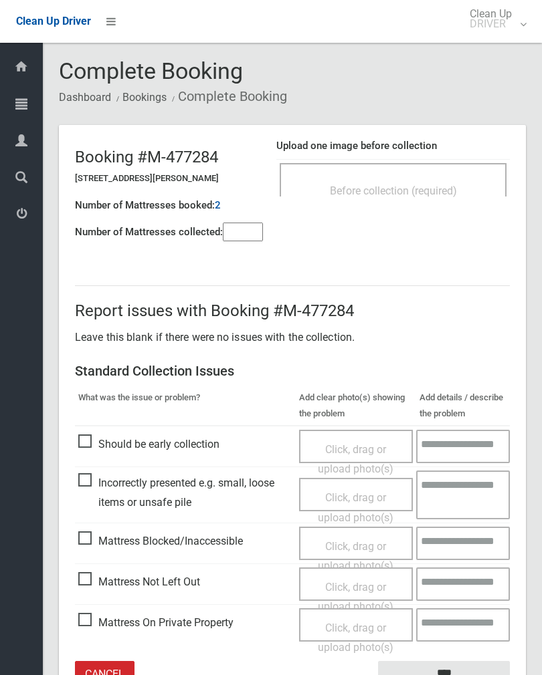
click at [438, 182] on div "Before collection (required)" at bounding box center [392, 190] width 197 height 25
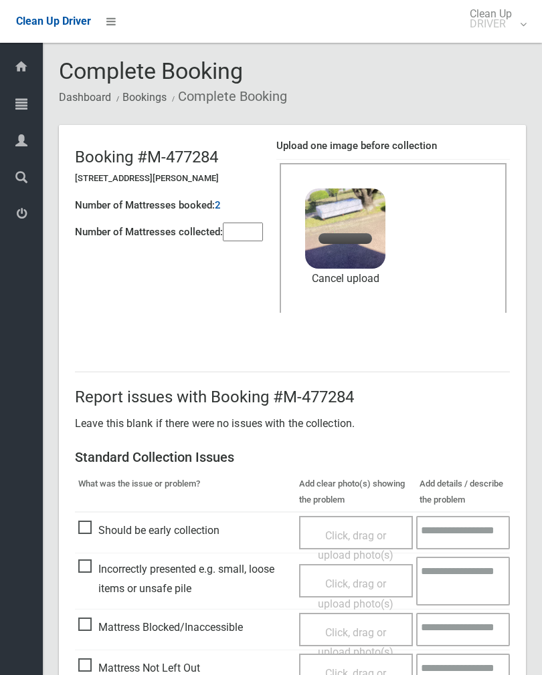
click at [244, 240] on input"] "number" at bounding box center [243, 232] width 40 height 19
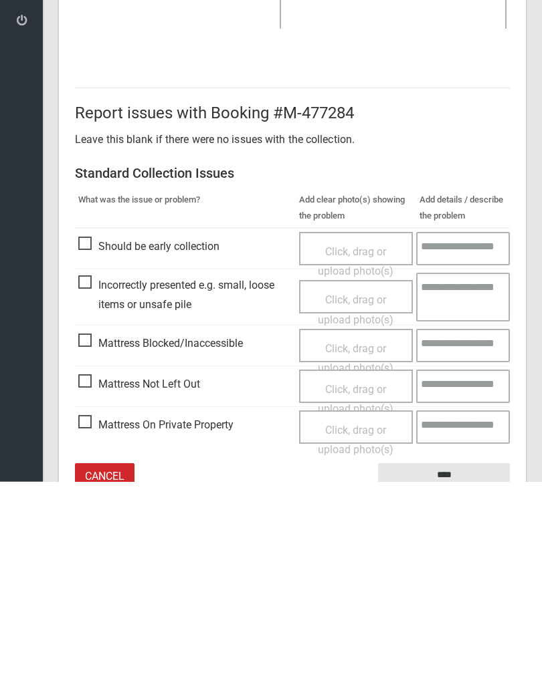
scroll to position [161, 0]
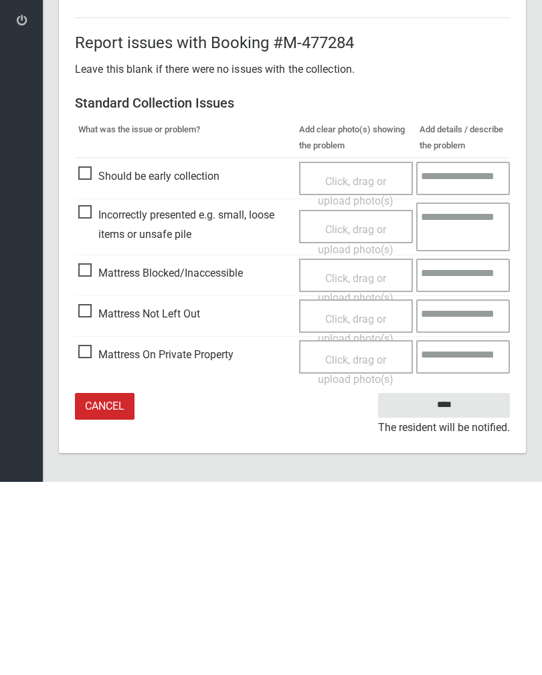
type input"] "*"
click at [452, 586] on input "****" at bounding box center [444, 598] width 132 height 25
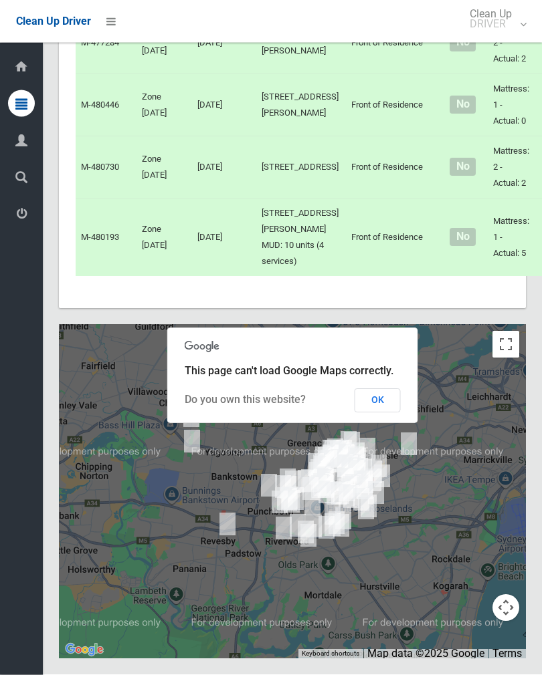
scroll to position [8979, 0]
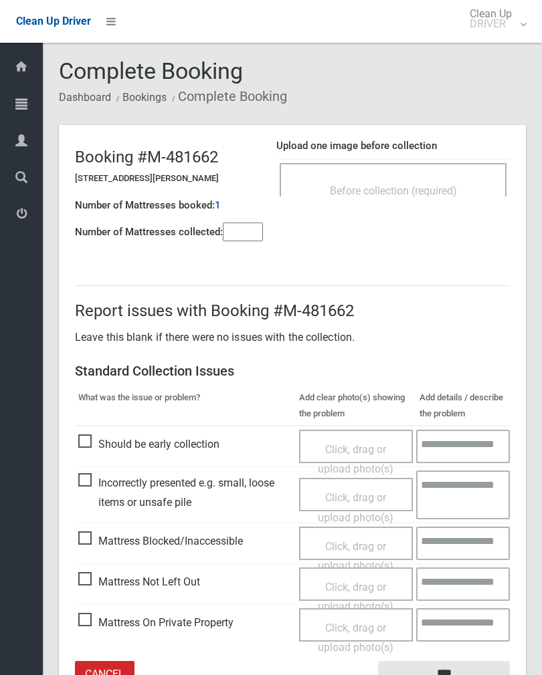
click at [453, 136] on div "Upload one image before collection Before collection (required)" at bounding box center [392, 174] width 233 height 84
click at [454, 176] on div "Before collection (required)" at bounding box center [392, 179] width 227 height 33
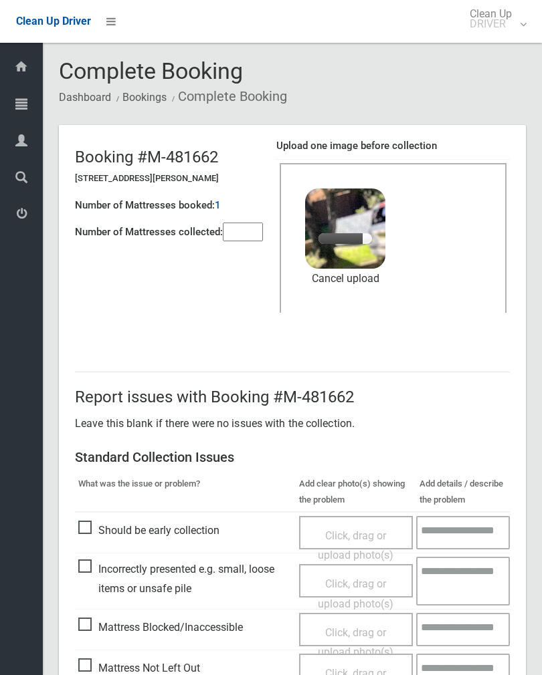
click at [249, 233] on input"] "number" at bounding box center [243, 232] width 40 height 19
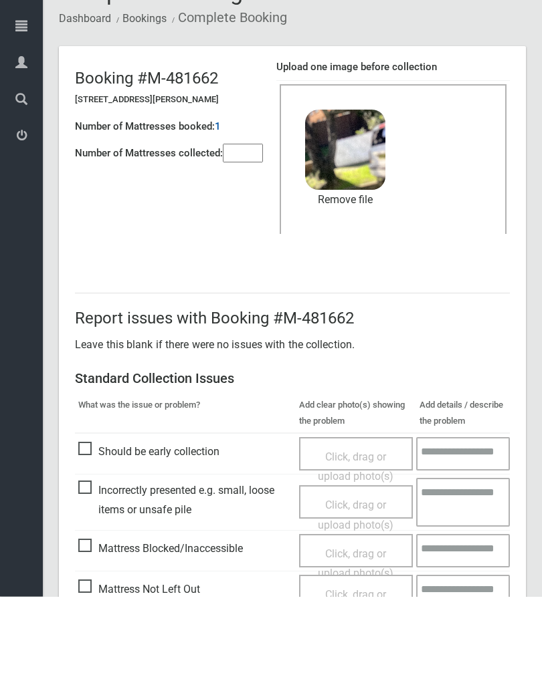
scroll to position [161, 0]
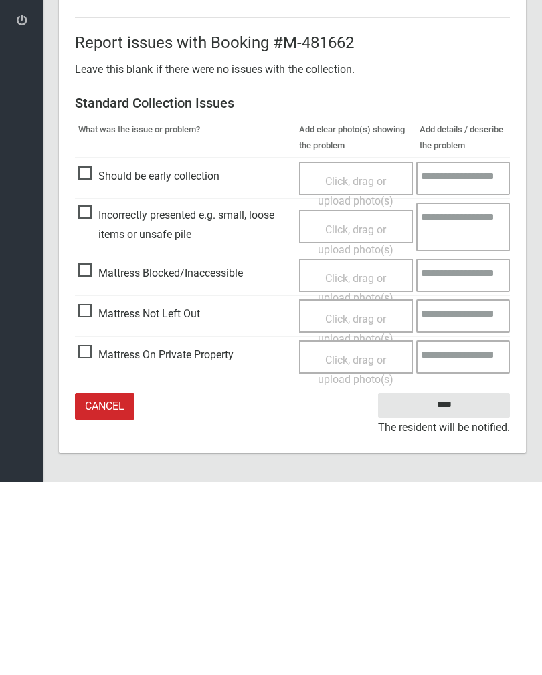
type input"] "*"
click at [455, 586] on input "****" at bounding box center [444, 598] width 132 height 25
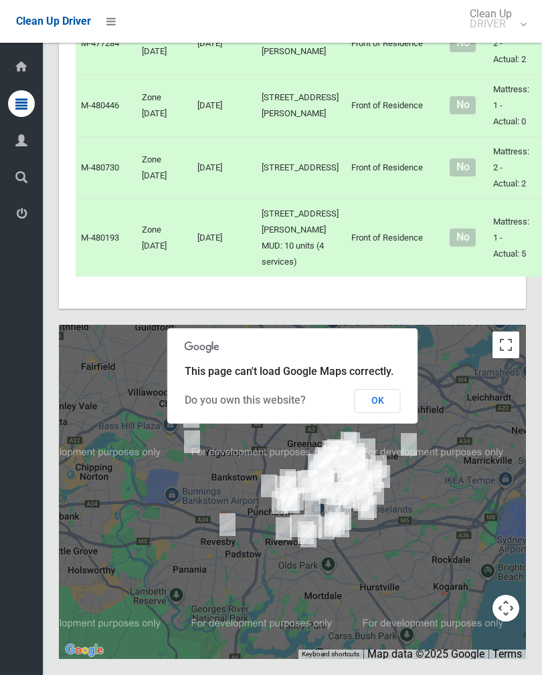
scroll to position [8870, 0]
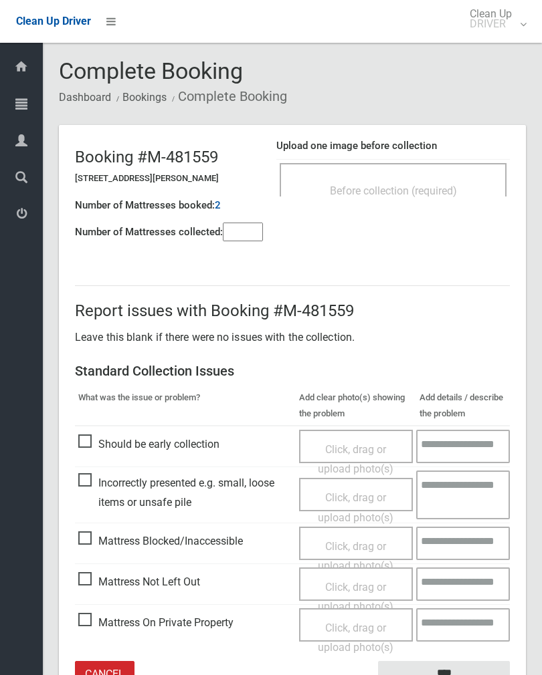
click at [419, 197] on div "Before collection (required)" at bounding box center [392, 190] width 197 height 25
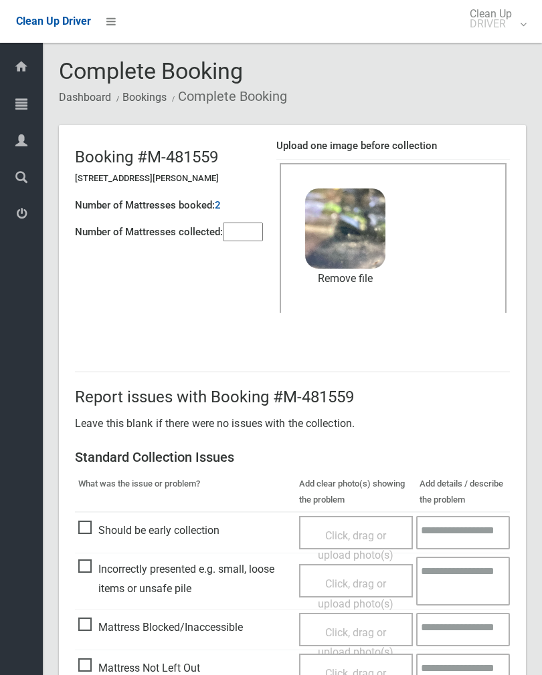
click at [362, 279] on link "Remove file" at bounding box center [345, 279] width 80 height 20
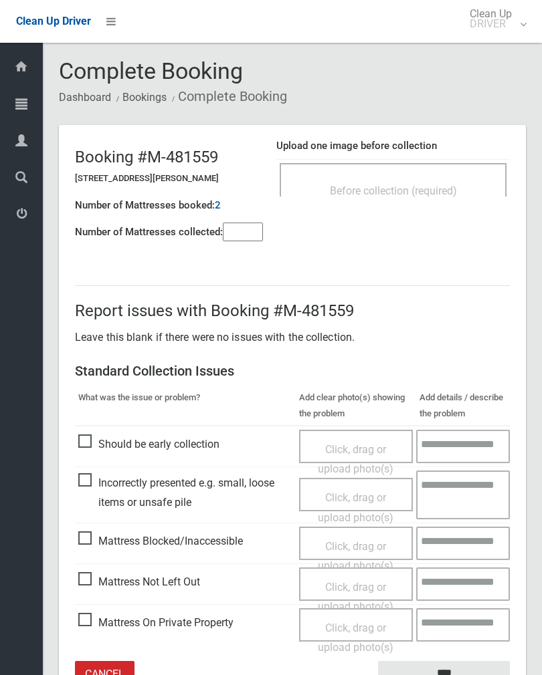
click at [447, 185] on span "Before collection (required)" at bounding box center [393, 191] width 127 height 13
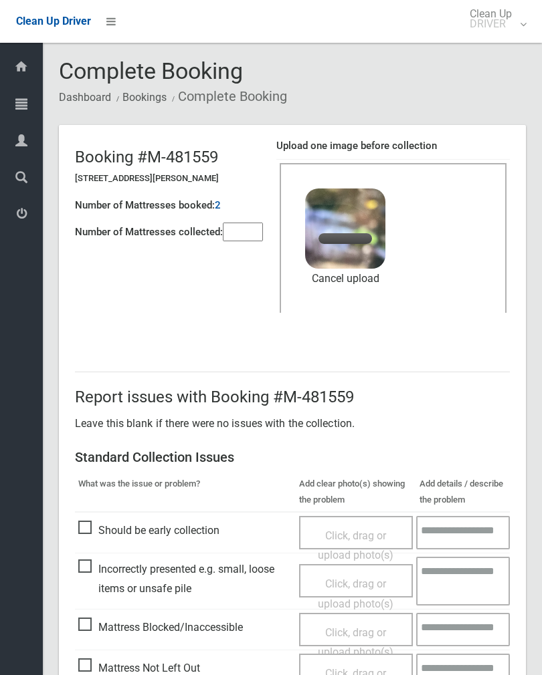
click at [241, 239] on input"] "number" at bounding box center [243, 232] width 40 height 19
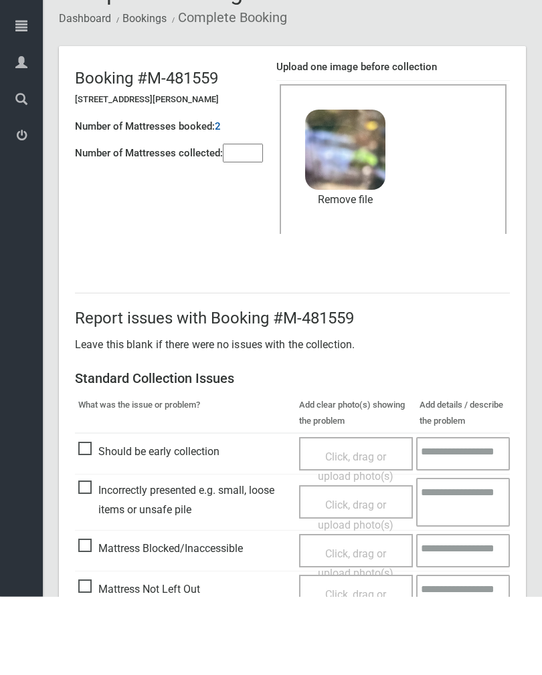
scroll to position [161, 0]
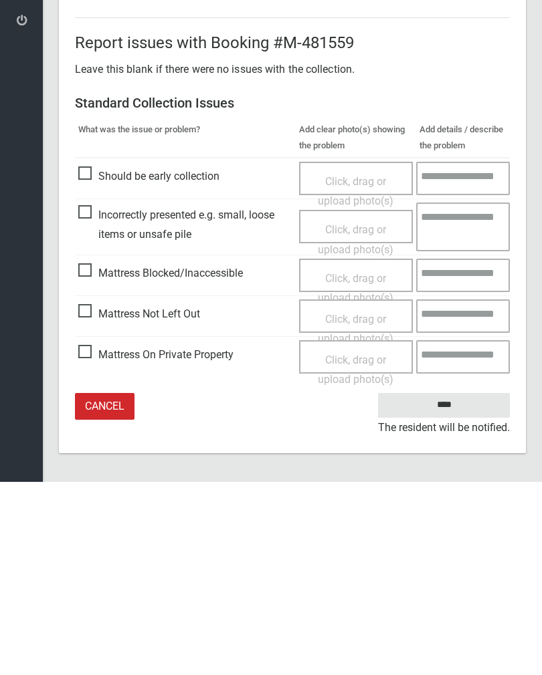
type input"] "*"
click at [443, 586] on input "****" at bounding box center [444, 598] width 132 height 25
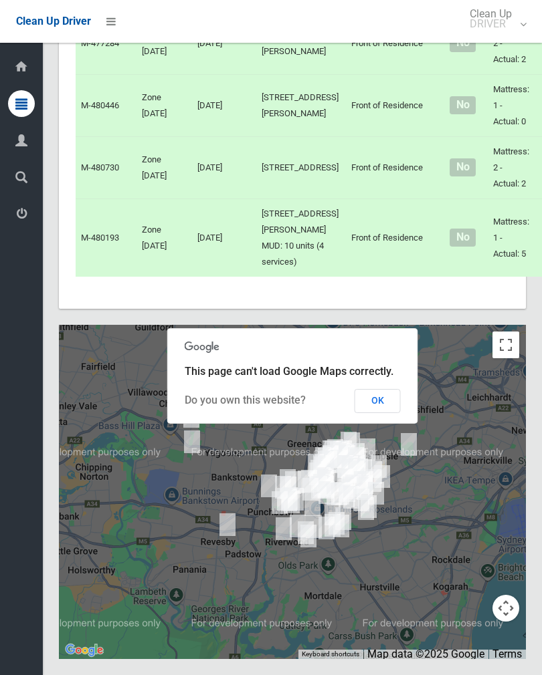
scroll to position [8402, 0]
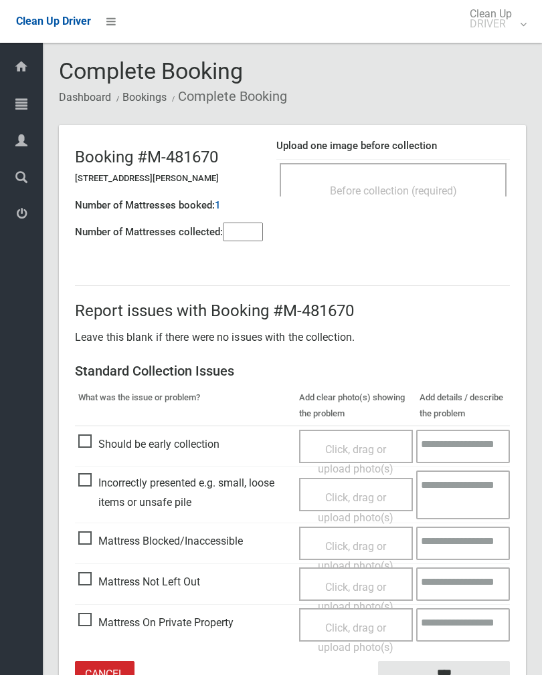
click at [433, 180] on div "Before collection (required)" at bounding box center [392, 190] width 197 height 25
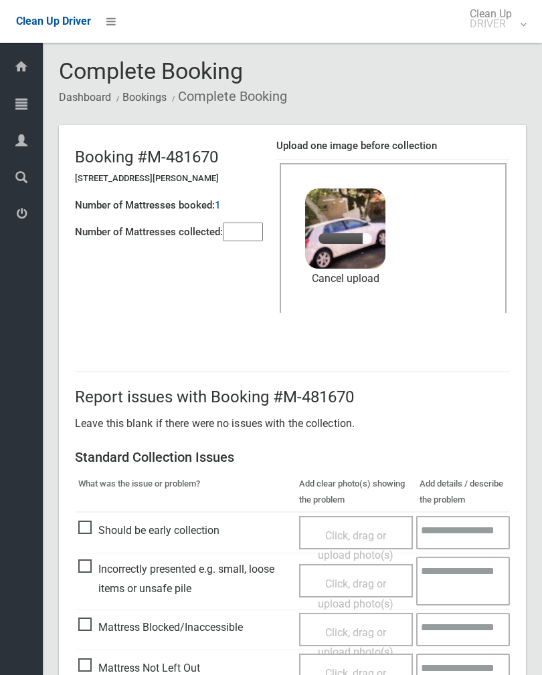
click at [247, 227] on input"] "number" at bounding box center [243, 232] width 40 height 19
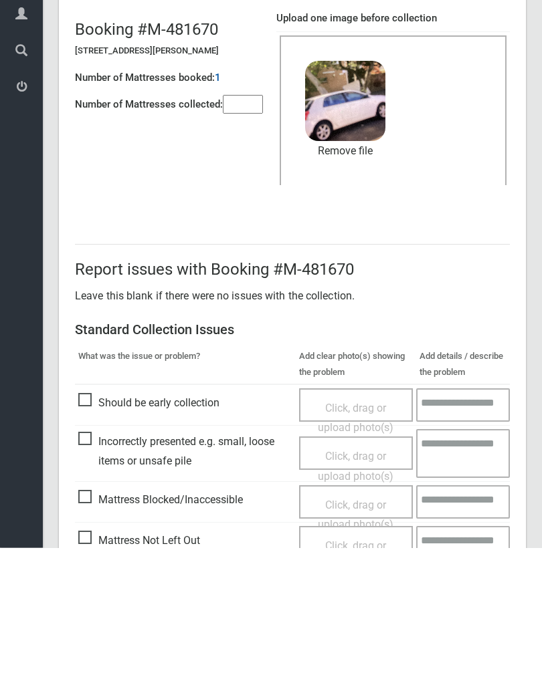
scroll to position [161, 0]
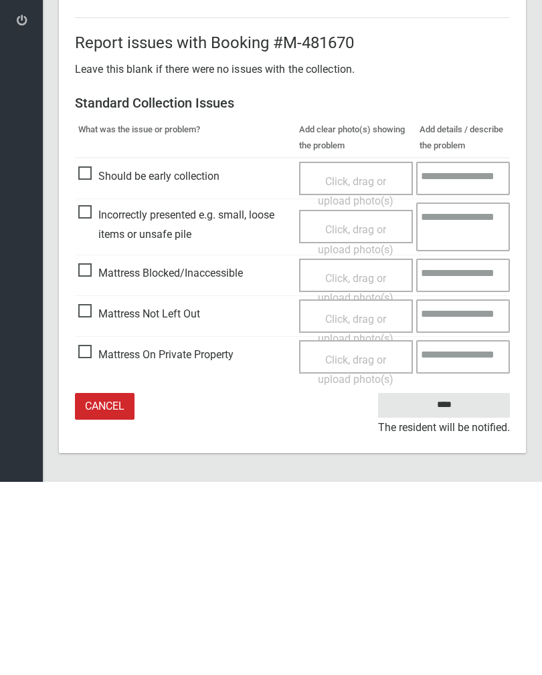
type input"] "*"
click at [451, 586] on input "****" at bounding box center [444, 598] width 132 height 25
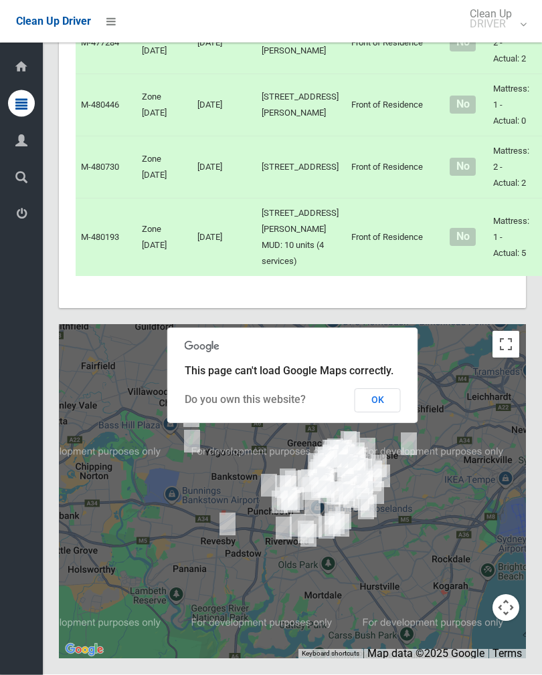
scroll to position [8161, 0]
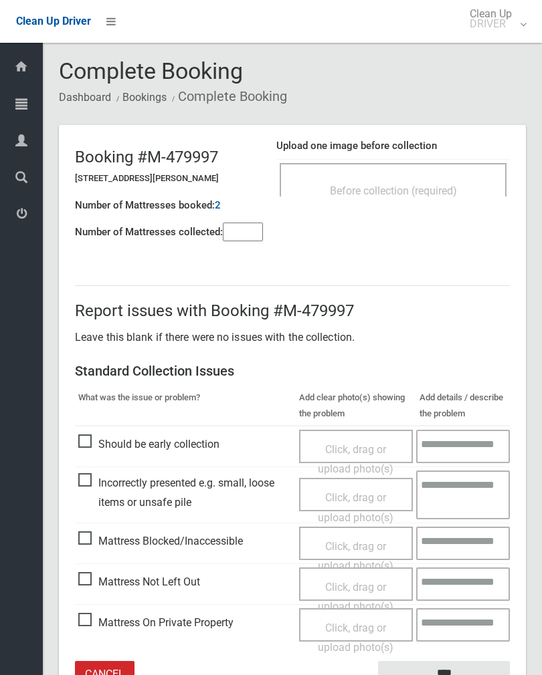
click at [449, 138] on div "Upload one image before collection Before collection (required)" at bounding box center [392, 174] width 233 height 84
click at [454, 181] on div "Before collection (required)" at bounding box center [392, 190] width 197 height 25
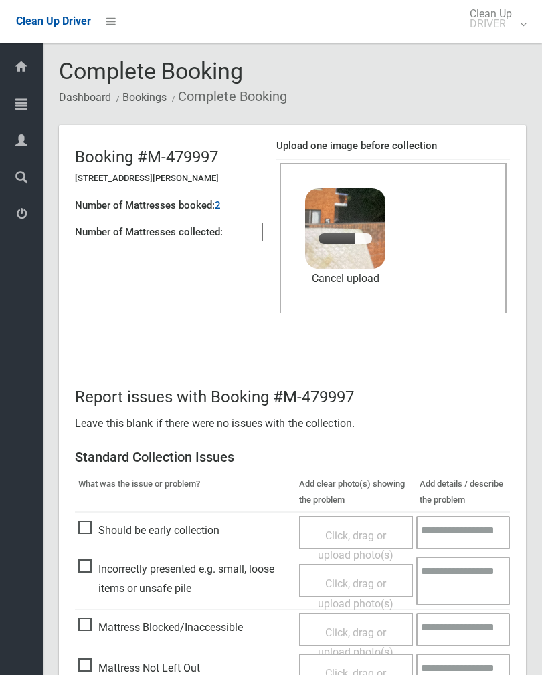
click at [241, 231] on input"] "number" at bounding box center [243, 232] width 40 height 19
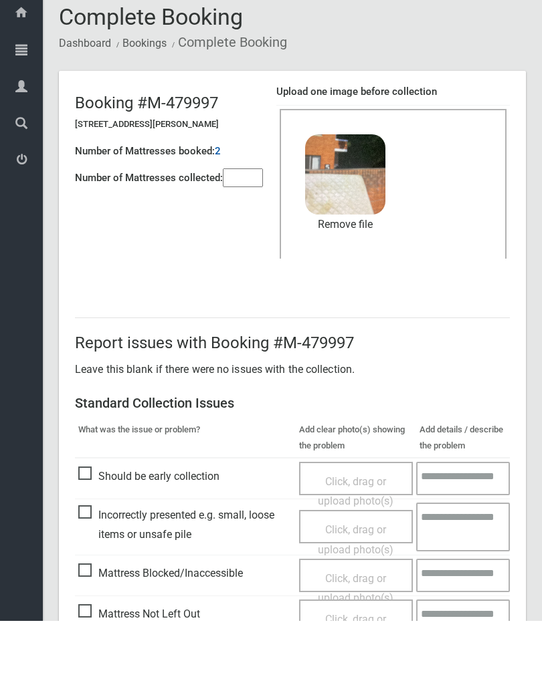
scroll to position [161, 0]
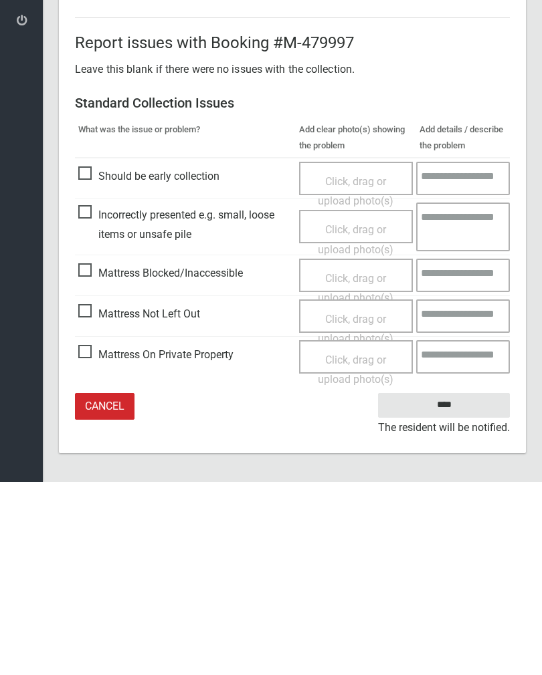
type input"] "*"
click at [449, 586] on input "****" at bounding box center [444, 598] width 132 height 25
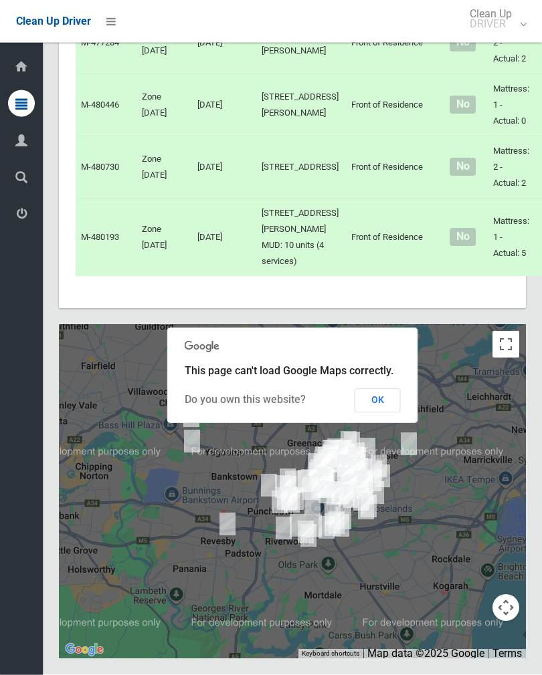
scroll to position [7979, 0]
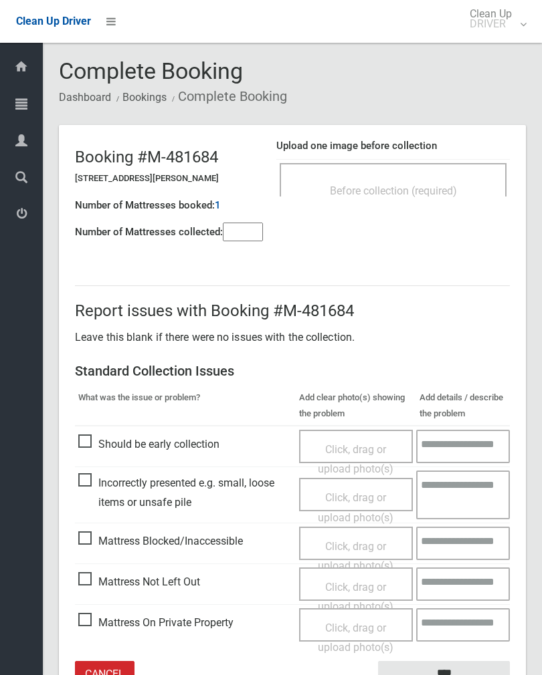
click at [245, 241] on input"] "number" at bounding box center [243, 232] width 40 height 19
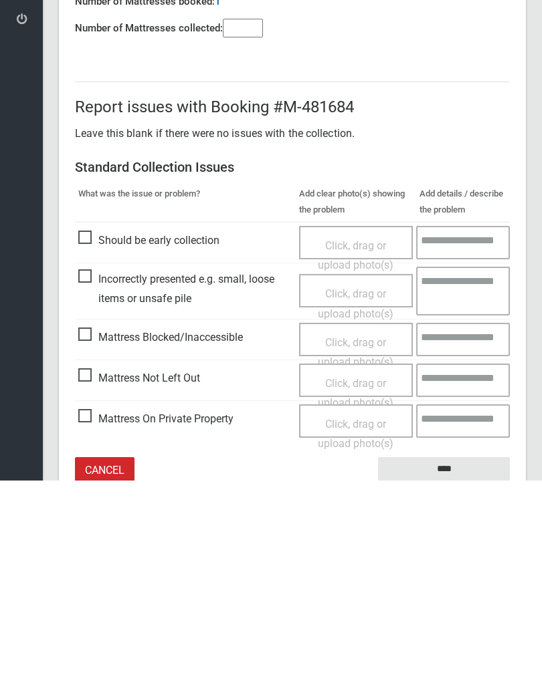
scroll to position [74, 0]
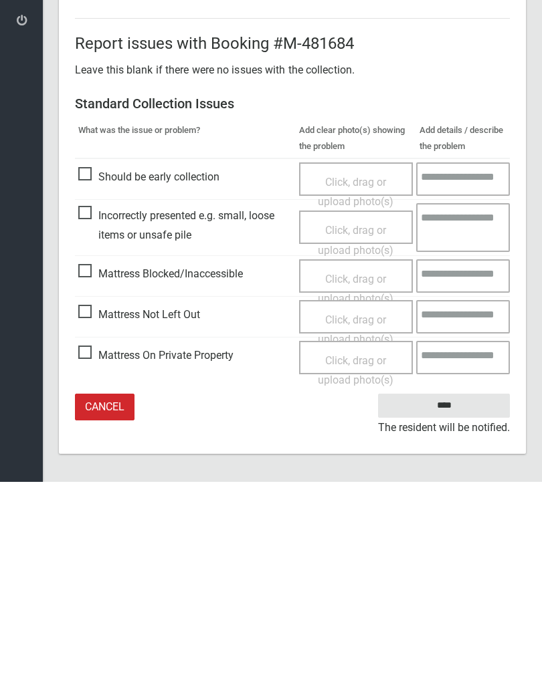
type input"] "*"
click at [95, 498] on span "Mattress Not Left Out" at bounding box center [139, 508] width 122 height 20
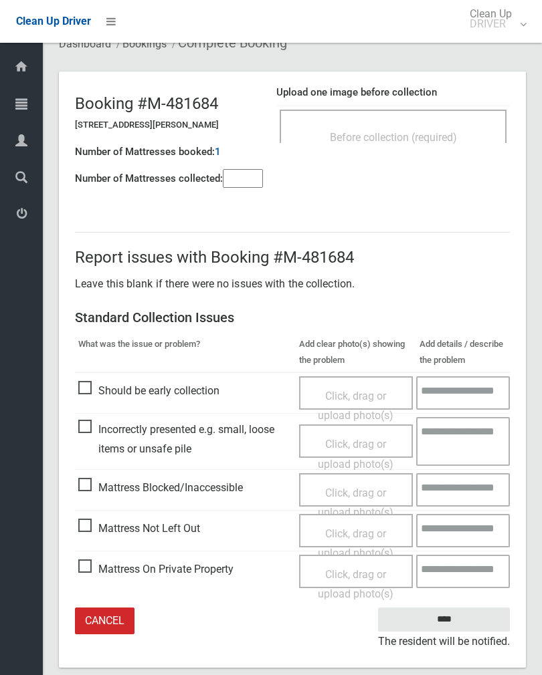
click at [360, 537] on div "Click, drag or upload photo(s)" at bounding box center [356, 543] width 94 height 39
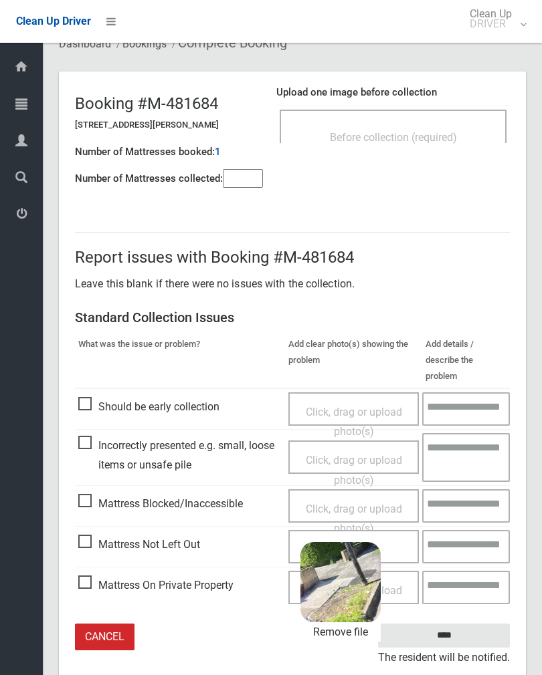
click at [487, 624] on input "****" at bounding box center [444, 636] width 132 height 25
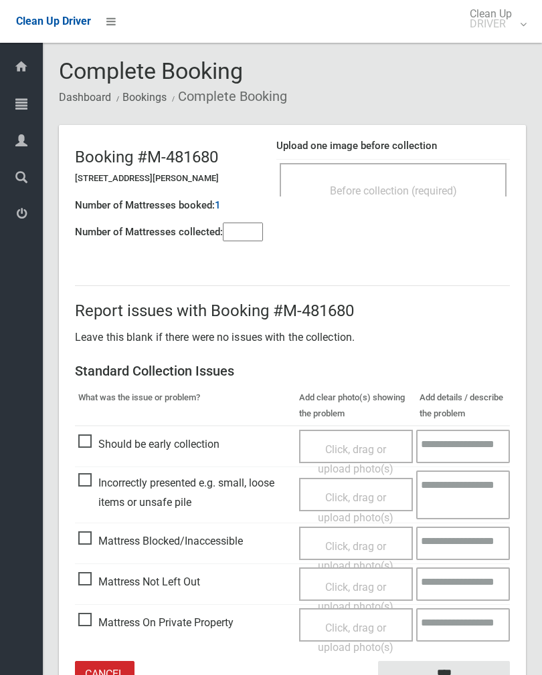
click at [438, 136] on div "Upload one image before collection Before collection (required)" at bounding box center [392, 174] width 233 height 84
click at [449, 185] on span "Before collection (required)" at bounding box center [393, 191] width 127 height 13
click at [241, 240] on input"] "number" at bounding box center [243, 232] width 40 height 19
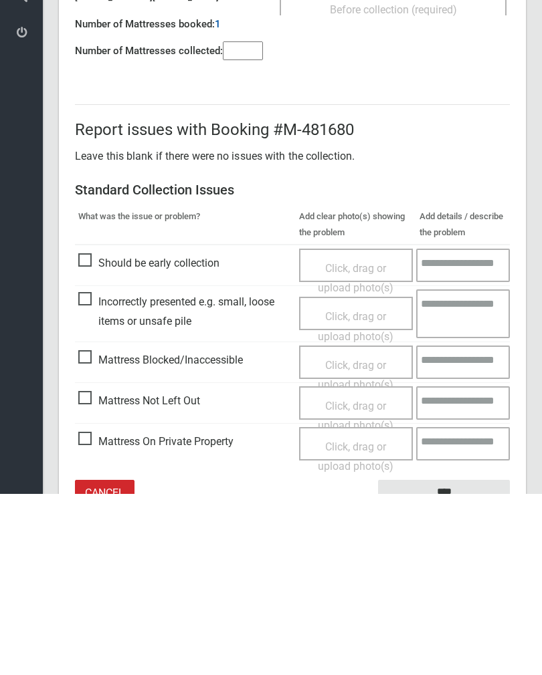
scroll to position [74, 0]
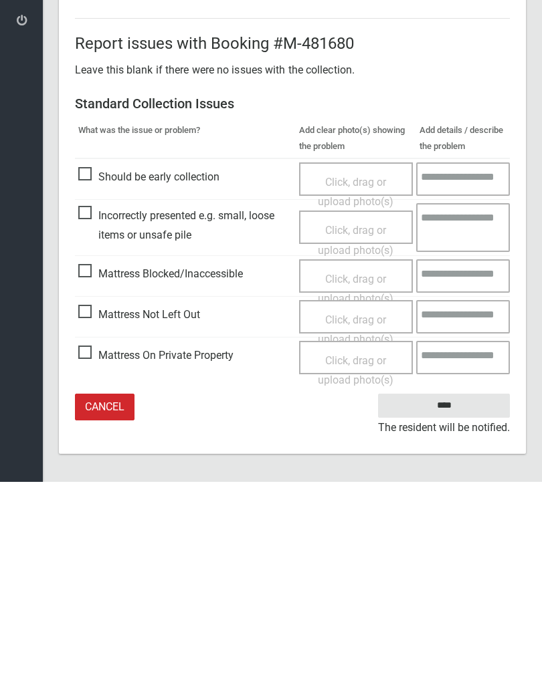
type input"] "*"
click at [92, 498] on span "Mattress Not Left Out" at bounding box center [139, 508] width 122 height 20
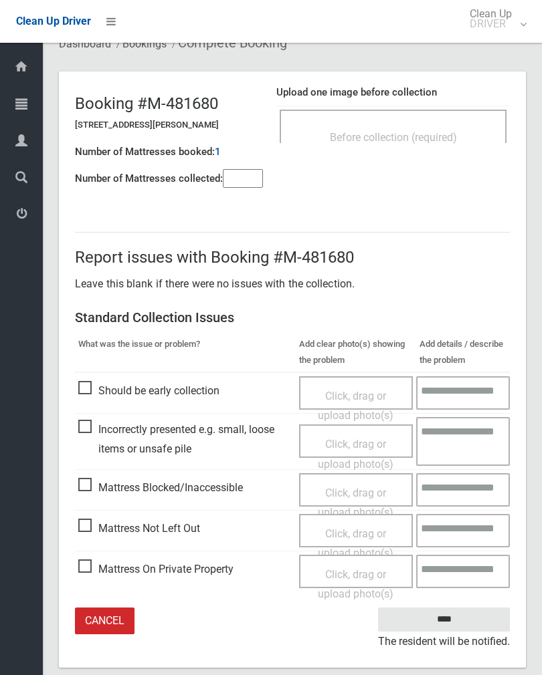
click at [367, 532] on span "Click, drag or upload photo(s)" at bounding box center [356, 543] width 76 height 33
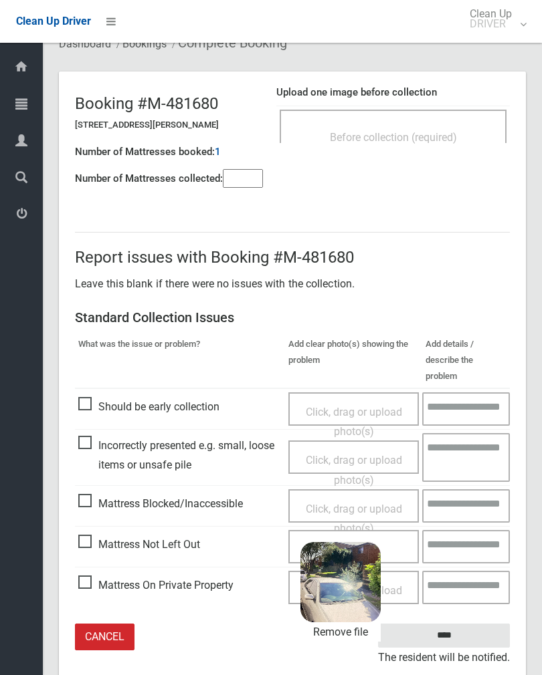
click at [473, 624] on input "****" at bounding box center [444, 636] width 132 height 25
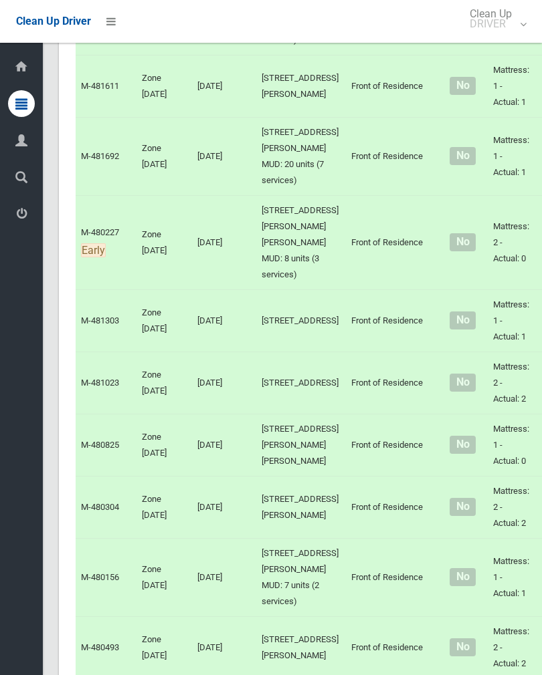
scroll to position [3892, 0]
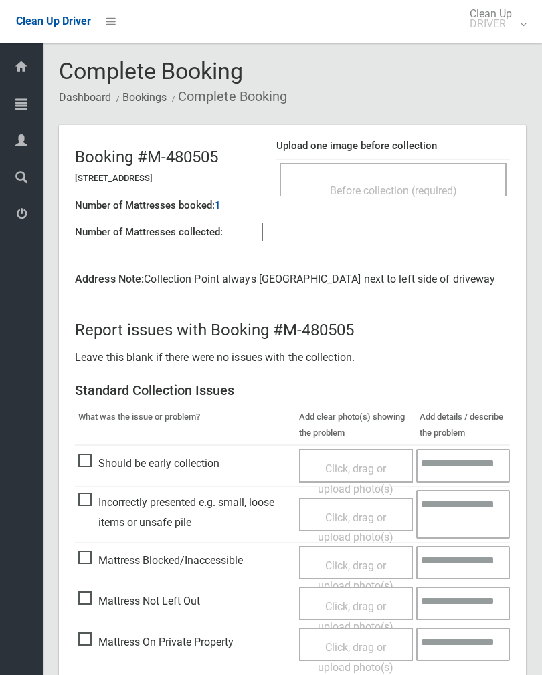
click at [246, 223] on input"] "number" at bounding box center [243, 232] width 40 height 19
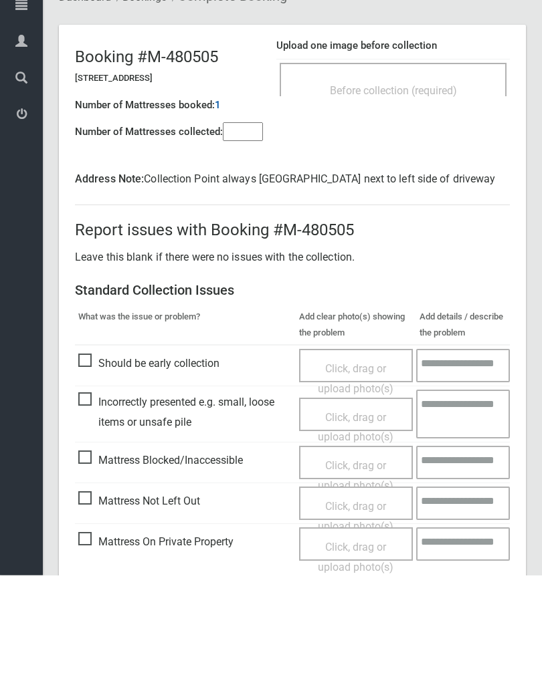
scroll to position [94, 0]
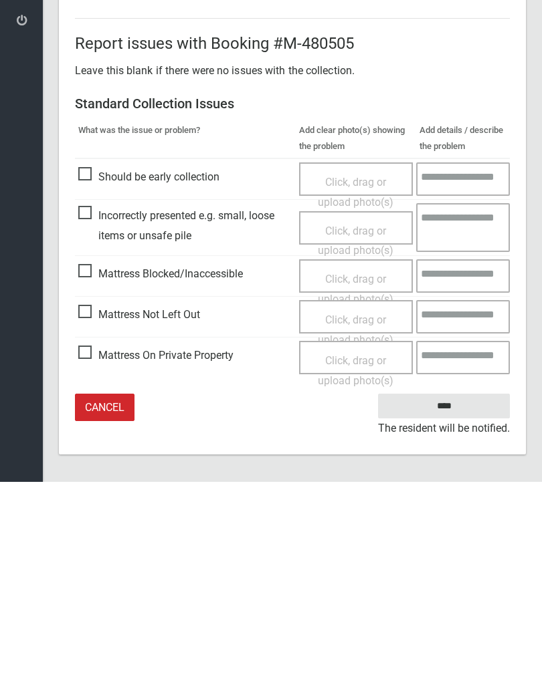
type input"] "*"
click at [95, 498] on span "Mattress Not Left Out" at bounding box center [139, 508] width 122 height 20
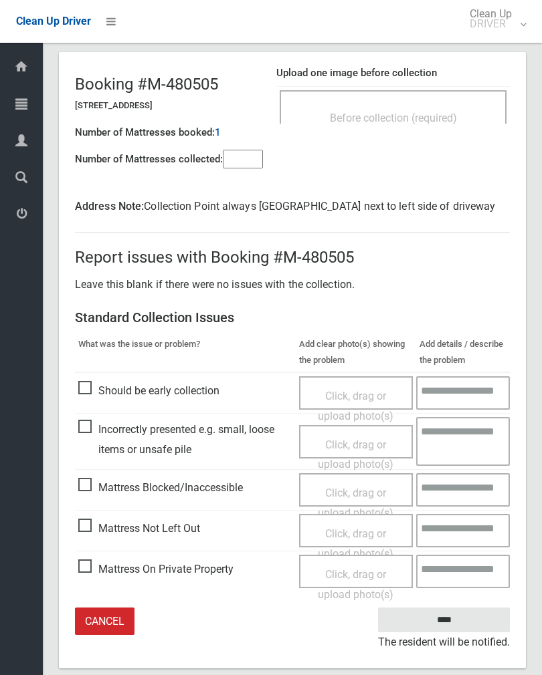
click at [374, 527] on span "Click, drag or upload photo(s)" at bounding box center [356, 543] width 76 height 33
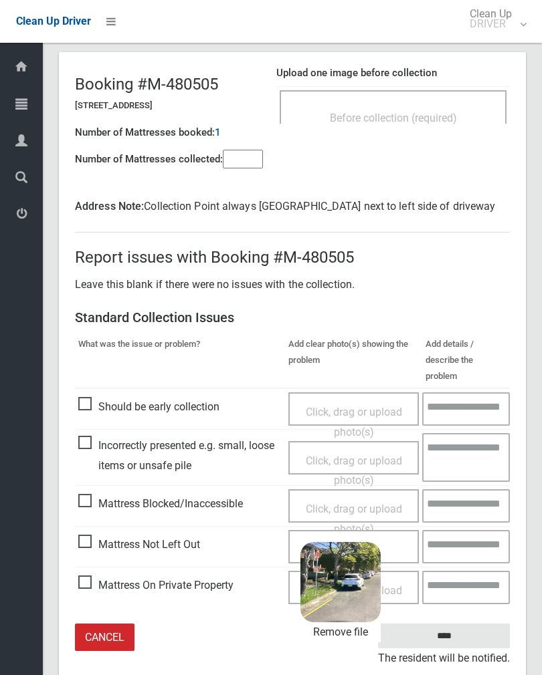
click at [477, 624] on input "****" at bounding box center [444, 636] width 132 height 25
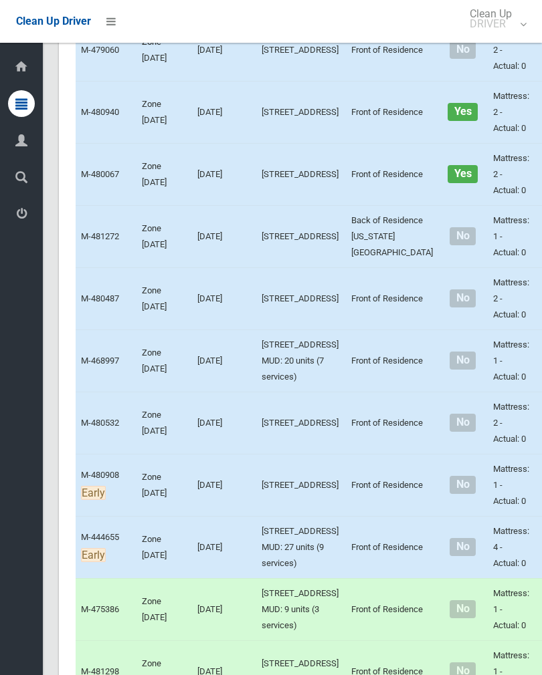
scroll to position [3163, 0]
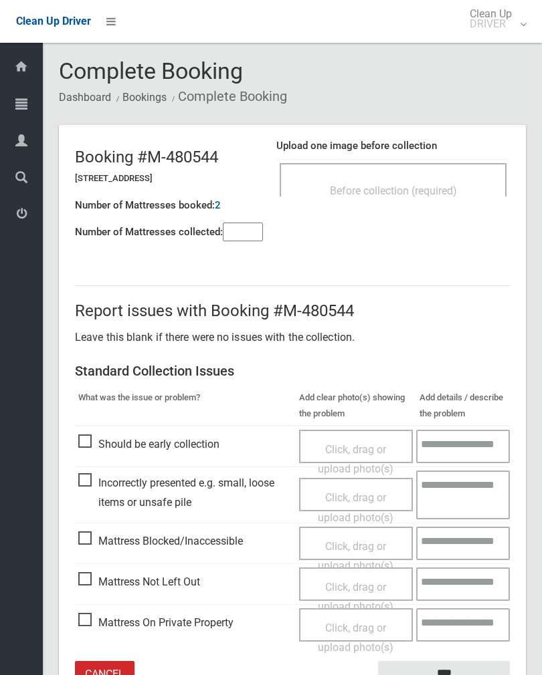
click at [436, 176] on div "Before collection (required)" at bounding box center [392, 179] width 227 height 33
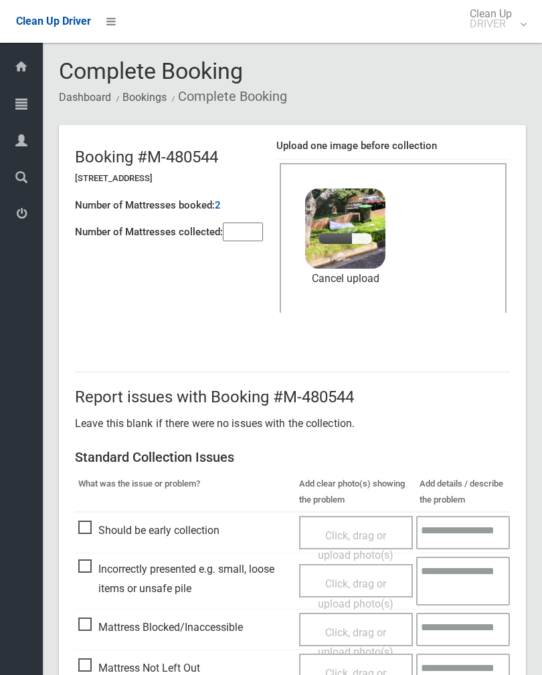
click at [247, 237] on input"] "number" at bounding box center [243, 232] width 40 height 19
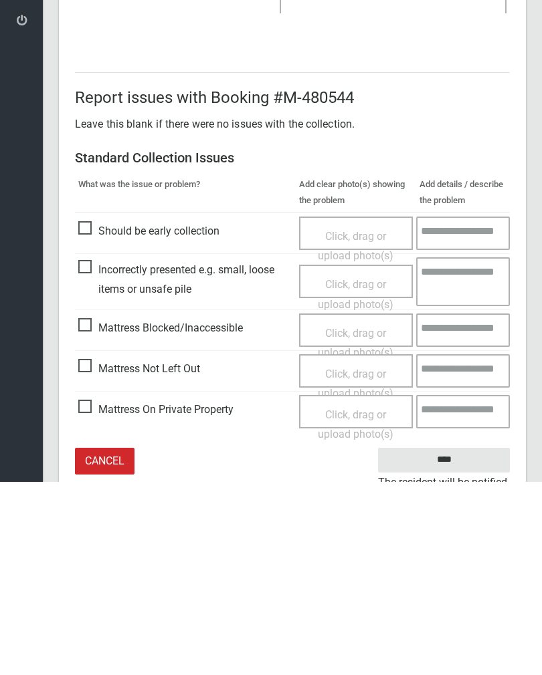
scroll to position [161, 0]
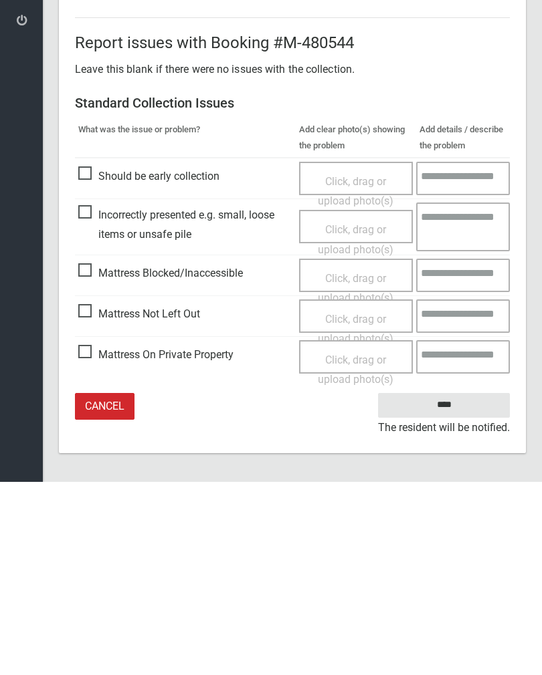
type input"] "*"
click at [458, 586] on input "****" at bounding box center [444, 598] width 132 height 25
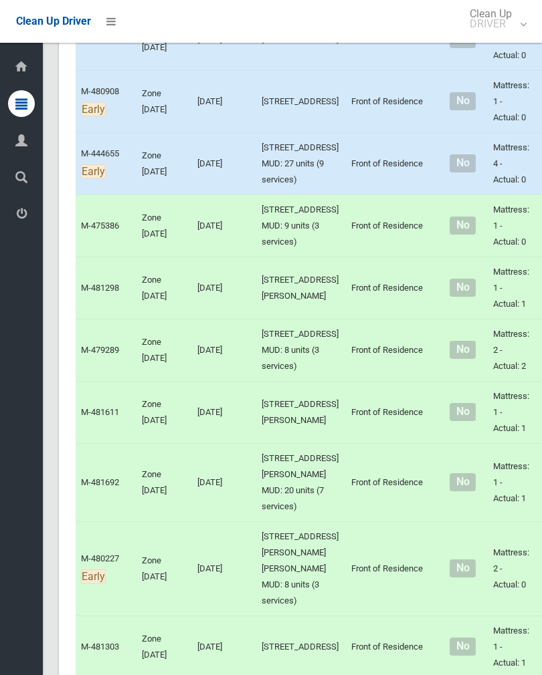
scroll to position [3541, 0]
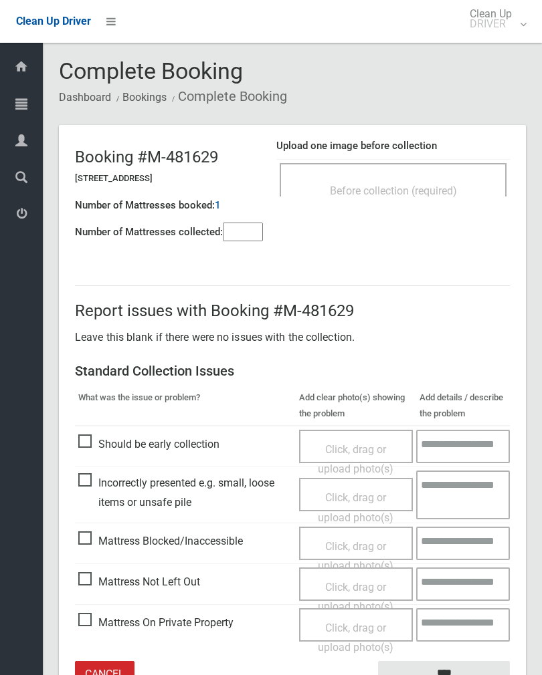
click at [473, 197] on div "Before collection (required)" at bounding box center [392, 190] width 197 height 25
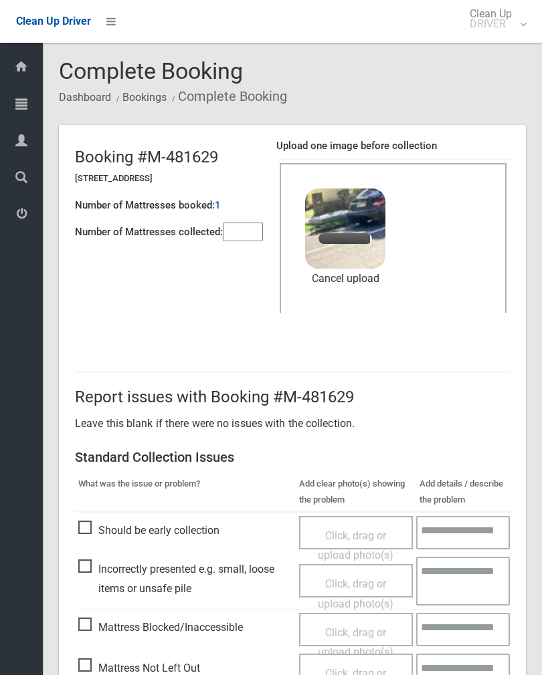
click at [248, 233] on input"] "number" at bounding box center [243, 232] width 40 height 19
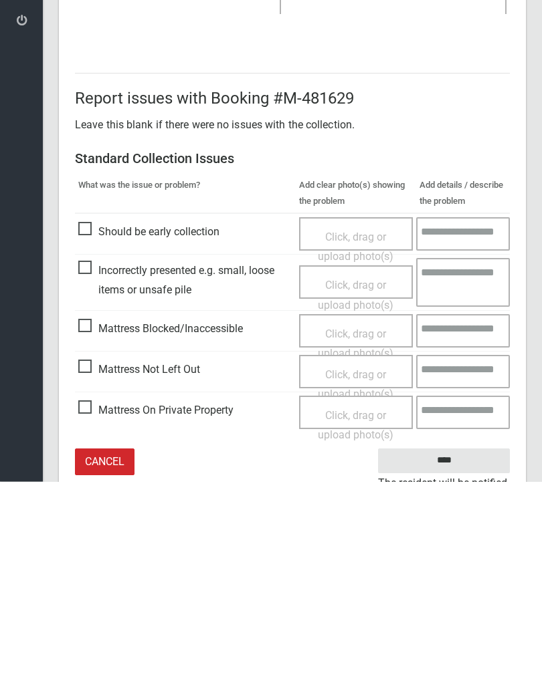
scroll to position [161, 0]
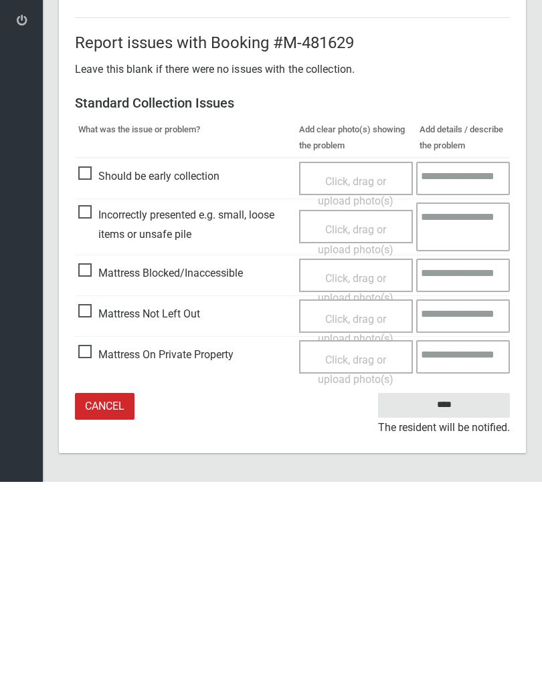
type input"] "*"
click at [449, 586] on input "****" at bounding box center [444, 598] width 132 height 25
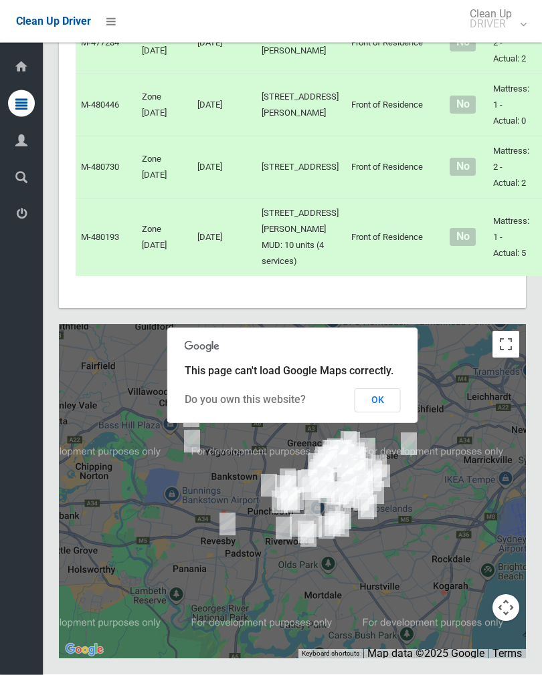
scroll to position [8045, 0]
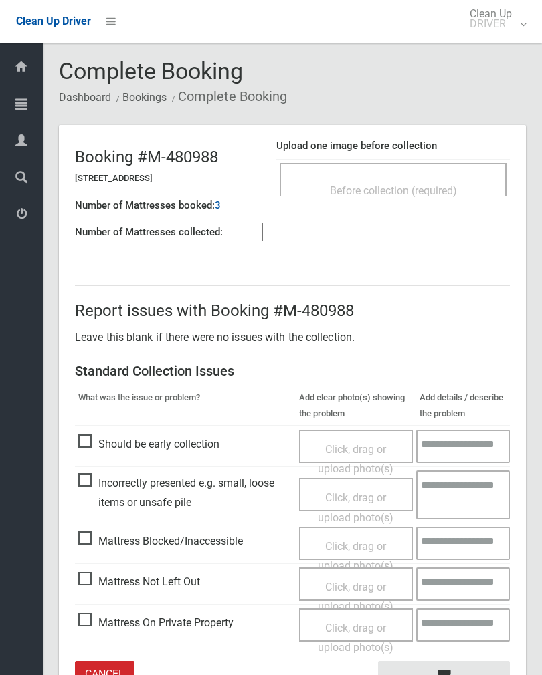
click at [459, 167] on div "Before collection (required)" at bounding box center [392, 179] width 227 height 33
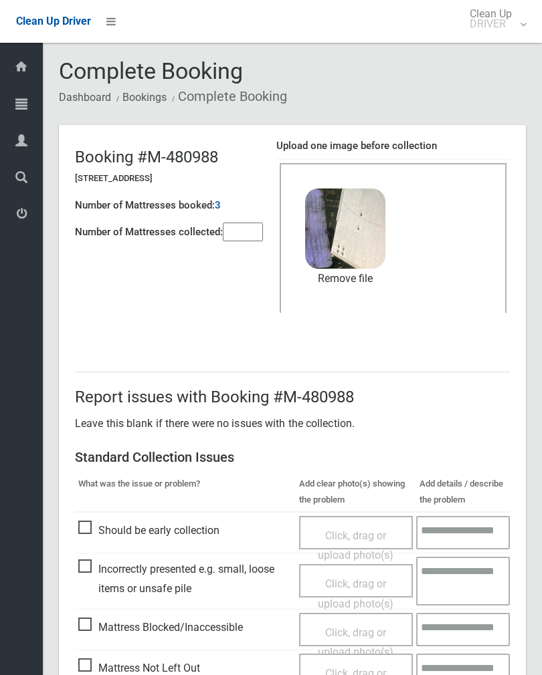
click at [253, 237] on input"] "number" at bounding box center [243, 232] width 40 height 19
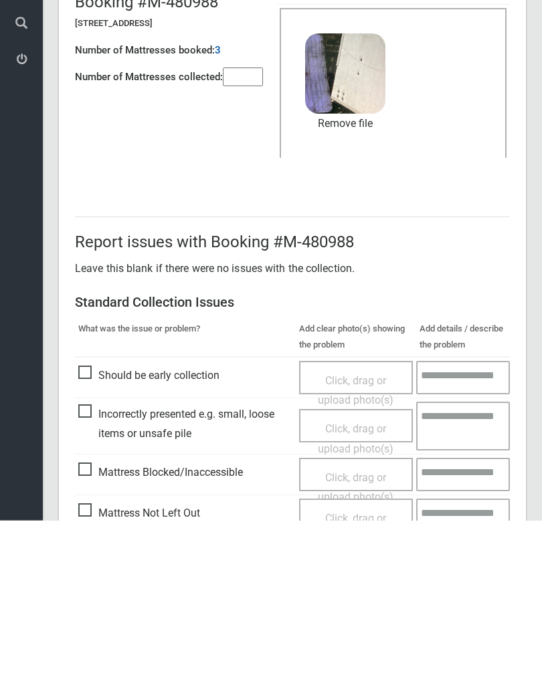
scroll to position [161, 0]
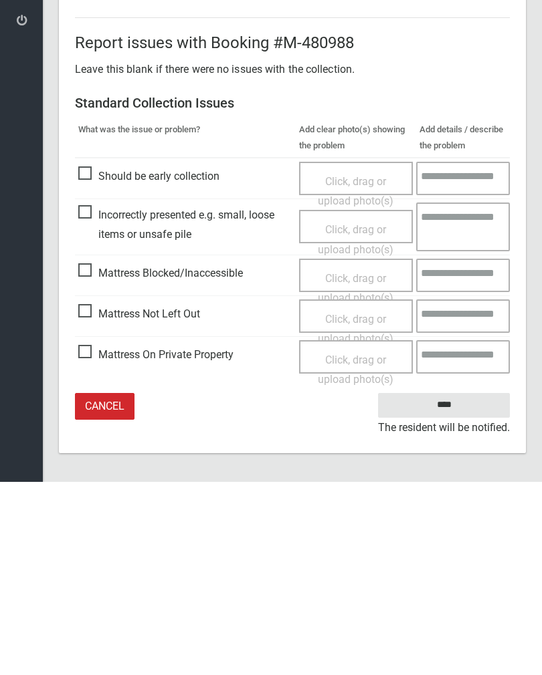
type input"] "*"
click at [453, 586] on input "****" at bounding box center [444, 598] width 132 height 25
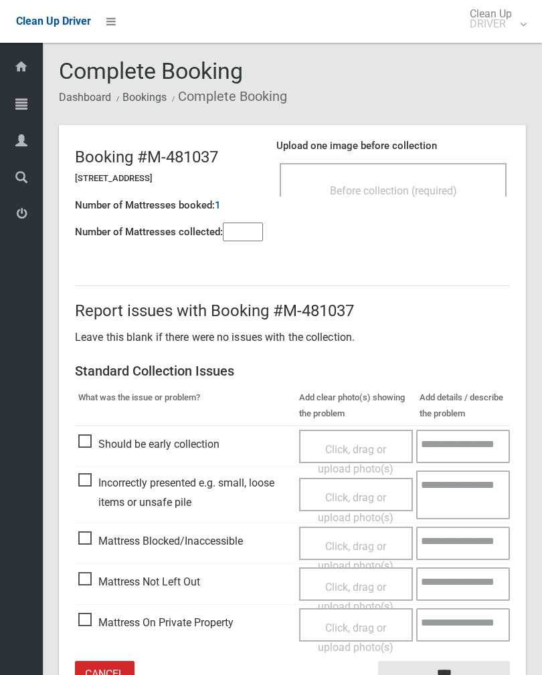
click at [455, 189] on span "Before collection (required)" at bounding box center [393, 191] width 127 height 13
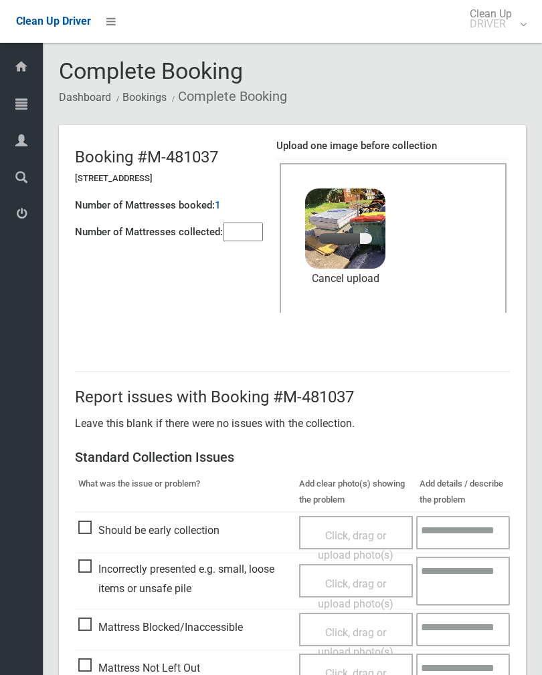
click at [240, 223] on input"] "number" at bounding box center [243, 232] width 40 height 19
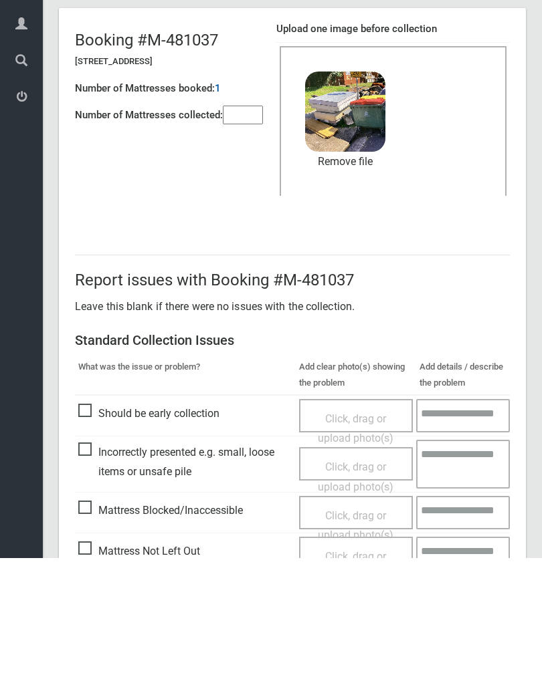
scroll to position [161, 0]
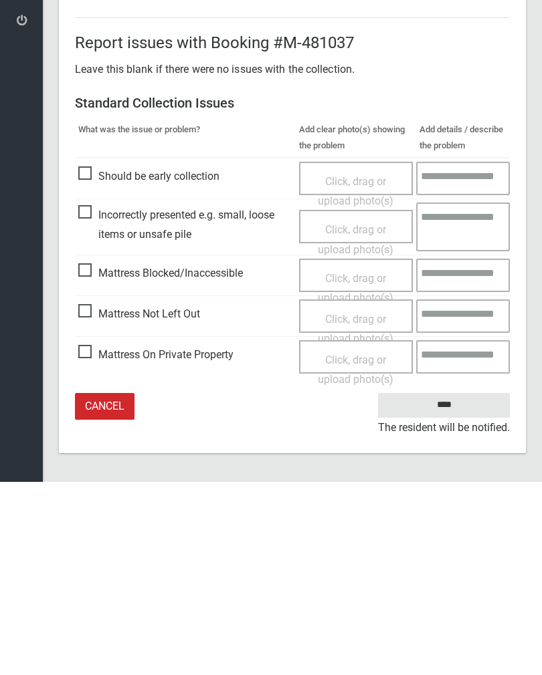
type input"] "*"
click at [459, 586] on input "****" at bounding box center [444, 598] width 132 height 25
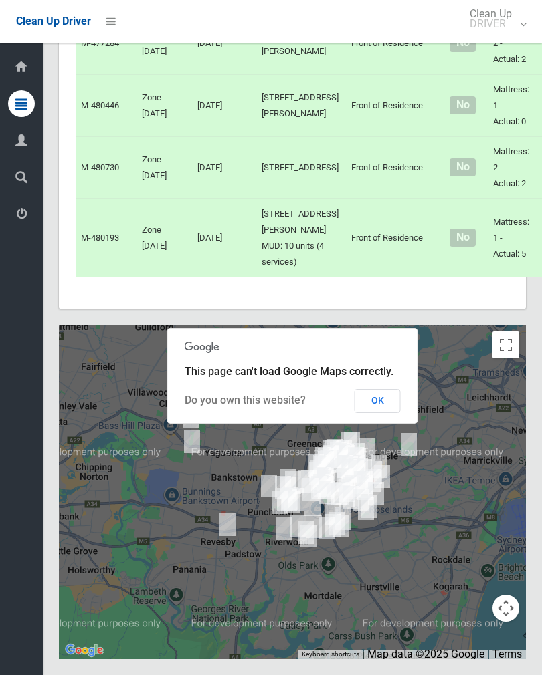
scroll to position [8981, 0]
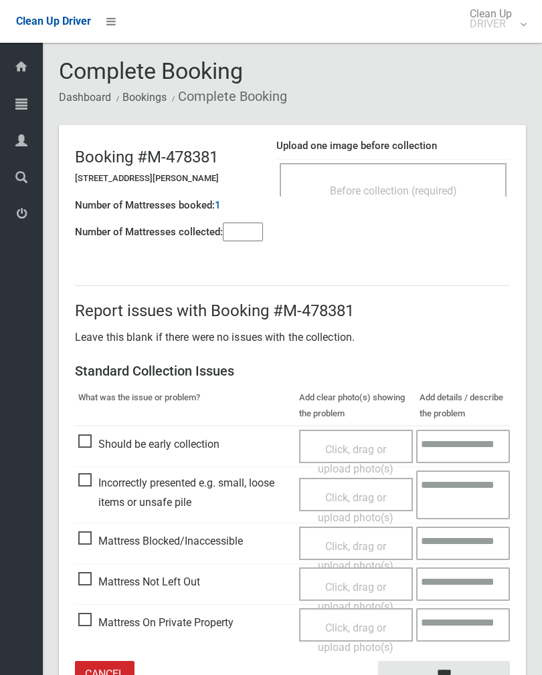
click at [247, 236] on input"] "number" at bounding box center [243, 232] width 40 height 19
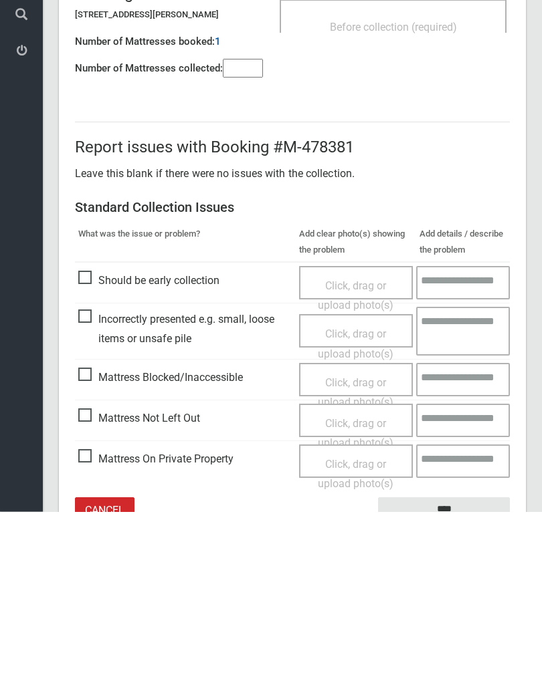
scroll to position [74, 0]
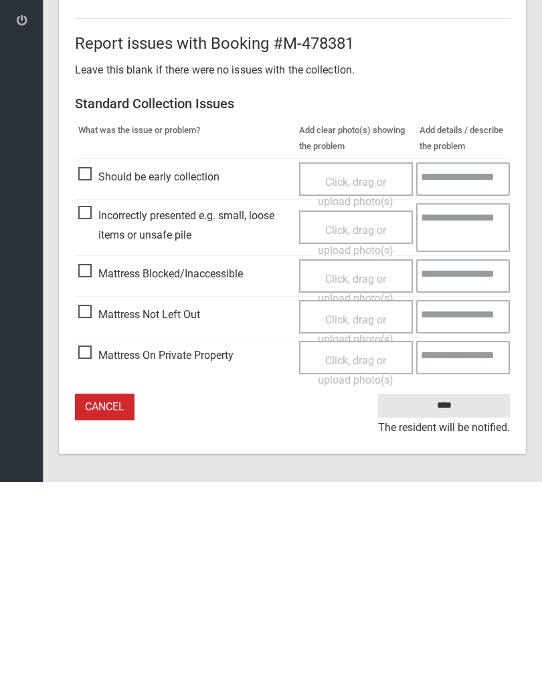
type input"] "*"
click at [90, 498] on span "Mattress Not Left Out" at bounding box center [139, 508] width 122 height 20
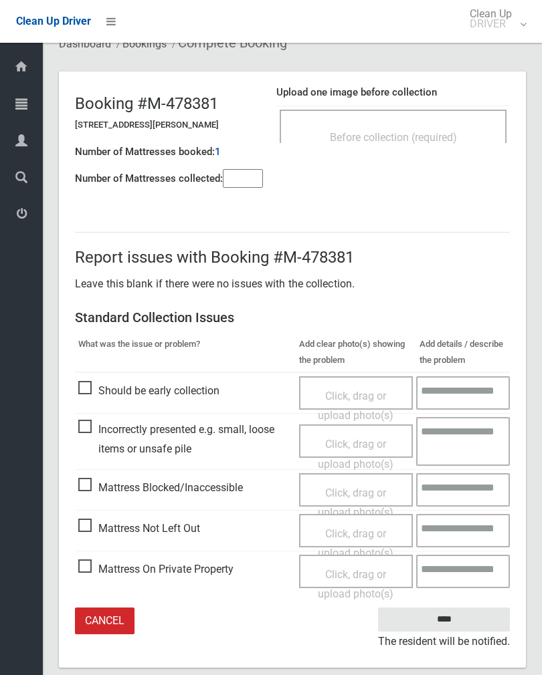
click at [367, 536] on div "Click, drag or upload photo(s)" at bounding box center [356, 543] width 94 height 39
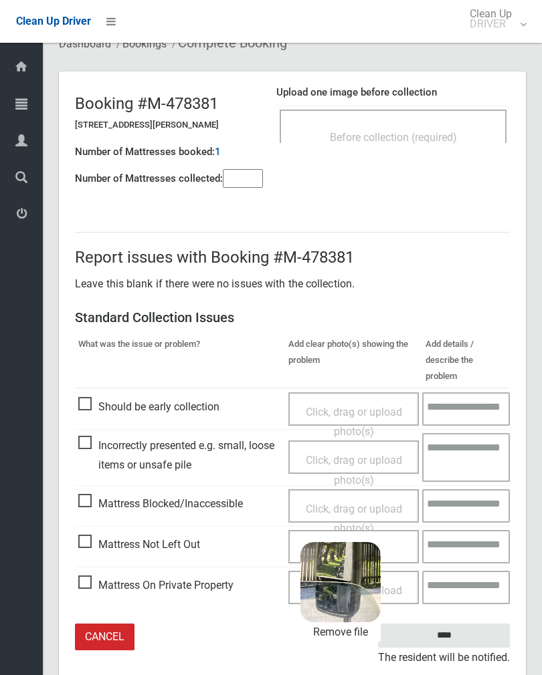
click at [485, 624] on input "****" at bounding box center [444, 636] width 132 height 25
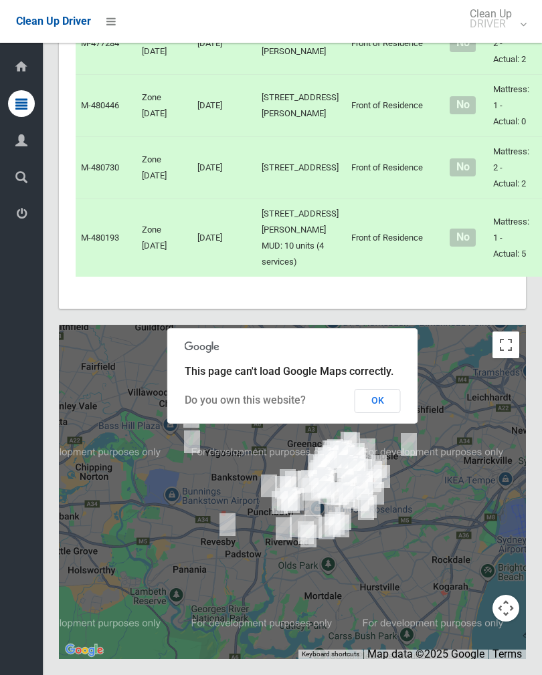
scroll to position [8834, 0]
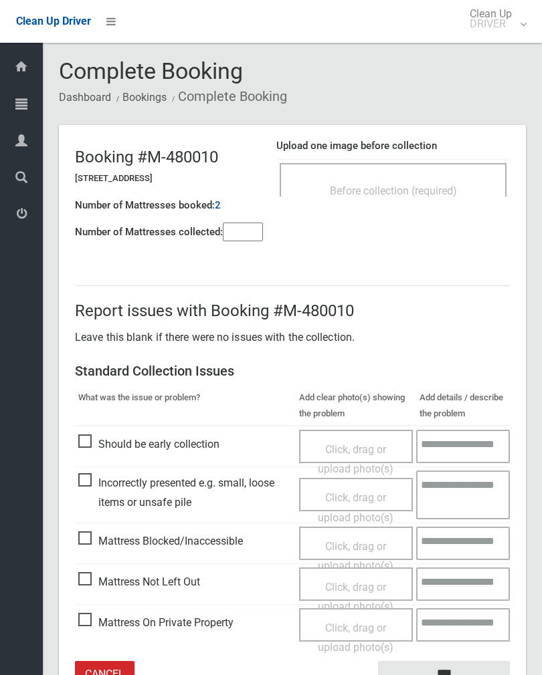
click at [480, 174] on div "Before collection (required)" at bounding box center [392, 179] width 227 height 33
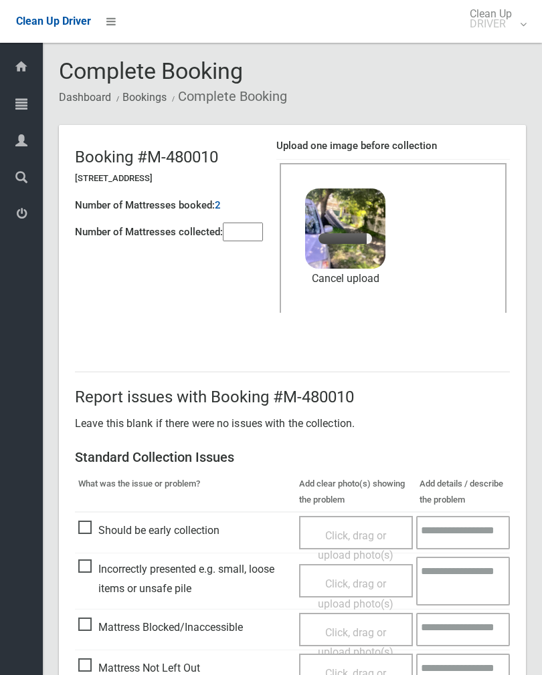
click at [256, 238] on input"] "number" at bounding box center [243, 232] width 40 height 19
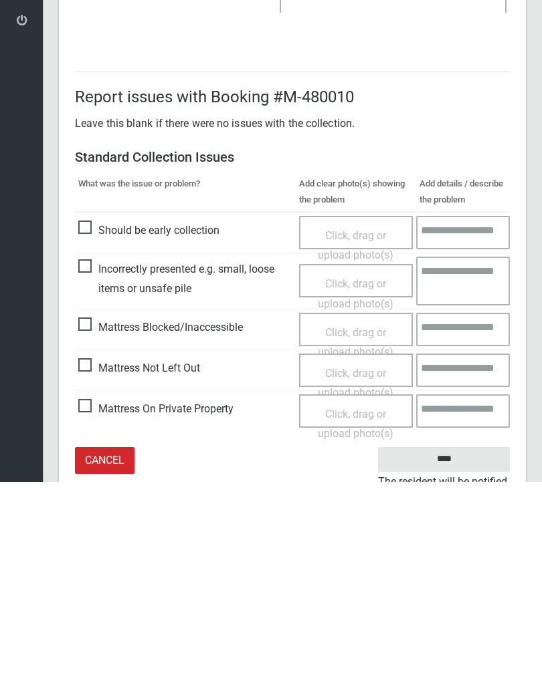
scroll to position [161, 0]
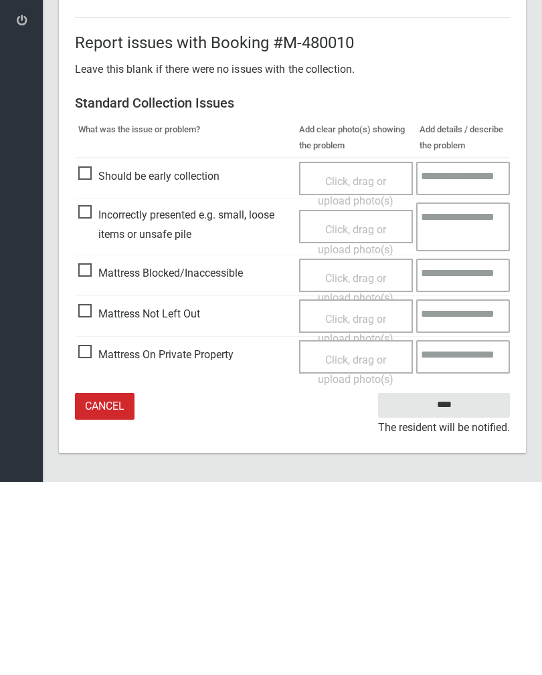
type input"] "*"
click at [451, 586] on input "****" at bounding box center [444, 598] width 132 height 25
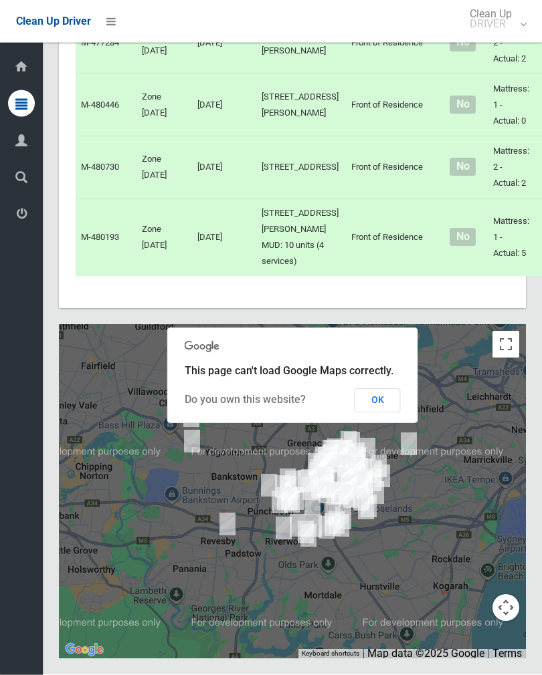
scroll to position [8057, 0]
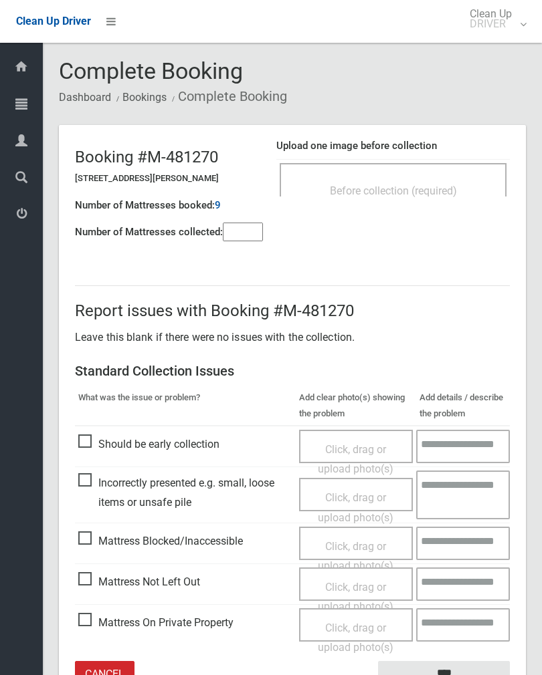
click at [459, 179] on div "Before collection (required)" at bounding box center [392, 190] width 197 height 25
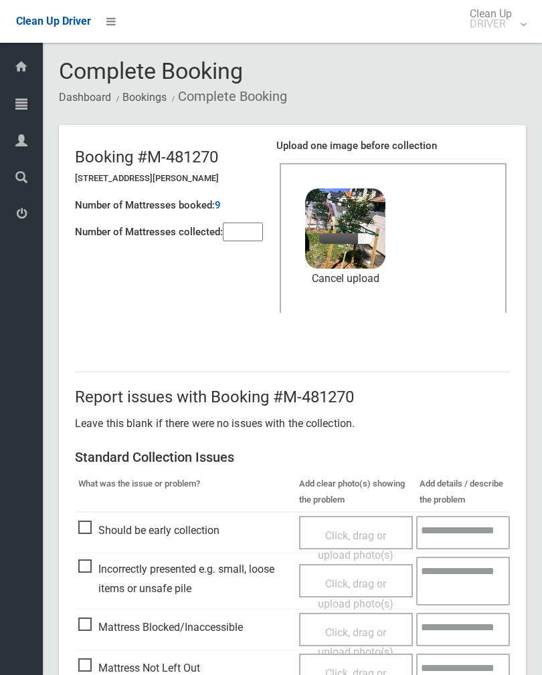
click at [247, 233] on input"] "number" at bounding box center [243, 232] width 40 height 19
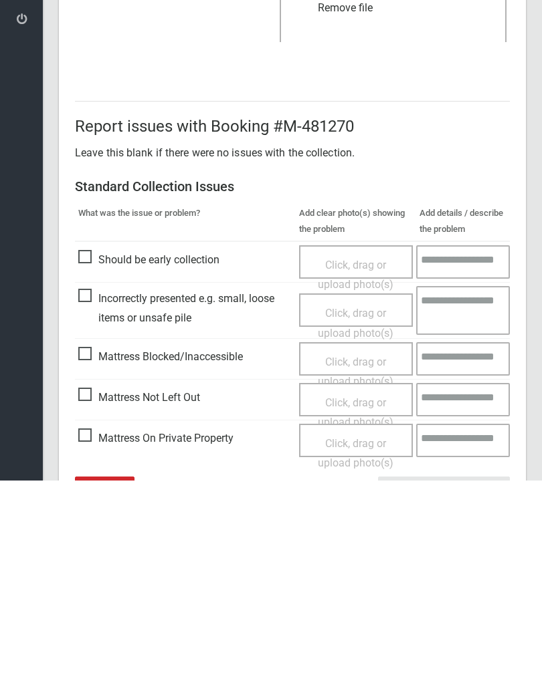
scroll to position [161, 0]
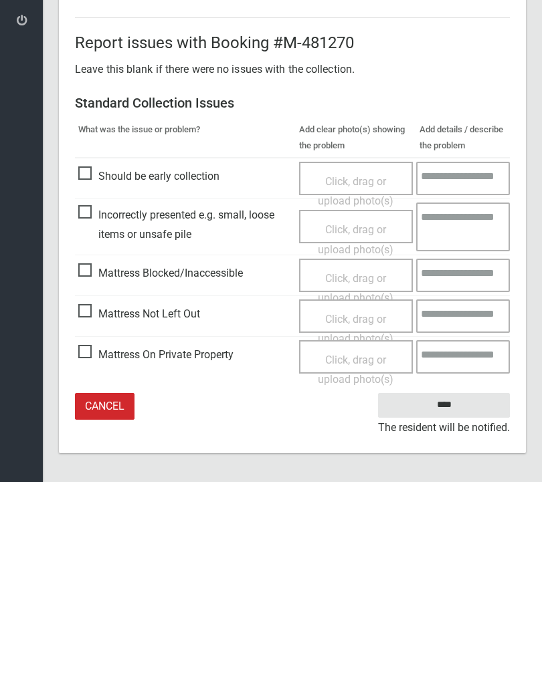
type input"] "**"
click at [452, 586] on input "****" at bounding box center [444, 598] width 132 height 25
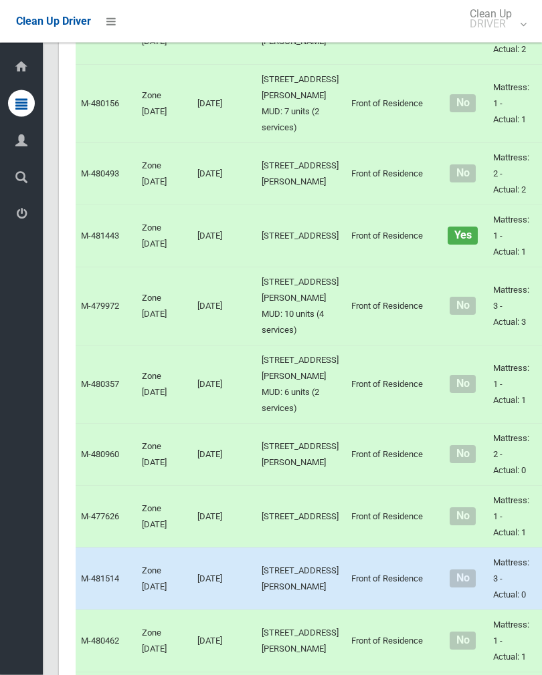
scroll to position [4369, 0]
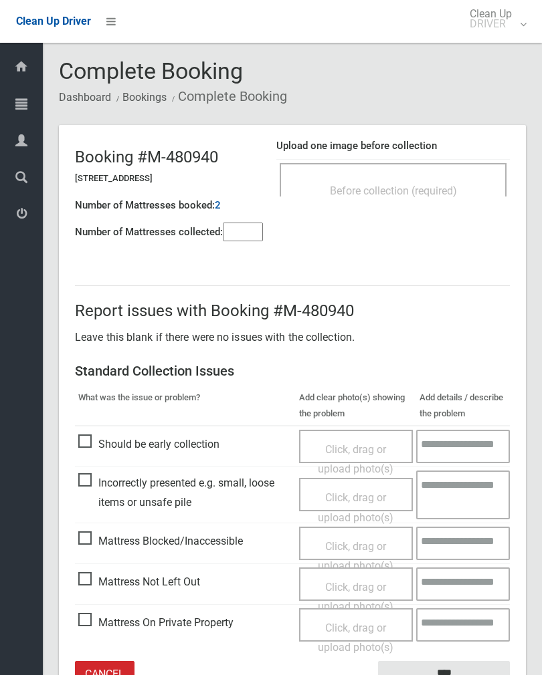
click at [244, 239] on input"] "number" at bounding box center [243, 232] width 40 height 19
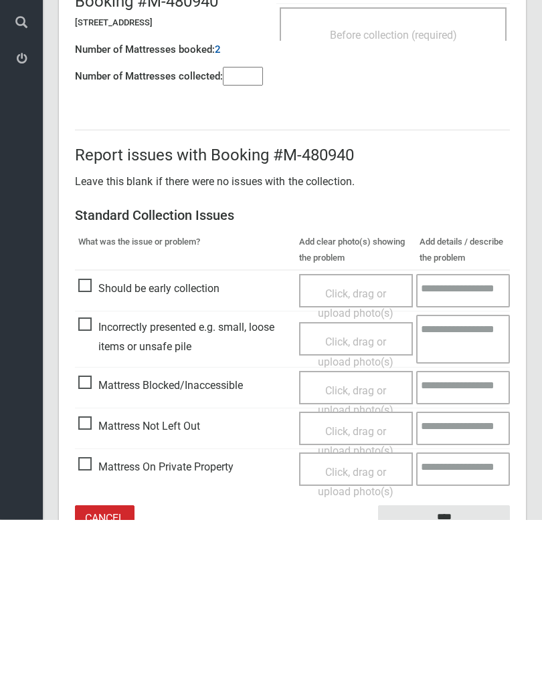
scroll to position [74, 0]
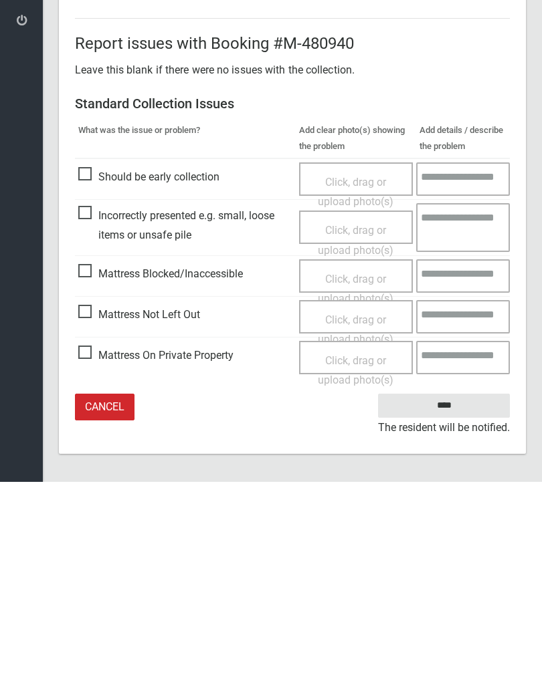
type input"] "*"
click at [94, 498] on span "Mattress Not Left Out" at bounding box center [139, 508] width 122 height 20
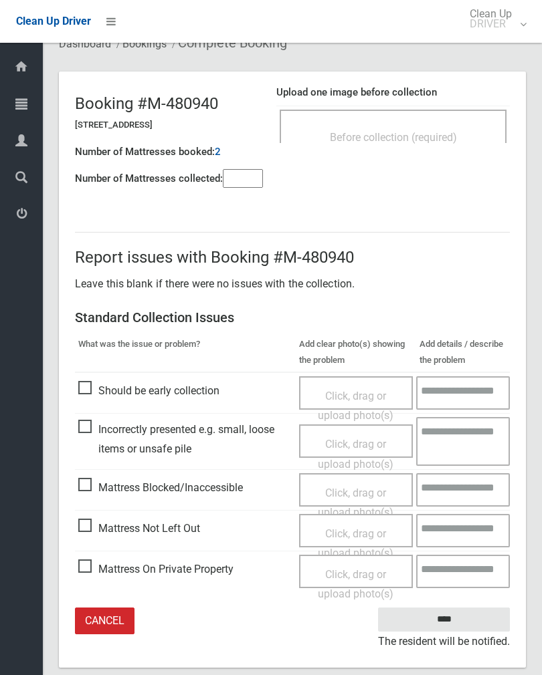
click at [335, 538] on div "Click, drag or upload photo(s)" at bounding box center [356, 543] width 94 height 39
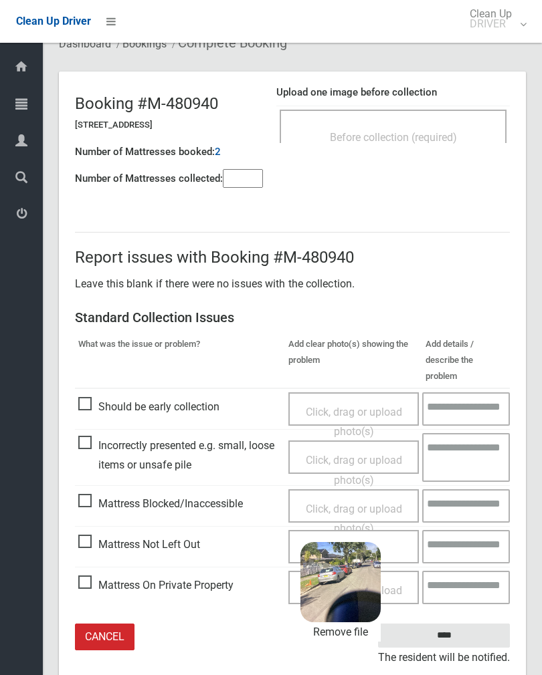
click at [482, 624] on input "****" at bounding box center [444, 636] width 132 height 25
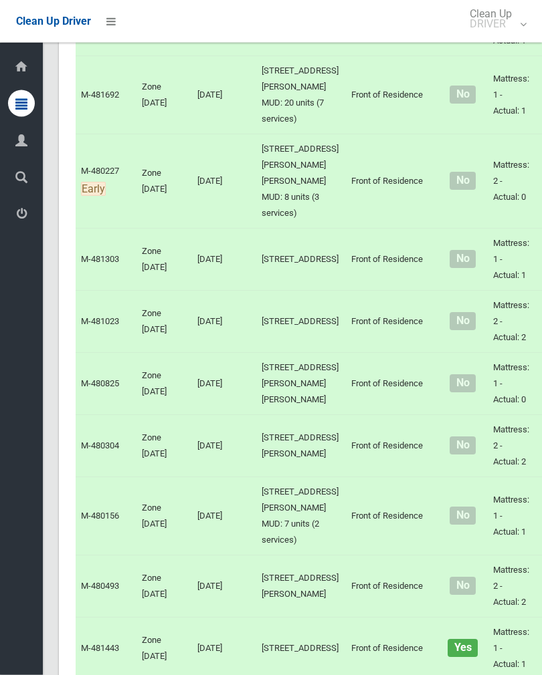
scroll to position [3955, 0]
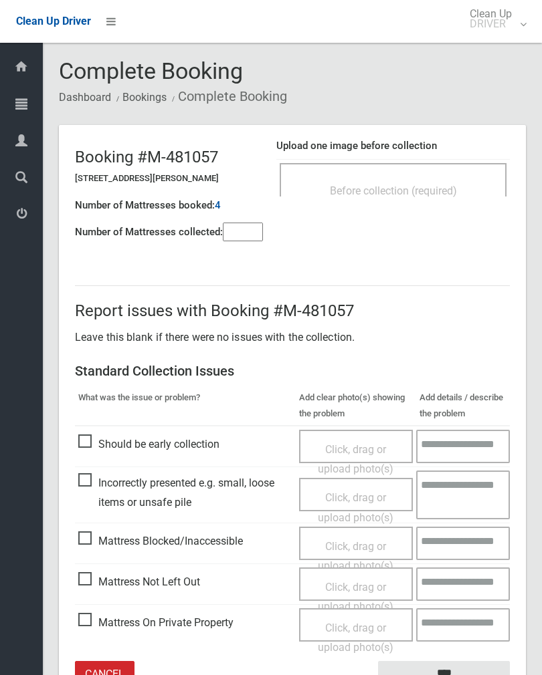
click at [474, 191] on div "Before collection (required)" at bounding box center [392, 190] width 197 height 25
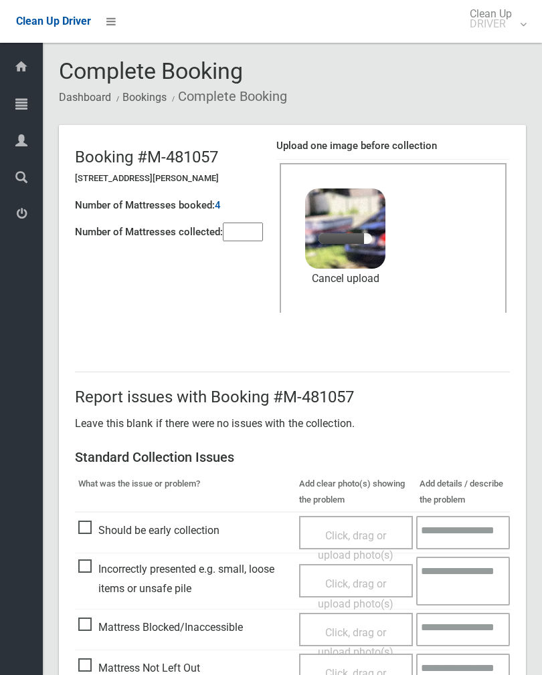
click at [245, 232] on input"] "number" at bounding box center [243, 232] width 40 height 19
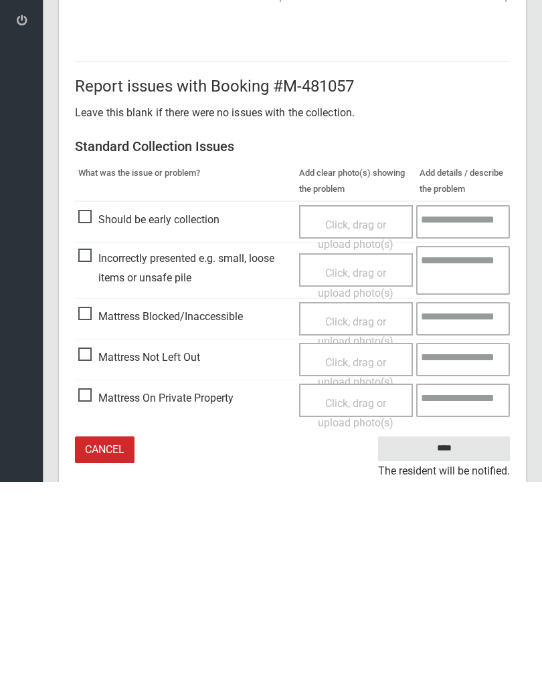
scroll to position [161, 0]
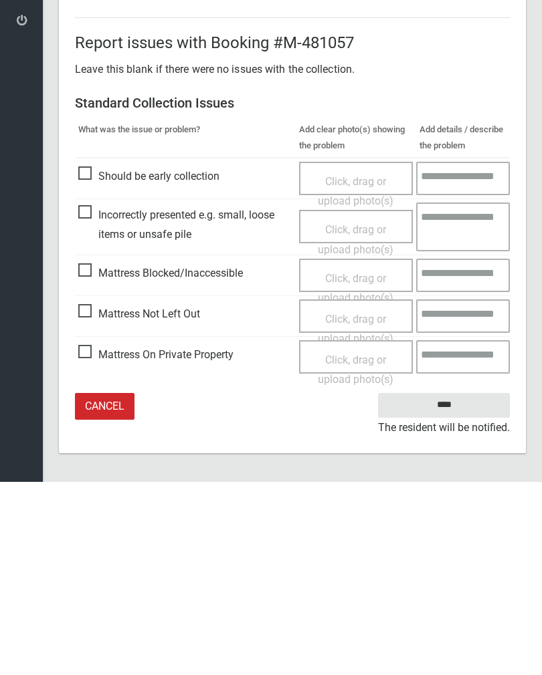
type input"] "*"
click at [444, 586] on input "****" at bounding box center [444, 598] width 132 height 25
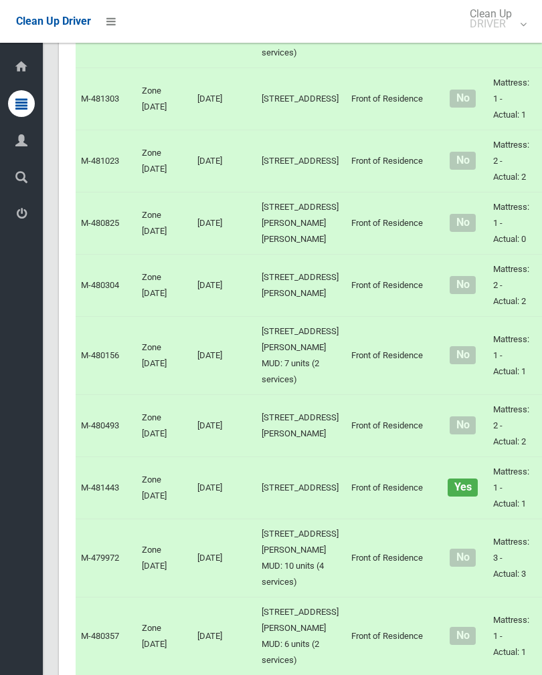
scroll to position [4114, 0]
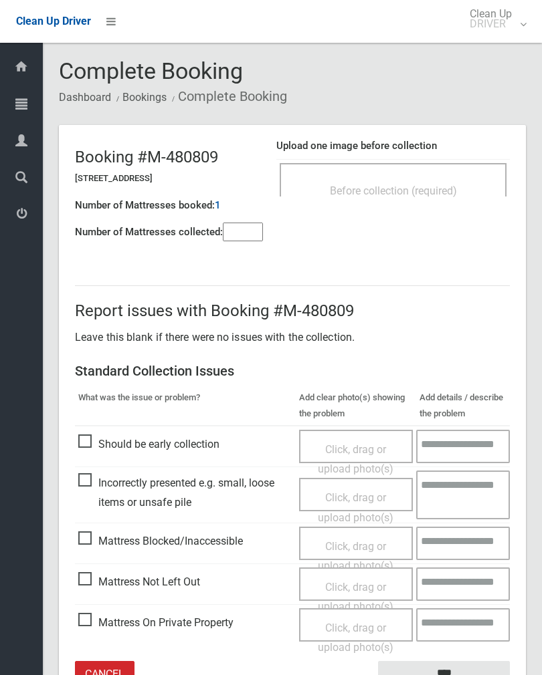
click at [439, 174] on div "Before collection (required)" at bounding box center [392, 179] width 227 height 33
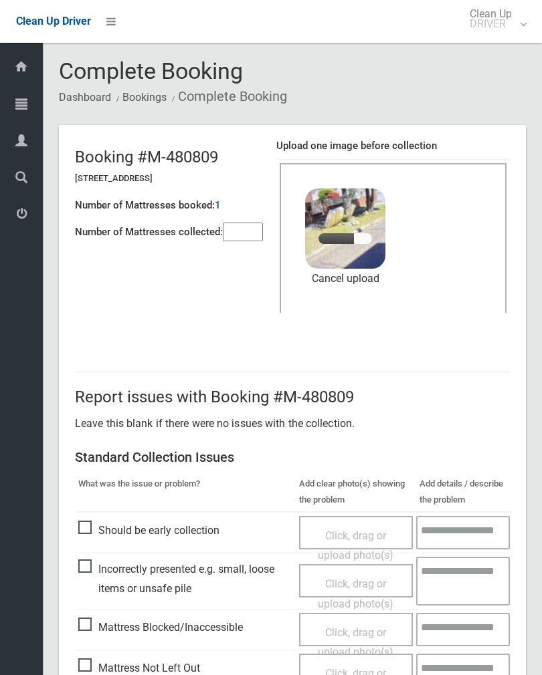
click at [255, 241] on input"] "number" at bounding box center [243, 232] width 40 height 19
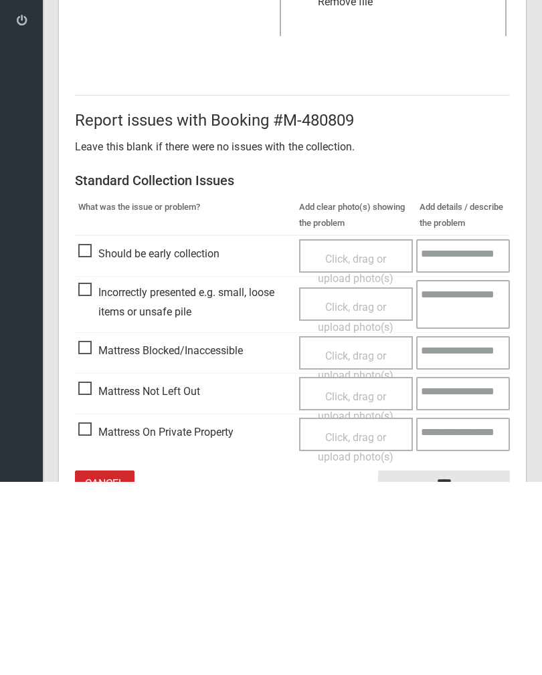
scroll to position [161, 0]
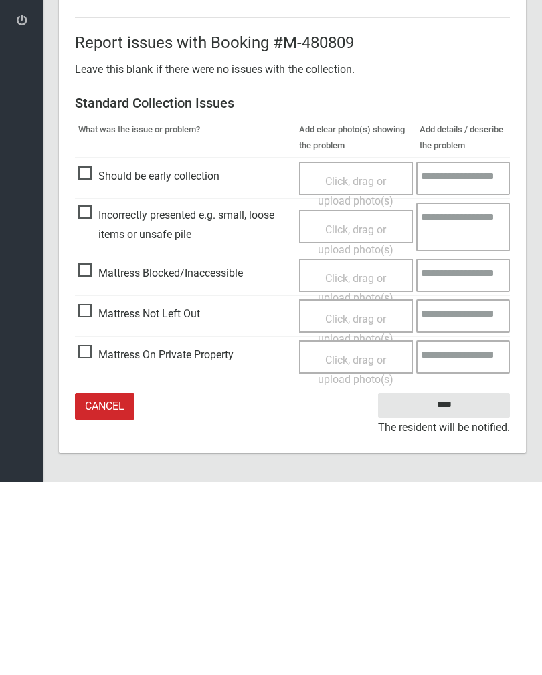
type input"] "*"
click at [467, 586] on input "****" at bounding box center [444, 598] width 132 height 25
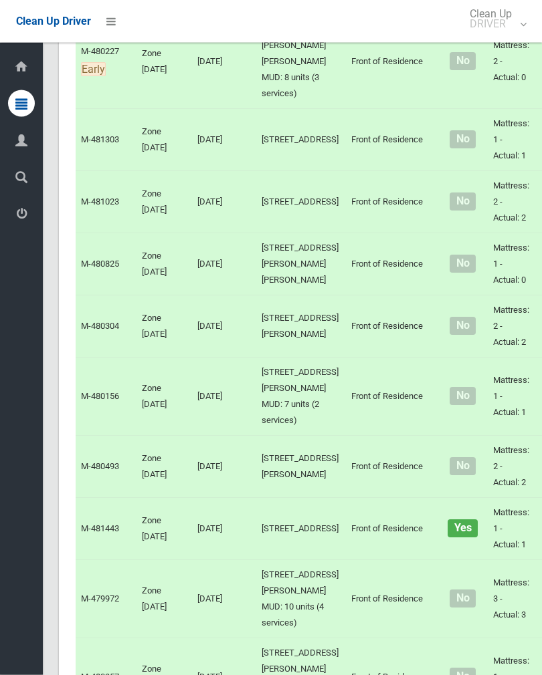
scroll to position [4098, 0]
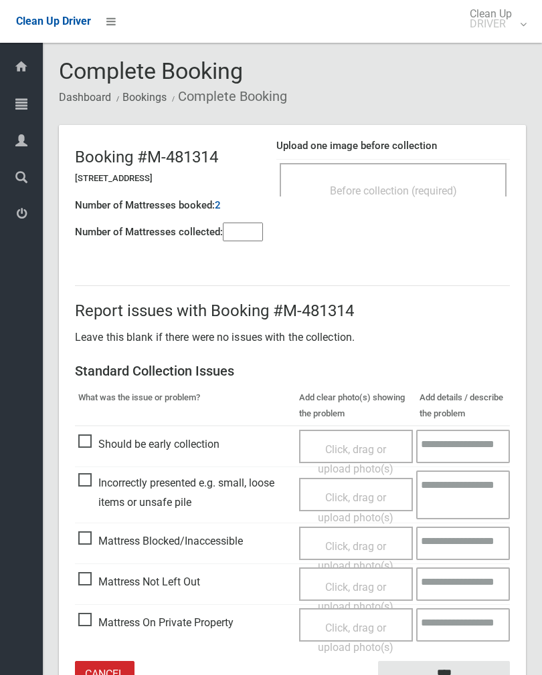
click at [448, 192] on span "Before collection (required)" at bounding box center [393, 191] width 127 height 13
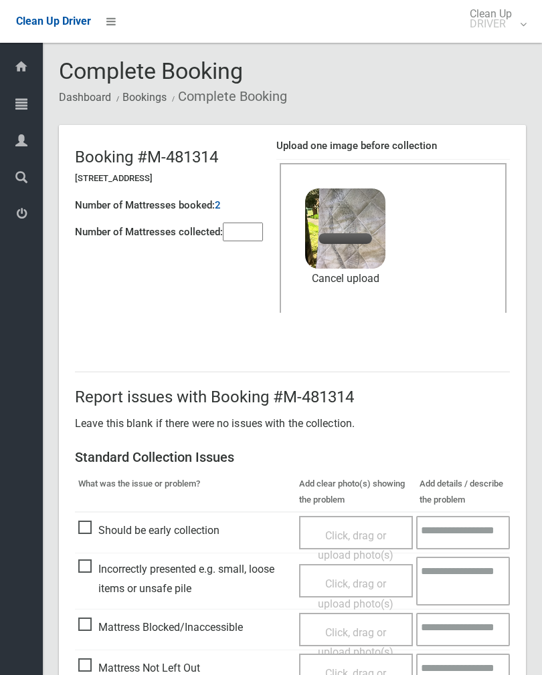
click at [256, 230] on input"] "number" at bounding box center [243, 232] width 40 height 19
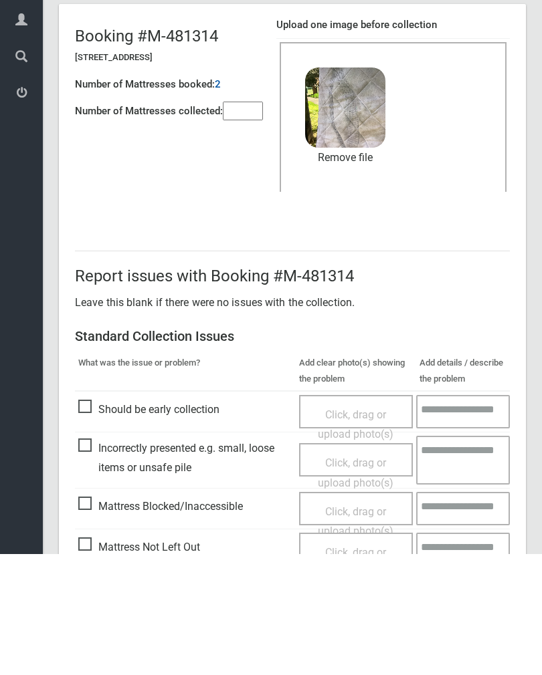
scroll to position [161, 0]
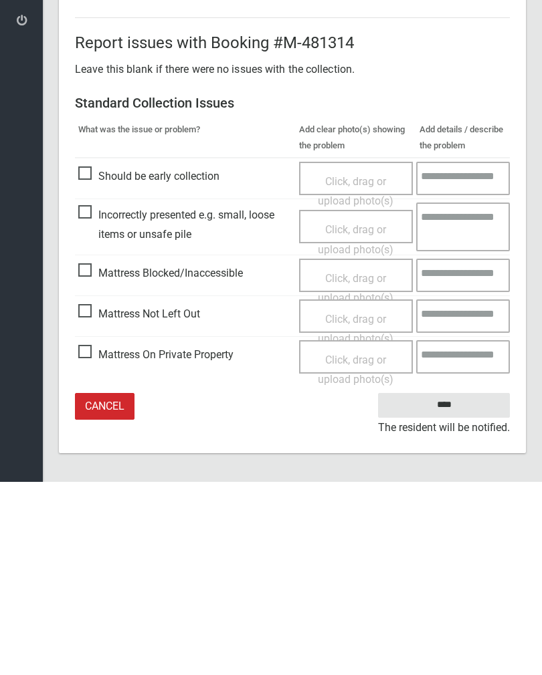
type input"] "*"
click at [451, 586] on input "****" at bounding box center [444, 598] width 132 height 25
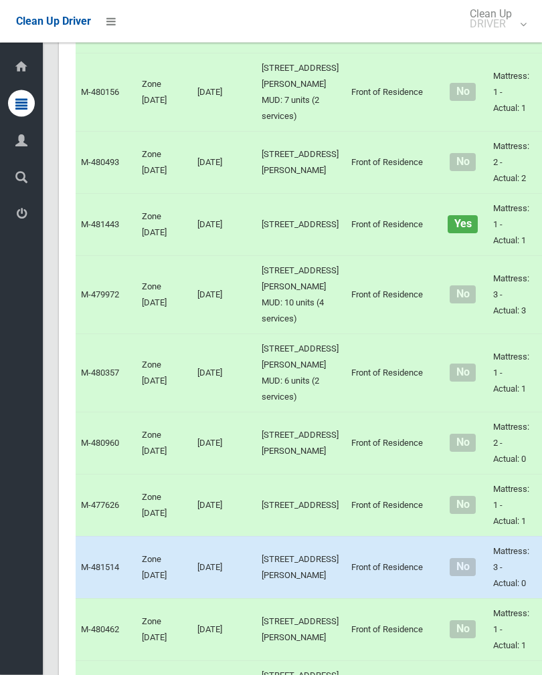
scroll to position [4445, 0]
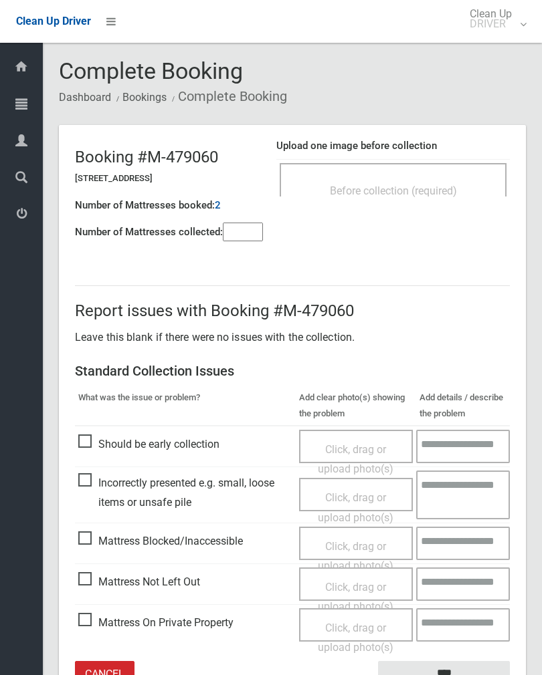
click at [476, 160] on td "Before collection (required)" at bounding box center [392, 180] width 233 height 41
click at [464, 199] on div "Before collection (required)" at bounding box center [392, 190] width 197 height 25
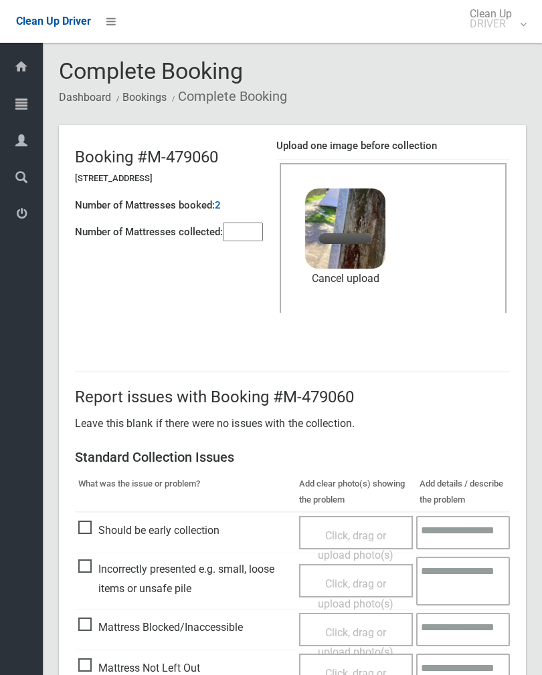
click at [248, 235] on input"] "number" at bounding box center [243, 232] width 40 height 19
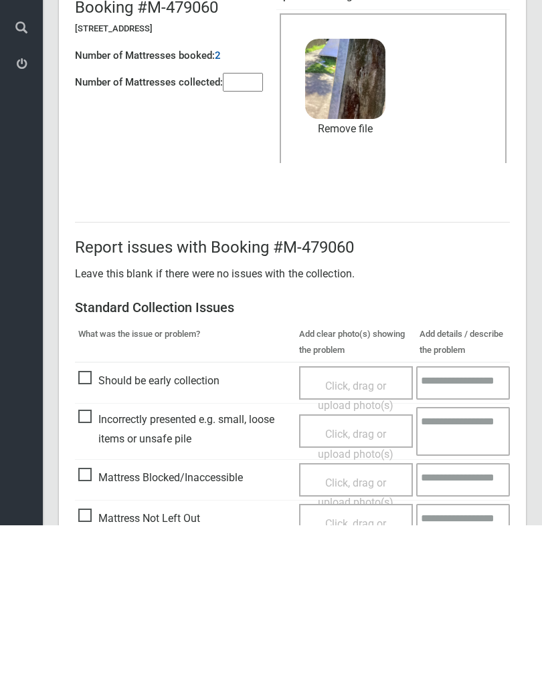
scroll to position [161, 0]
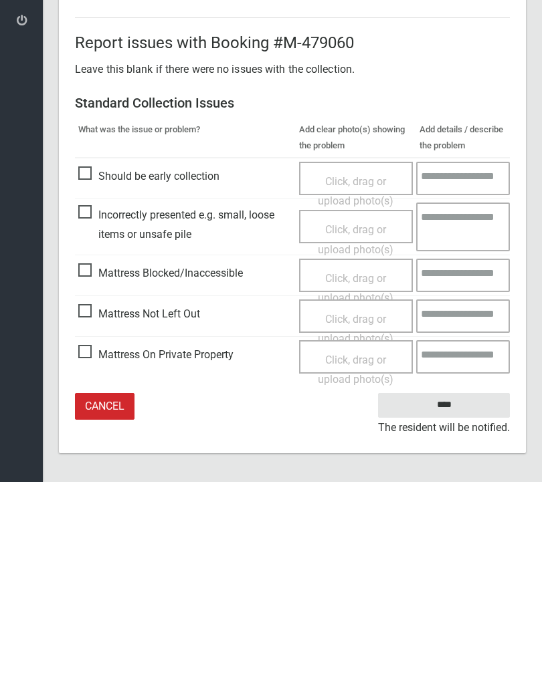
type input"] "*"
click at [456, 586] on input "****" at bounding box center [444, 598] width 132 height 25
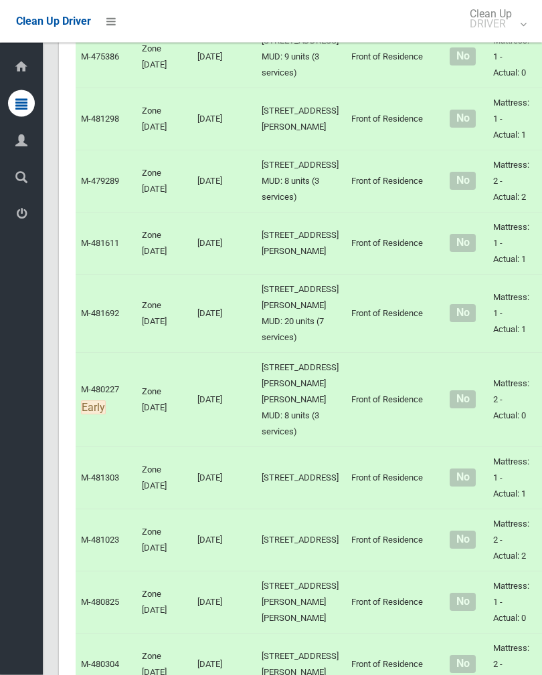
scroll to position [3737, 0]
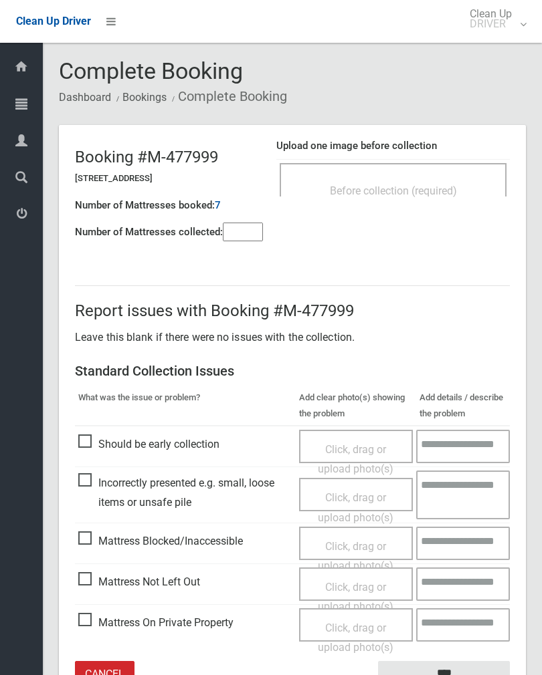
click at [447, 179] on div "Before collection (required)" at bounding box center [392, 190] width 197 height 25
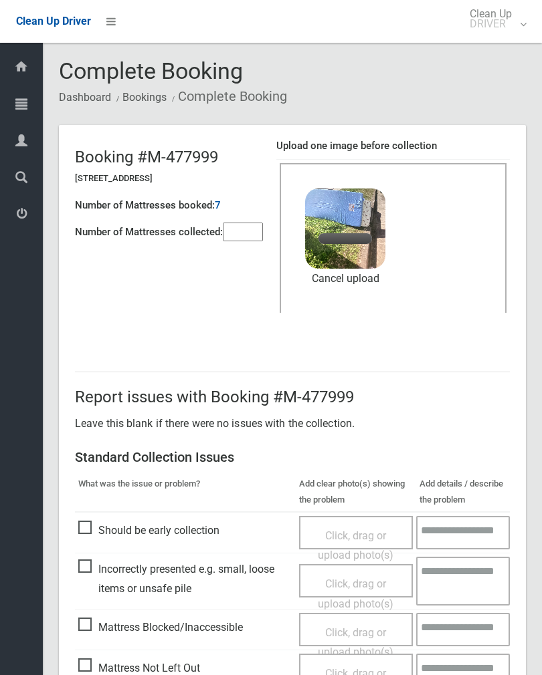
click at [259, 235] on input"] "number" at bounding box center [243, 232] width 40 height 19
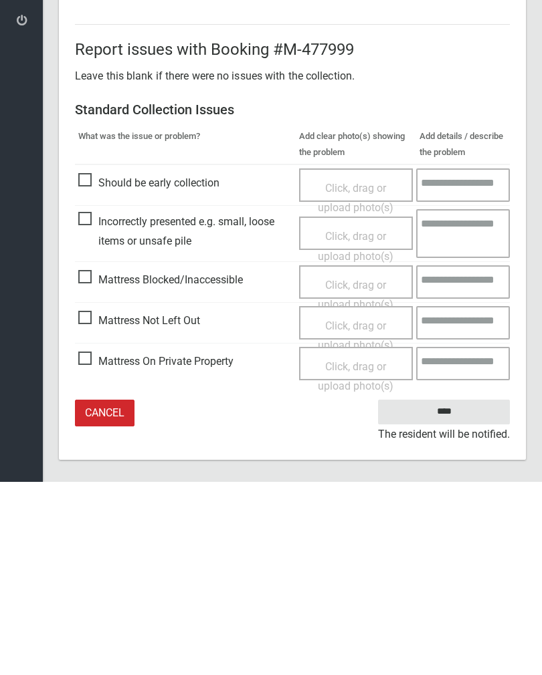
scroll to position [161, 0]
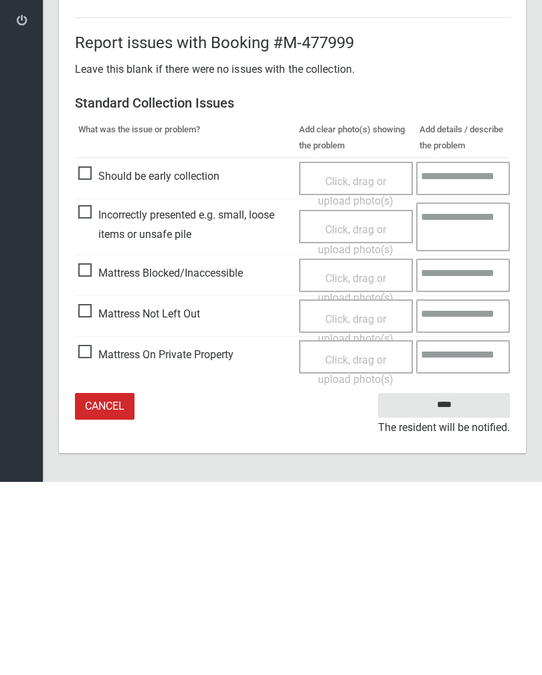
type input"] "*"
click at [450, 586] on input "****" at bounding box center [444, 598] width 132 height 25
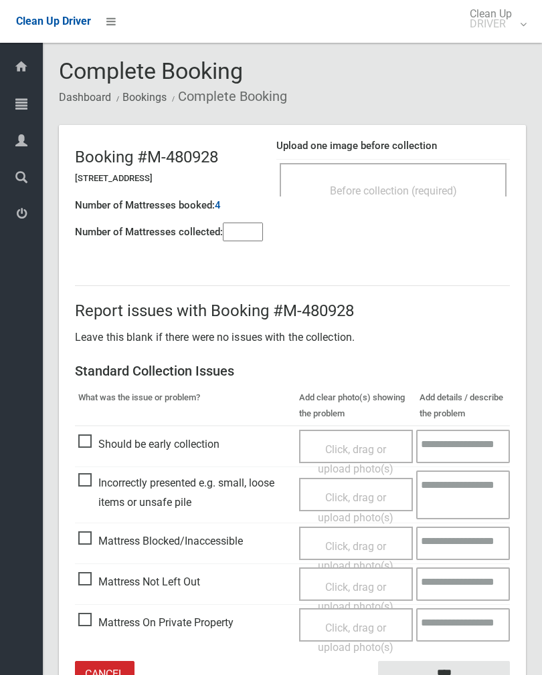
click at [255, 237] on input"] "number" at bounding box center [243, 232] width 40 height 19
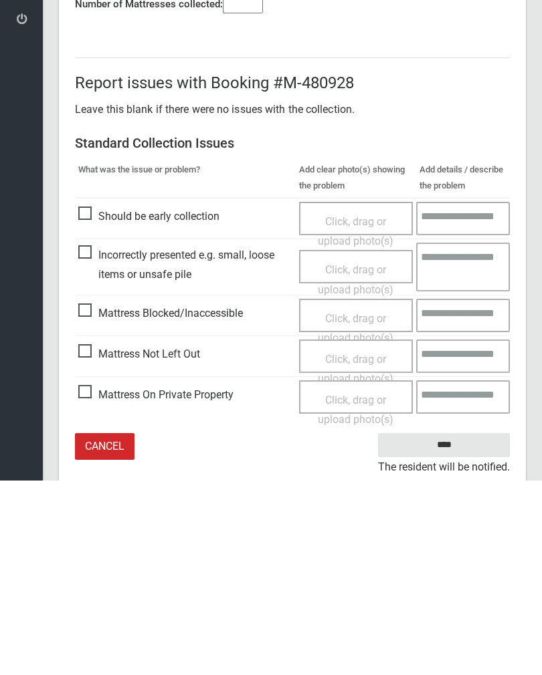
scroll to position [74, 0]
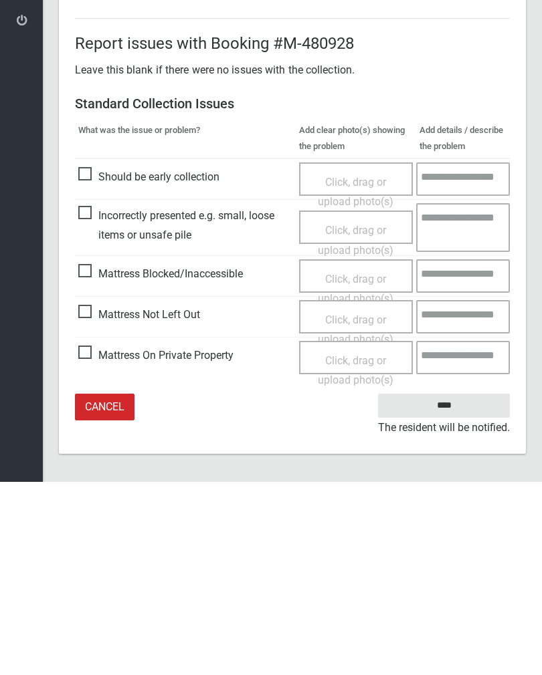
type input"] "*"
click at [94, 498] on span "Mattress Not Left Out" at bounding box center [139, 508] width 122 height 20
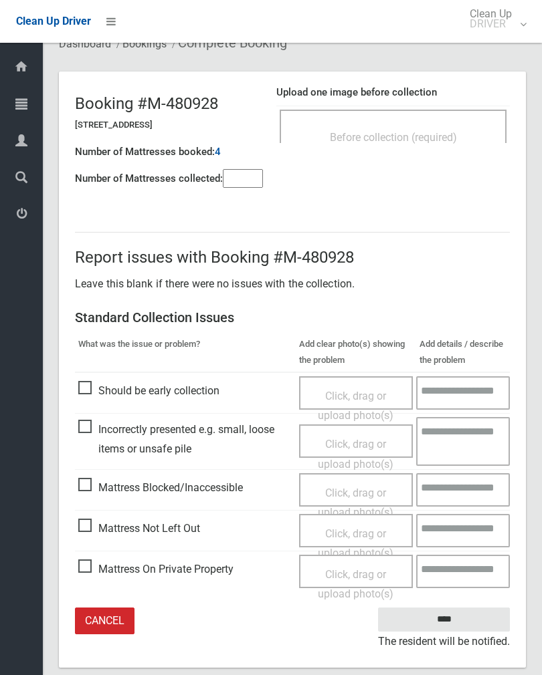
click at [372, 534] on span "Click, drag or upload photo(s)" at bounding box center [356, 543] width 76 height 33
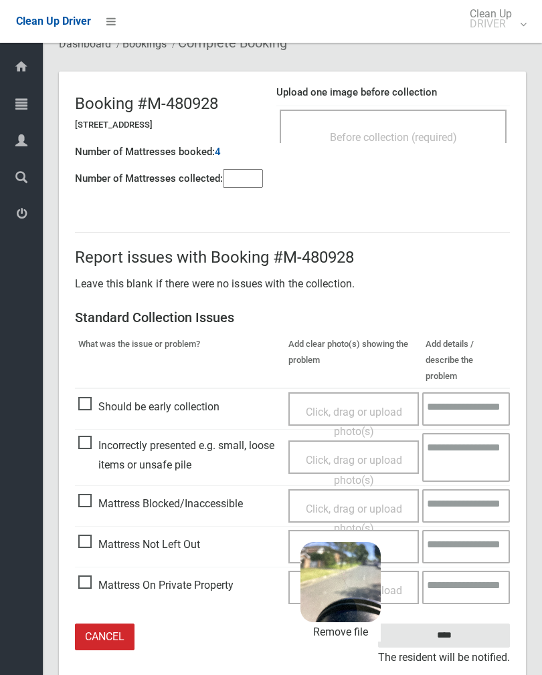
click at [477, 624] on input "****" at bounding box center [444, 636] width 132 height 25
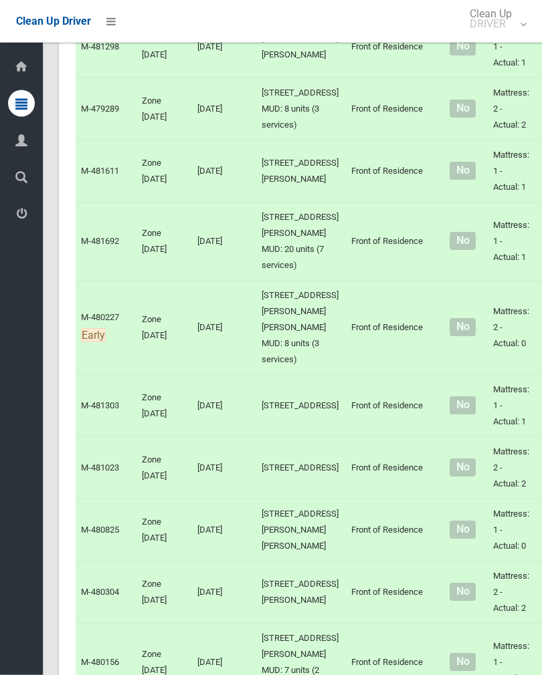
scroll to position [3808, 0]
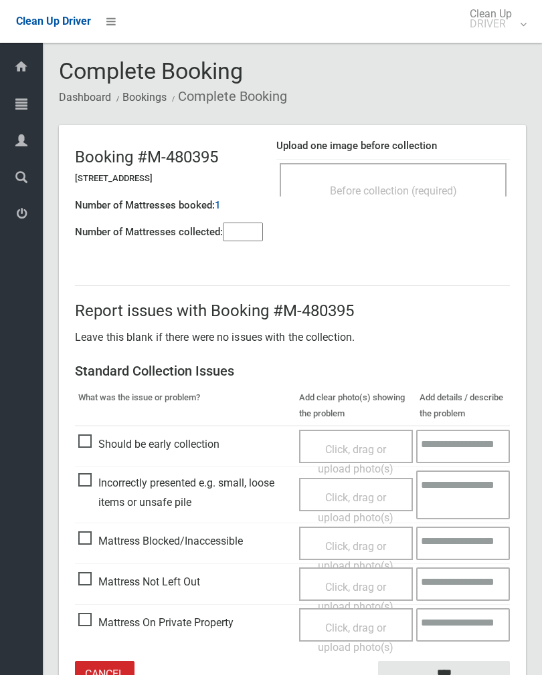
click at [251, 237] on input"] "number" at bounding box center [243, 232] width 40 height 19
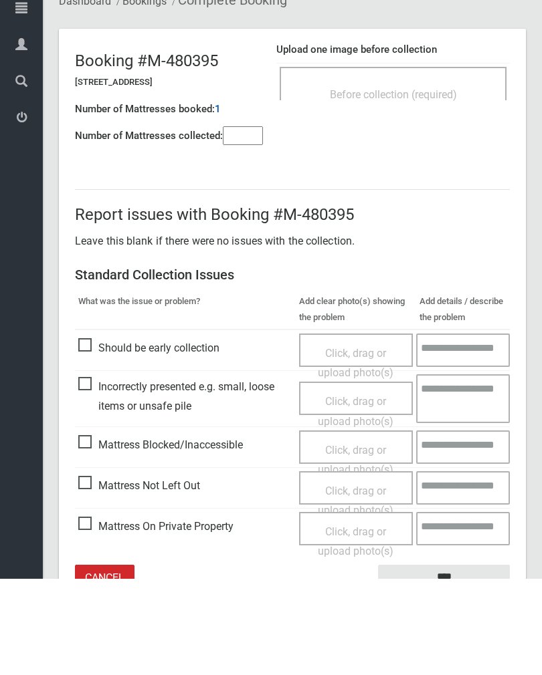
scroll to position [74, 0]
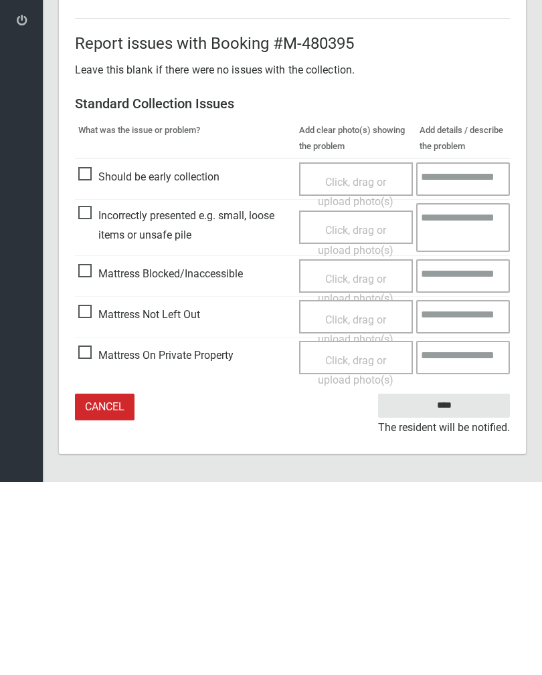
type input"] "*"
click at [94, 498] on span "Mattress Not Left Out" at bounding box center [139, 508] width 122 height 20
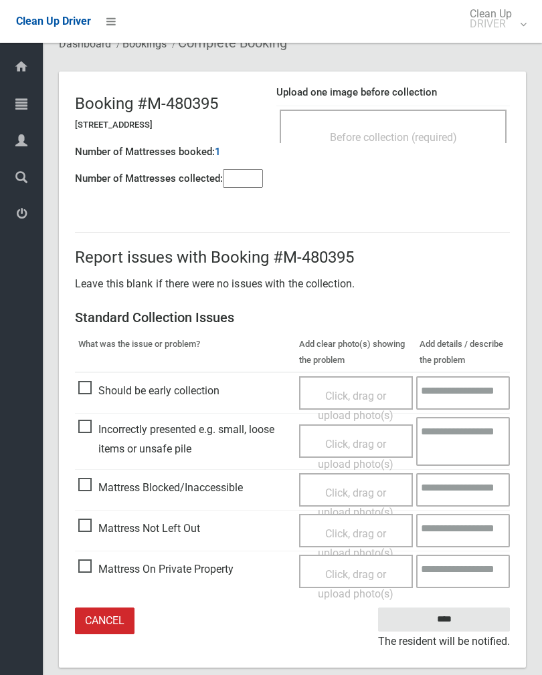
click at [380, 531] on span "Click, drag or upload photo(s)" at bounding box center [356, 543] width 76 height 33
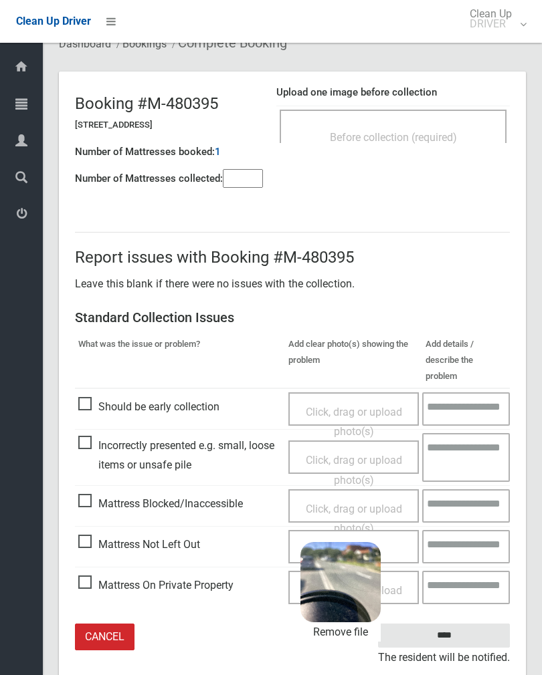
click at [478, 624] on input "****" at bounding box center [444, 636] width 132 height 25
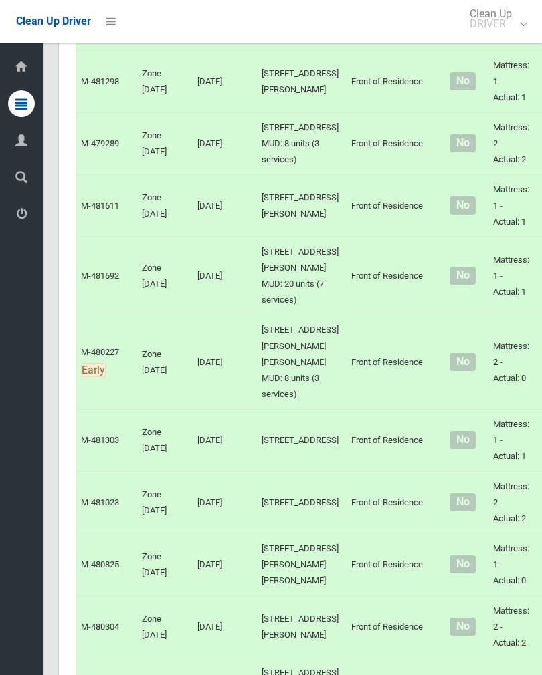
scroll to position [3773, 0]
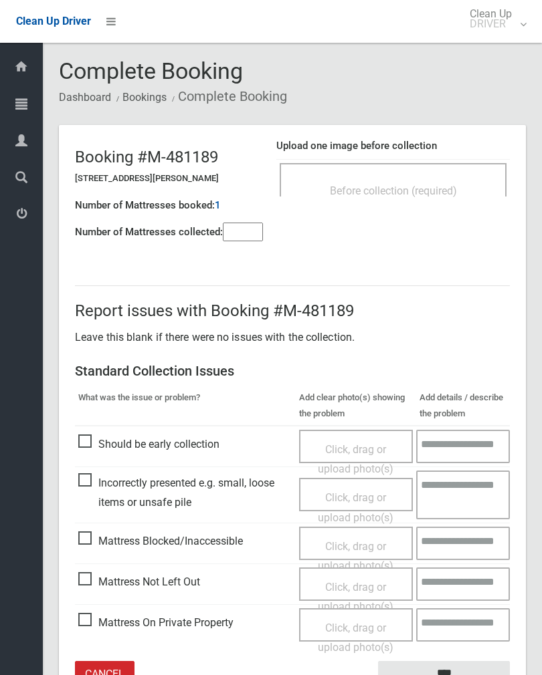
click at [249, 229] on input"] "number" at bounding box center [243, 232] width 40 height 19
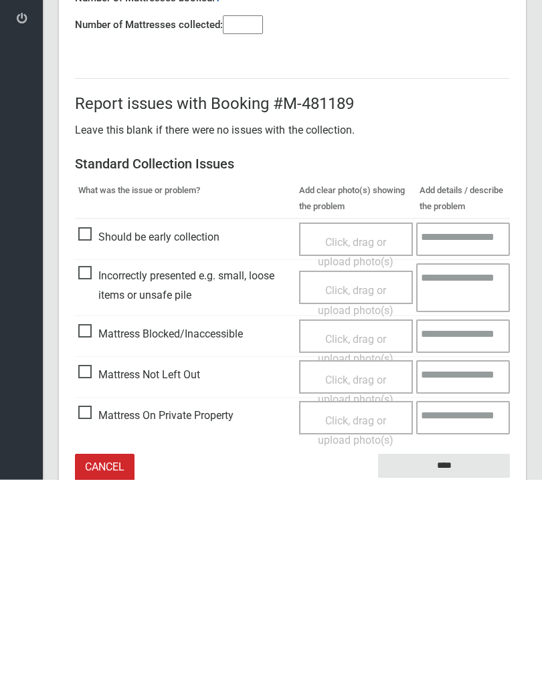
scroll to position [74, 0]
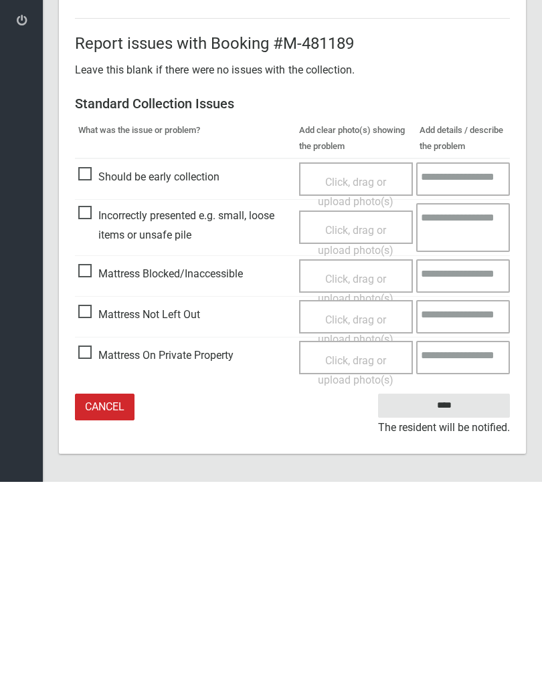
type input"] "*"
click at [94, 498] on span "Mattress Not Left Out" at bounding box center [139, 508] width 122 height 20
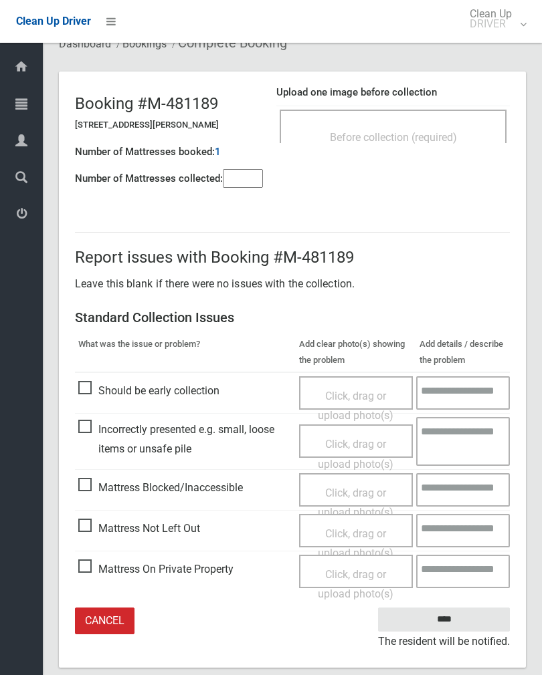
click at [376, 531] on span "Click, drag or upload photo(s)" at bounding box center [356, 543] width 76 height 33
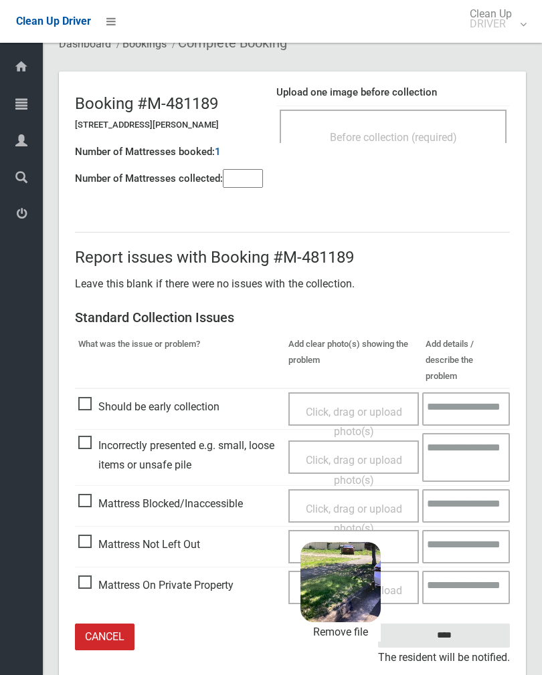
click at [483, 624] on input "****" at bounding box center [444, 636] width 132 height 25
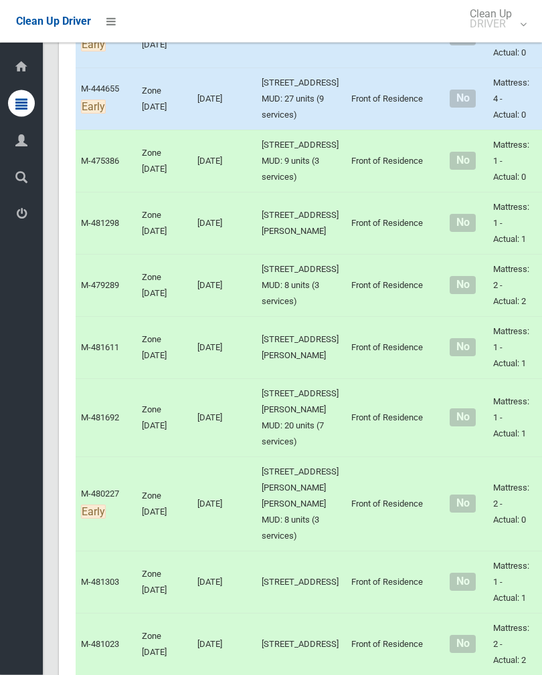
scroll to position [3632, 0]
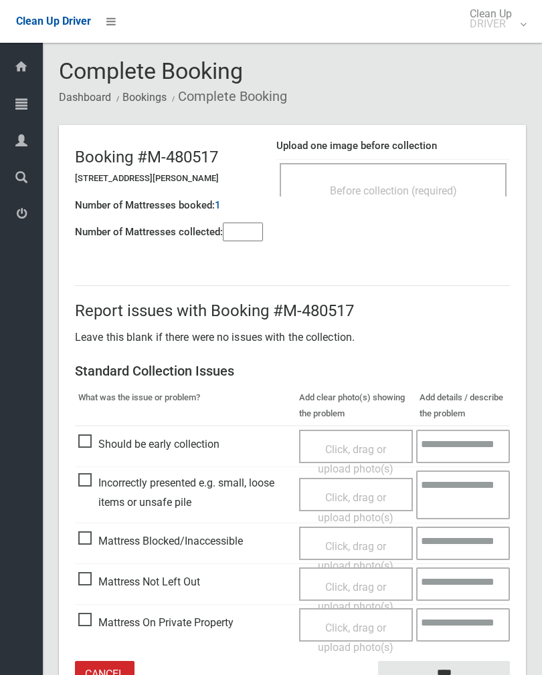
click at [244, 239] on input"] "number" at bounding box center [243, 232] width 40 height 19
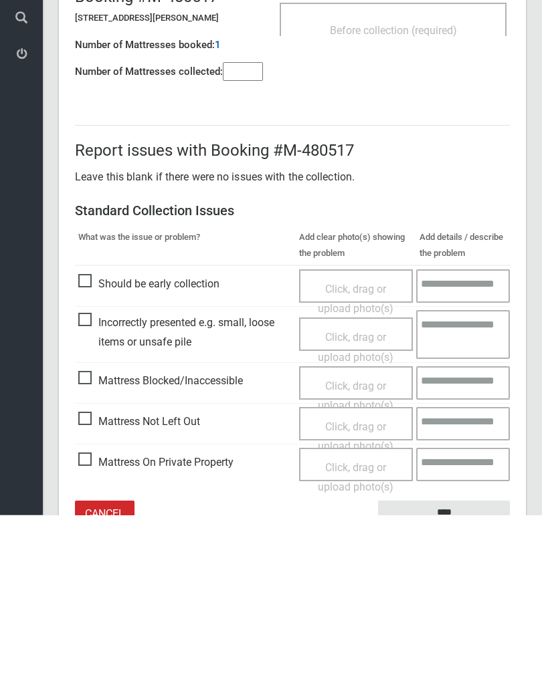
scroll to position [74, 0]
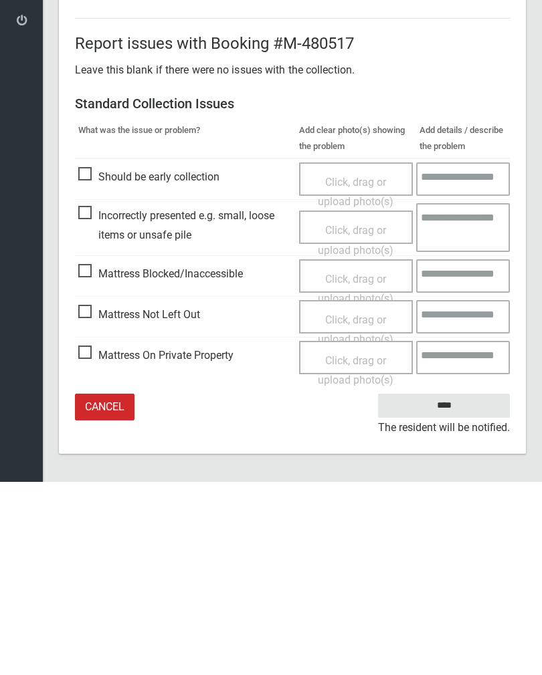
type input"] "*"
click at [90, 498] on span "Mattress Not Left Out" at bounding box center [139, 508] width 122 height 20
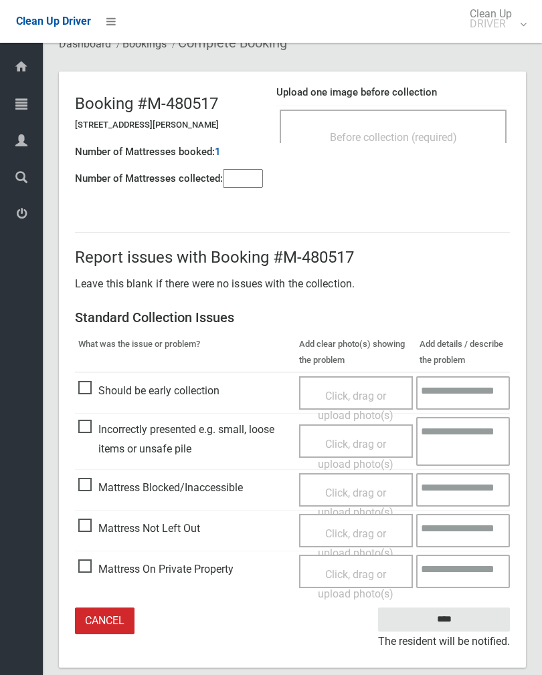
click at [366, 527] on span "Click, drag or upload photo(s)" at bounding box center [356, 543] width 76 height 33
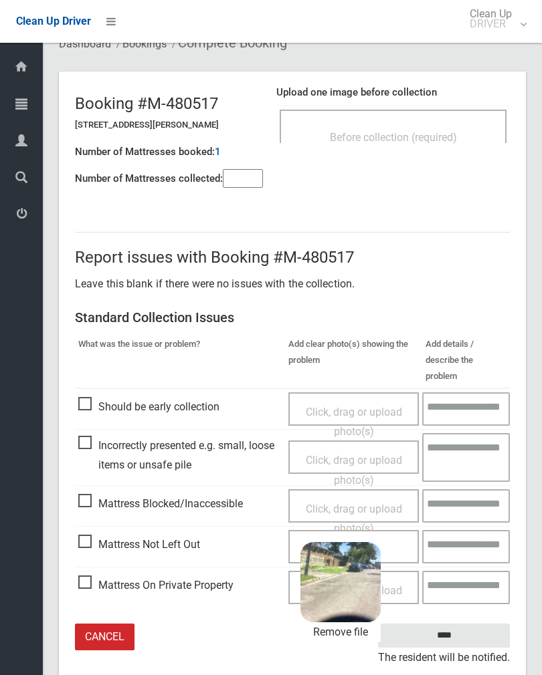
click at [483, 624] on input "****" at bounding box center [444, 636] width 132 height 25
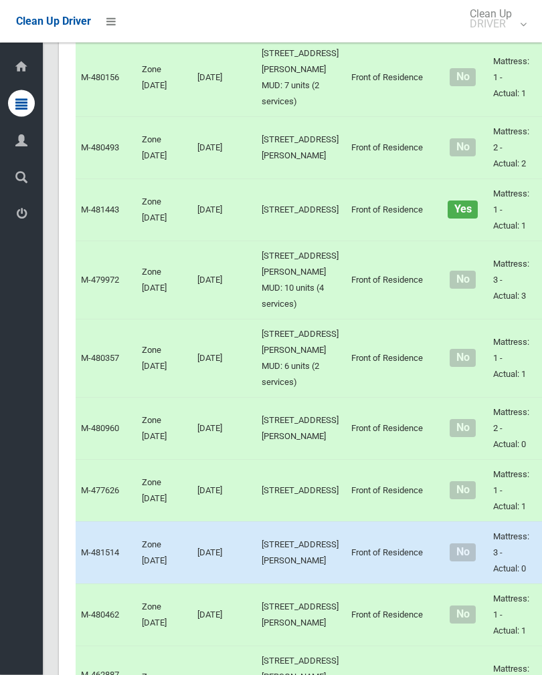
scroll to position [4394, 0]
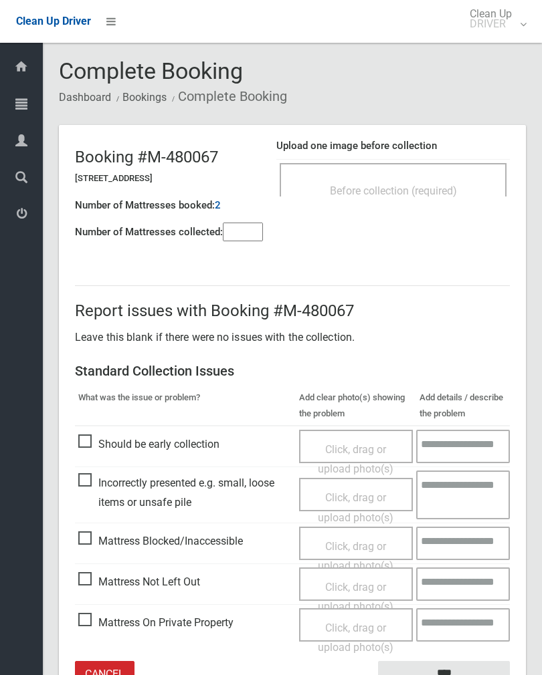
click at [457, 196] on span "Before collection (required)" at bounding box center [393, 191] width 127 height 13
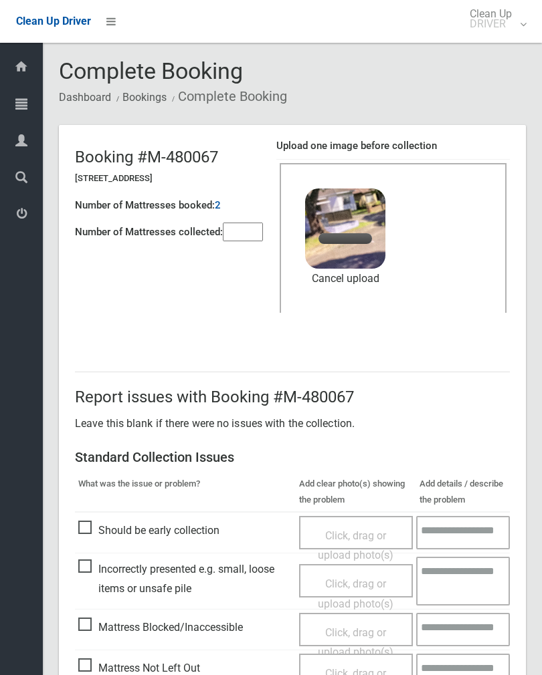
click at [245, 223] on input"] "number" at bounding box center [243, 232] width 40 height 19
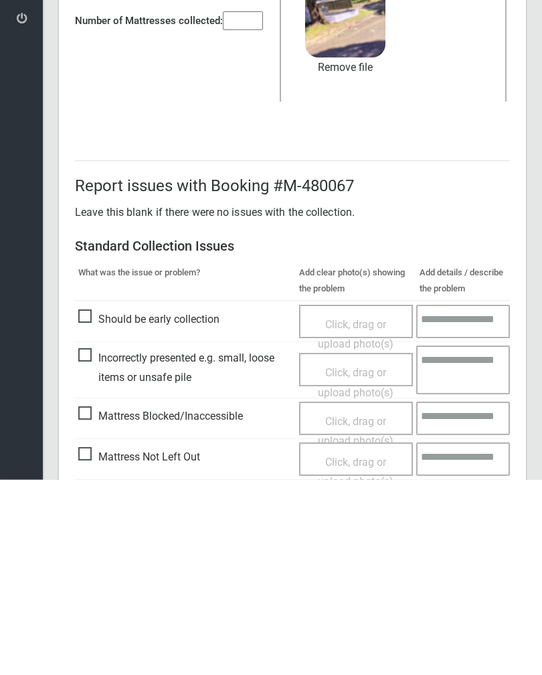
scroll to position [161, 0]
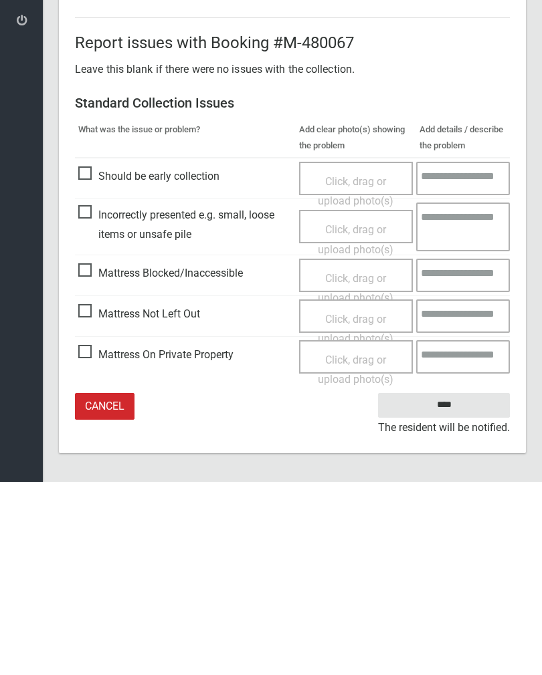
type input"] "*"
click at [454, 586] on input "****" at bounding box center [444, 598] width 132 height 25
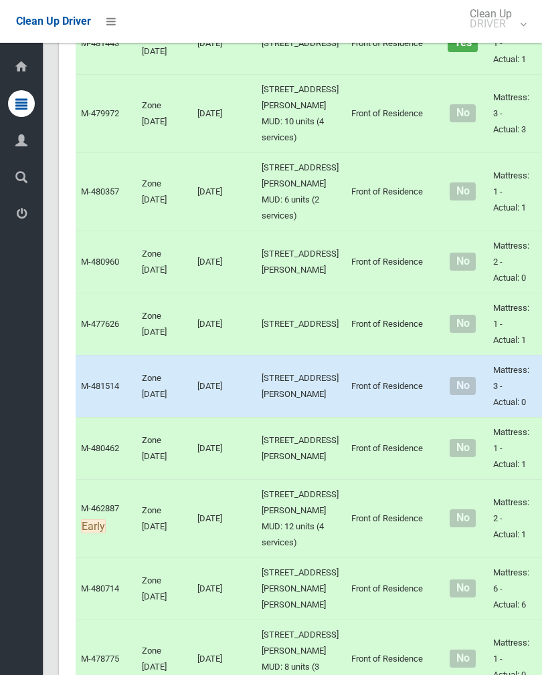
scroll to position [4502, 0]
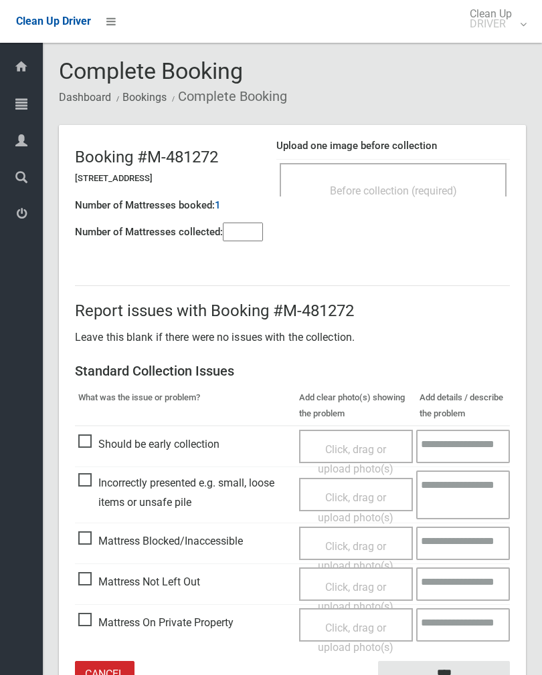
click at [441, 191] on span "Before collection (required)" at bounding box center [393, 191] width 127 height 13
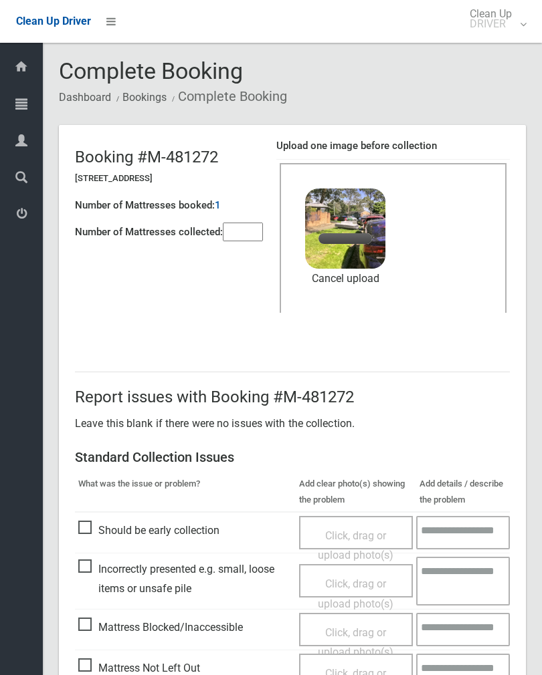
click at [254, 231] on input"] "number" at bounding box center [243, 232] width 40 height 19
type input"] "*"
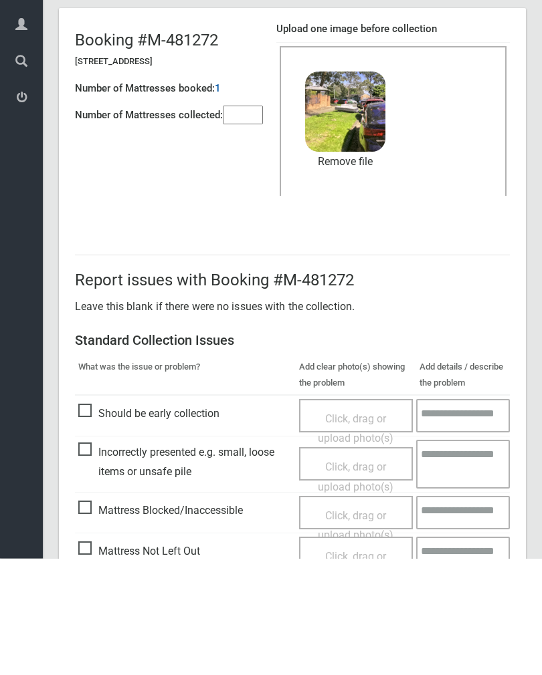
scroll to position [161, 0]
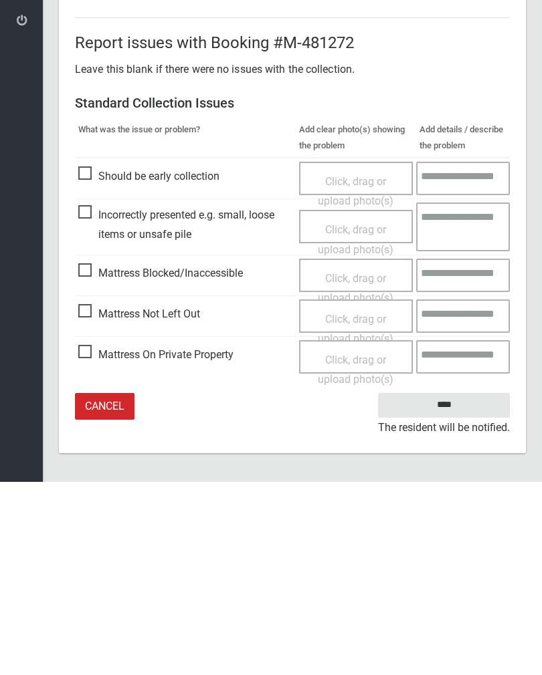
type input"] "*"
click at [466, 586] on input "****" at bounding box center [444, 598] width 132 height 25
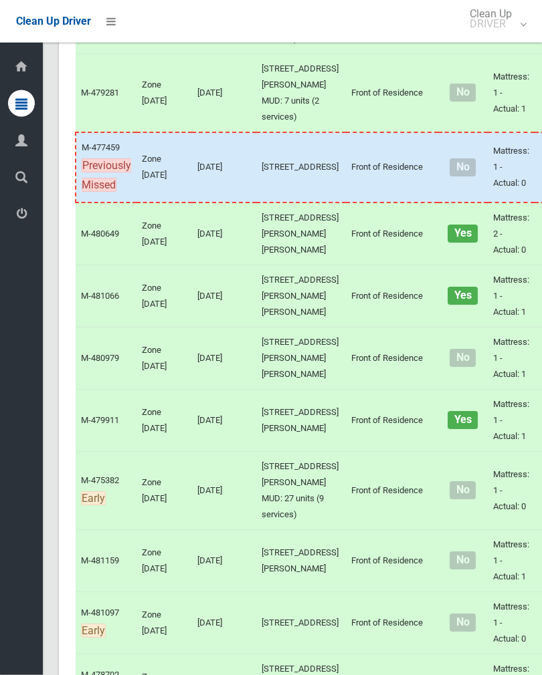
scroll to position [625, 0]
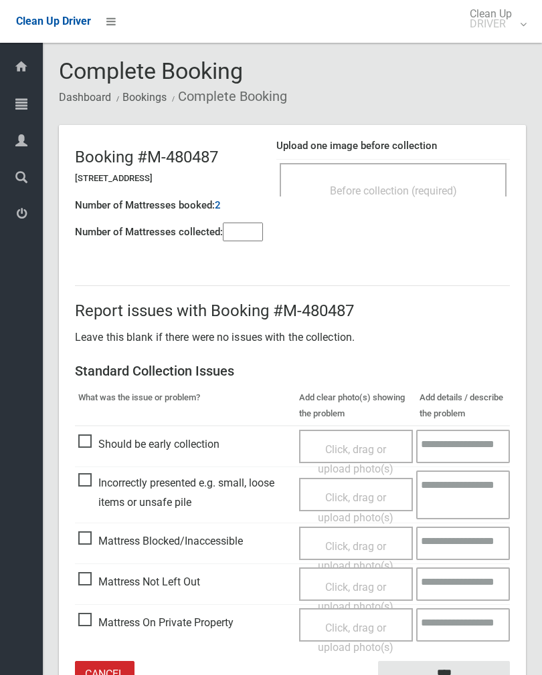
click at [248, 227] on input"] "number" at bounding box center [243, 232] width 40 height 19
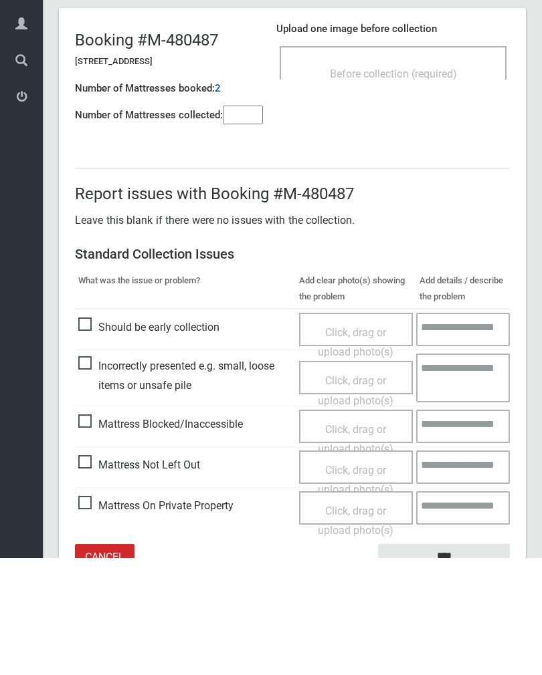
scroll to position [74, 0]
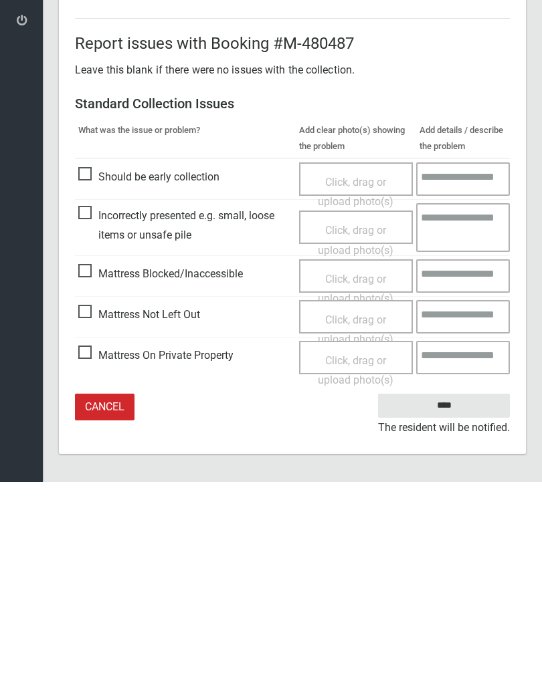
type input"] "*"
click at [91, 498] on span "Mattress Not Left Out" at bounding box center [139, 508] width 122 height 20
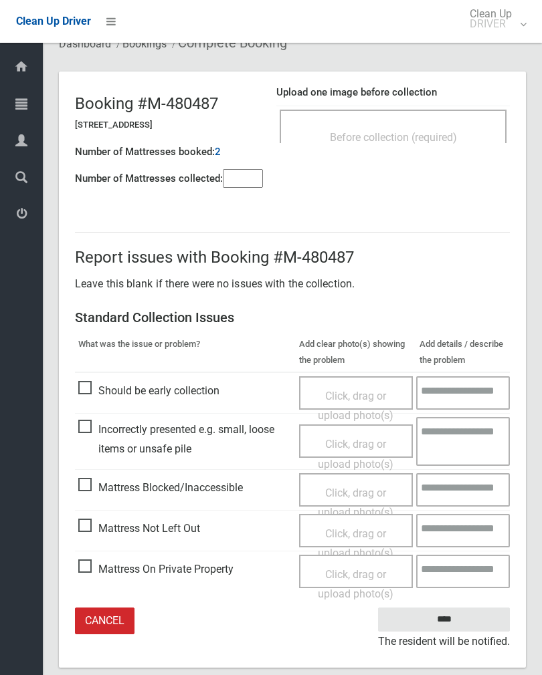
click at [370, 533] on span "Click, drag or upload photo(s)" at bounding box center [356, 543] width 76 height 33
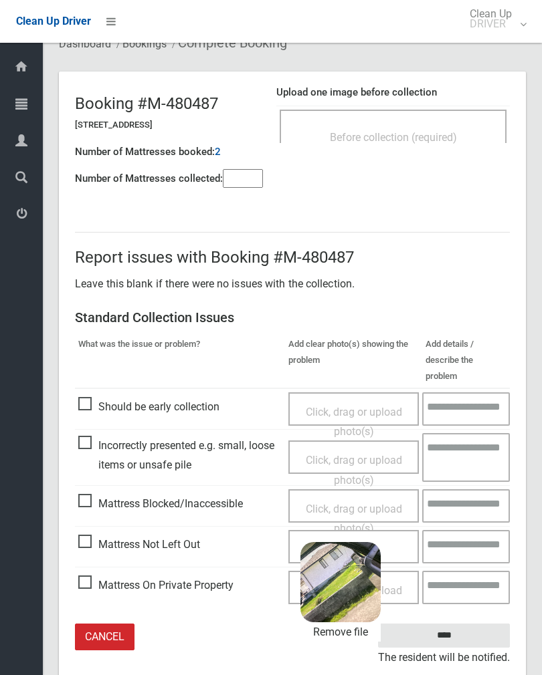
click at [482, 624] on input "****" at bounding box center [444, 636] width 132 height 25
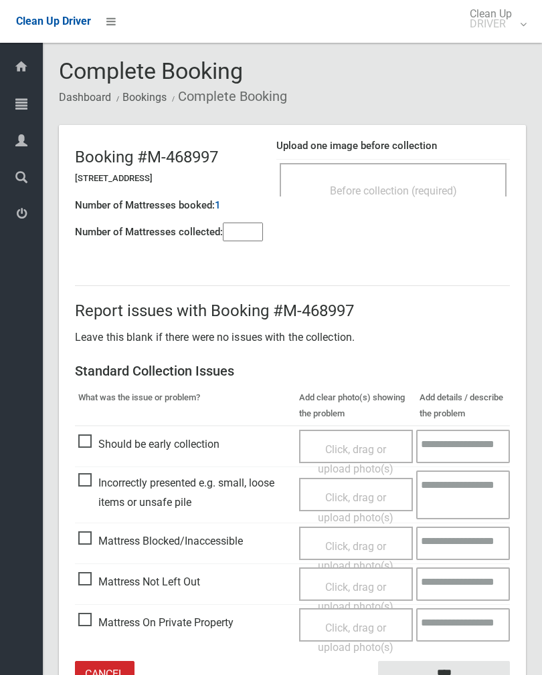
click at [450, 185] on span "Before collection (required)" at bounding box center [393, 191] width 127 height 13
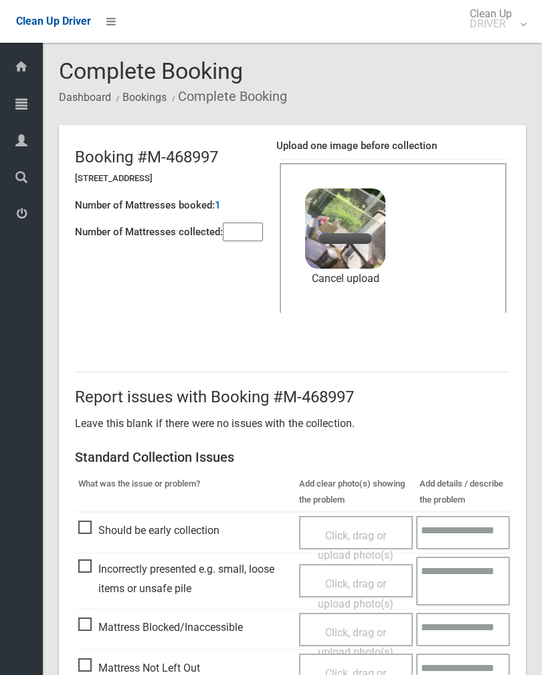
click at [253, 240] on input"] "number" at bounding box center [243, 232] width 40 height 19
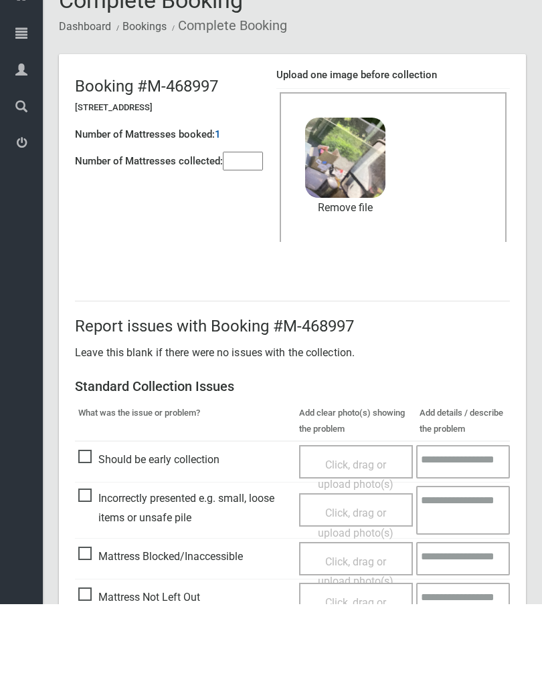
scroll to position [161, 0]
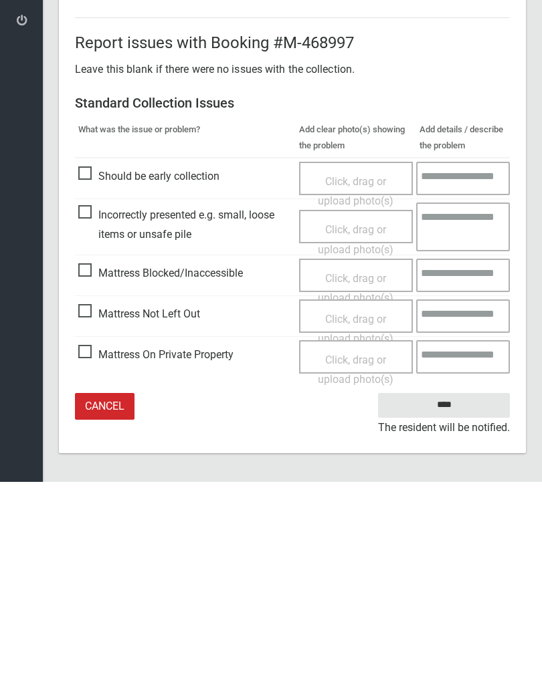
type input"] "*"
click at [467, 586] on input "****" at bounding box center [444, 598] width 132 height 25
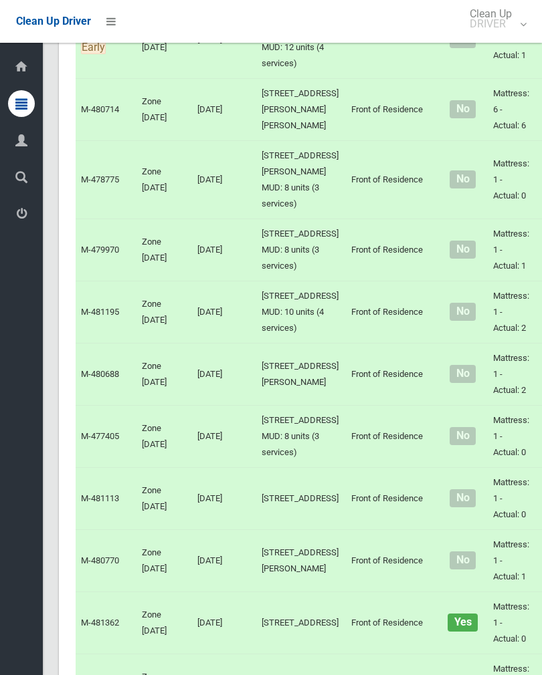
scroll to position [4926, 0]
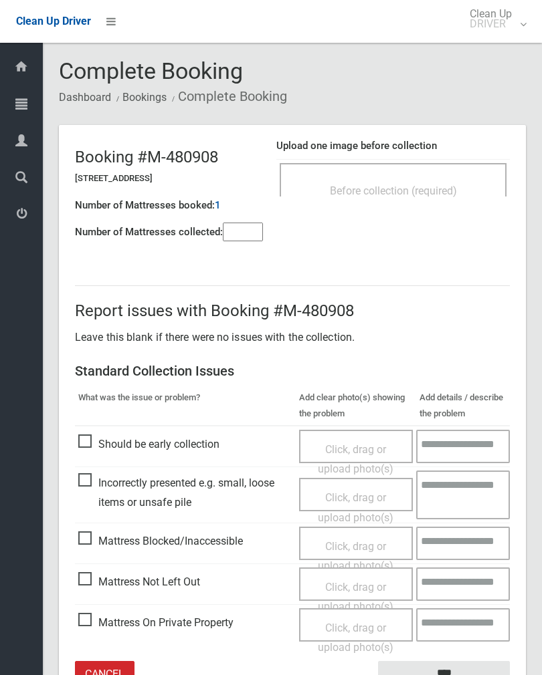
click at [247, 231] on input"] "number" at bounding box center [243, 232] width 40 height 19
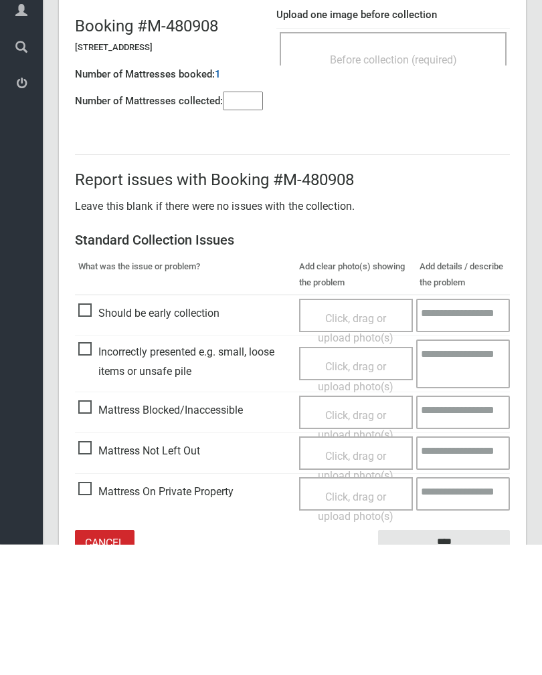
scroll to position [74, 0]
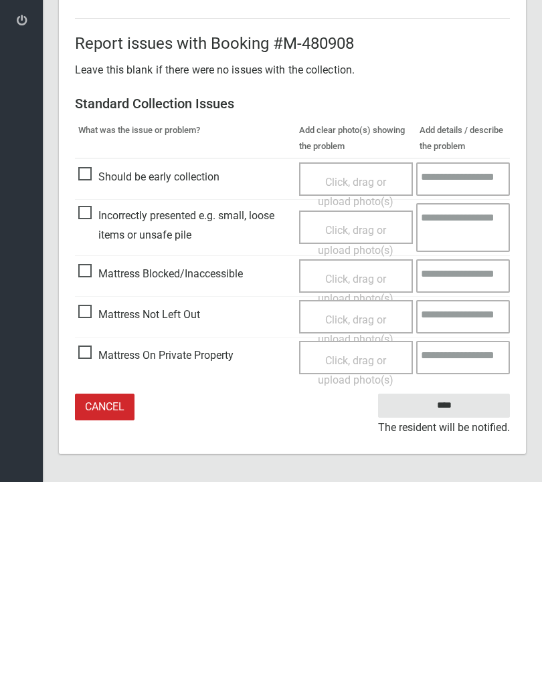
type input"] "*"
click at [91, 498] on span "Mattress Not Left Out" at bounding box center [139, 508] width 122 height 20
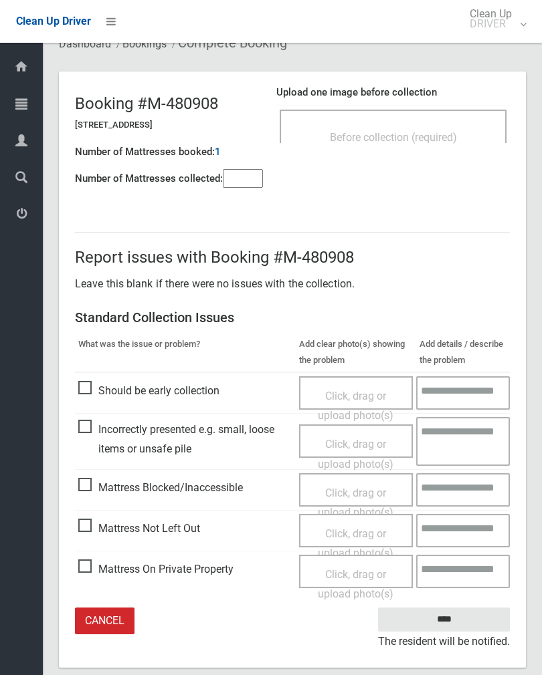
click at [344, 542] on div "Click, drag or upload photo(s)" at bounding box center [356, 543] width 94 height 39
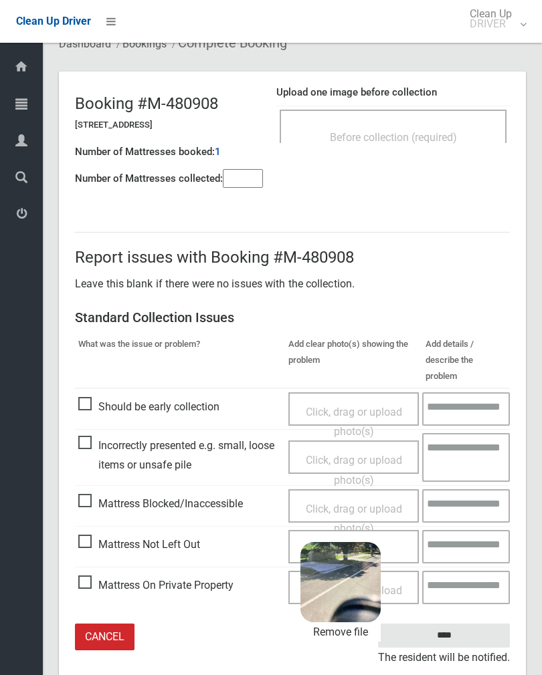
click at [484, 624] on input "****" at bounding box center [444, 636] width 132 height 25
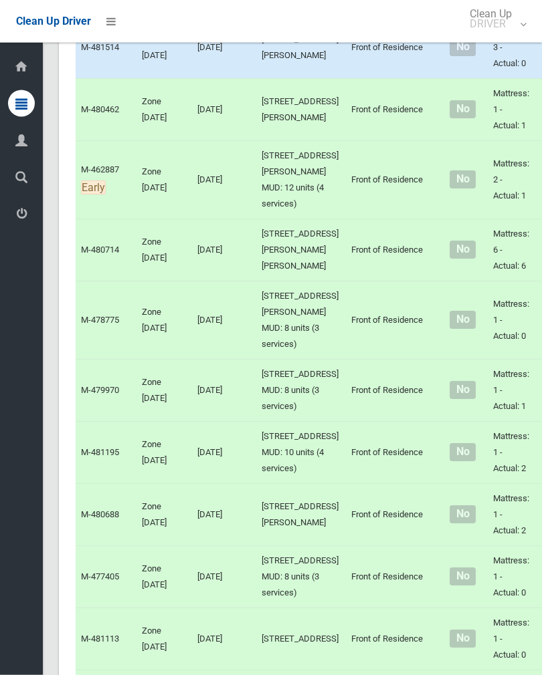
scroll to position [4899, 0]
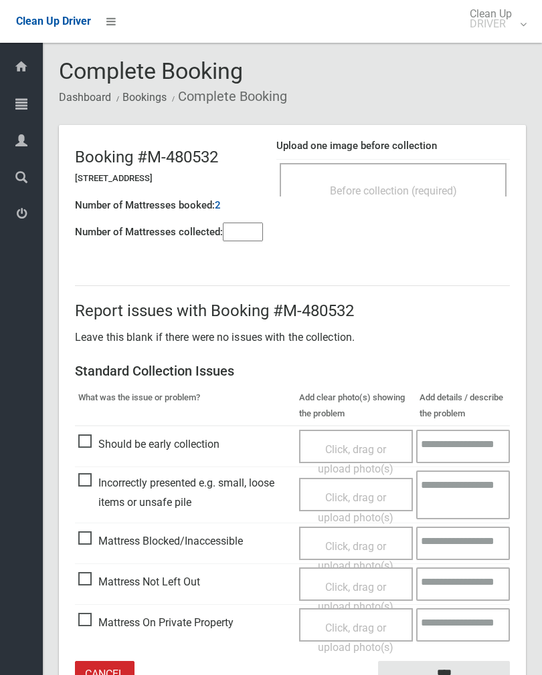
click at [440, 179] on div "Before collection (required)" at bounding box center [392, 190] width 197 height 25
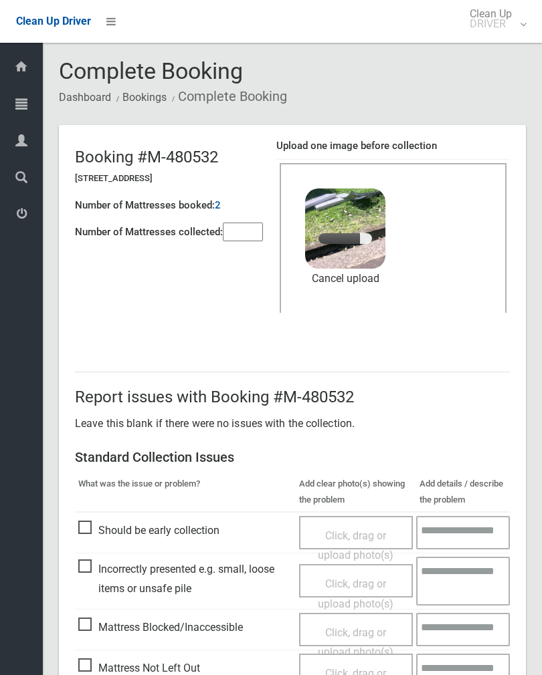
click at [257, 223] on input"] "number" at bounding box center [243, 232] width 40 height 19
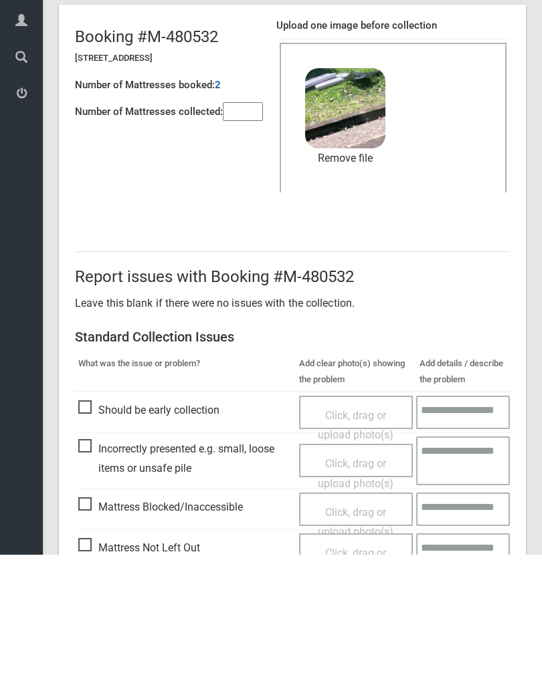
scroll to position [161, 0]
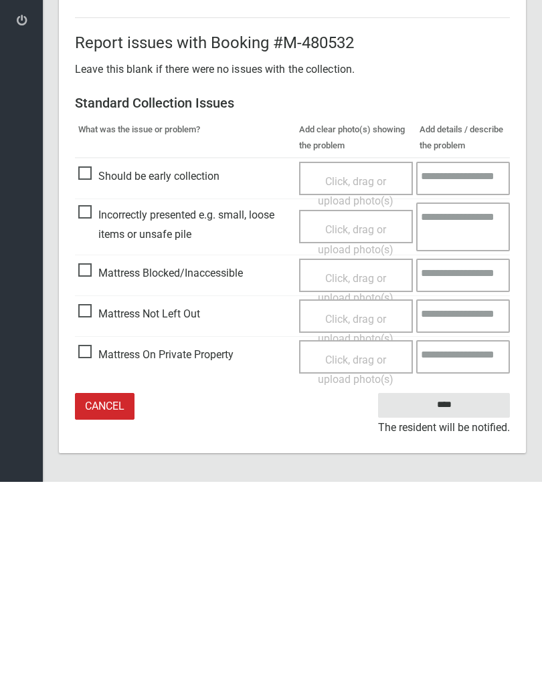
type input"] "*"
click at [458, 586] on input "****" at bounding box center [444, 598] width 132 height 25
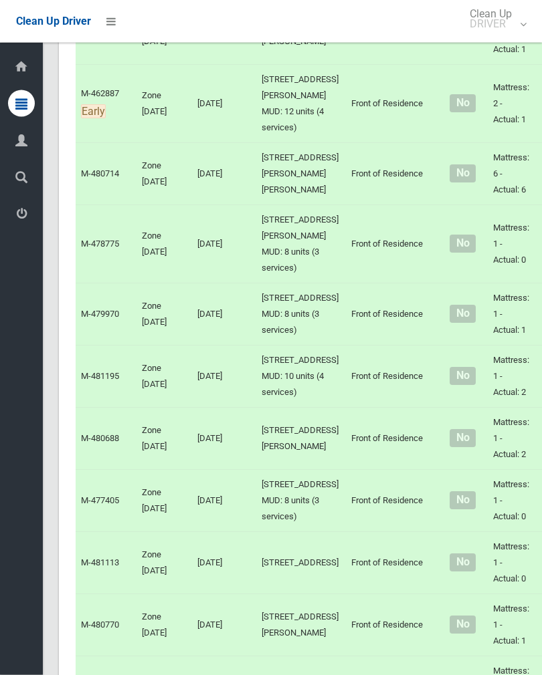
scroll to position [4975, 0]
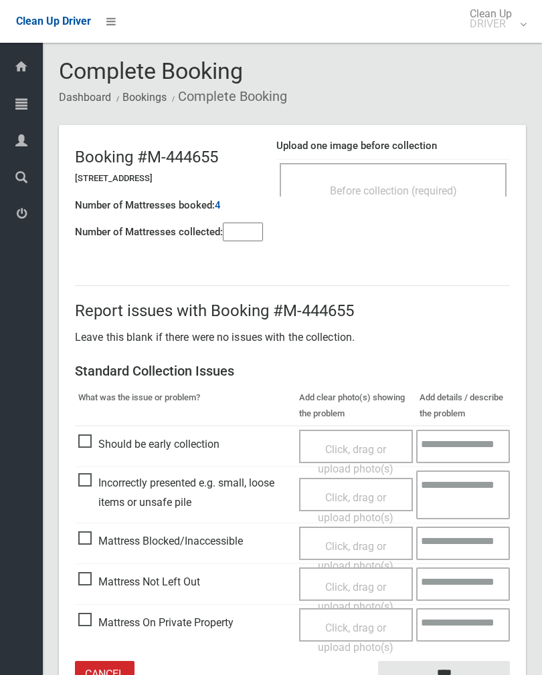
click at [253, 240] on input"] "number" at bounding box center [243, 232] width 40 height 19
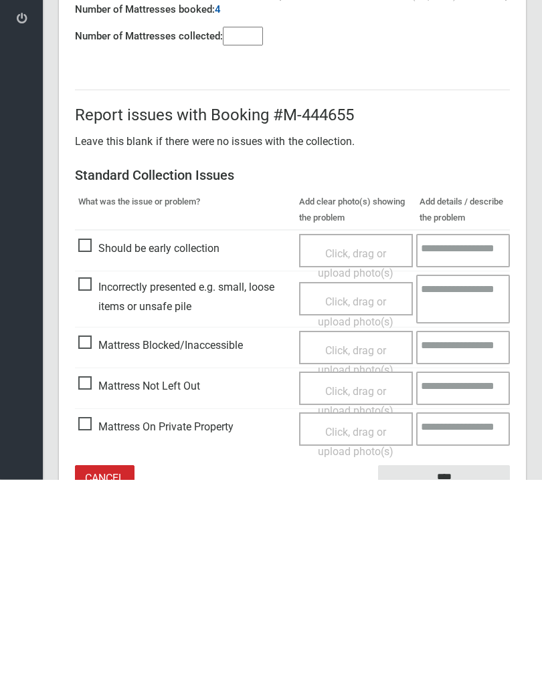
scroll to position [74, 0]
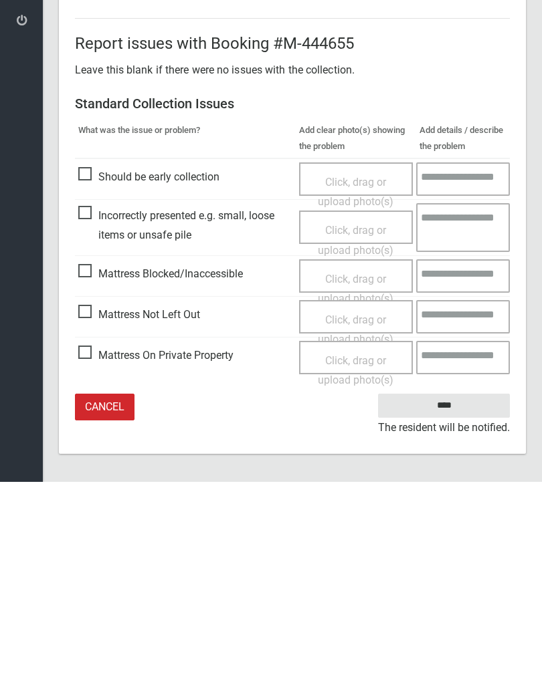
type input"] "*"
click at [98, 498] on span "Mattress Not Left Out" at bounding box center [139, 508] width 122 height 20
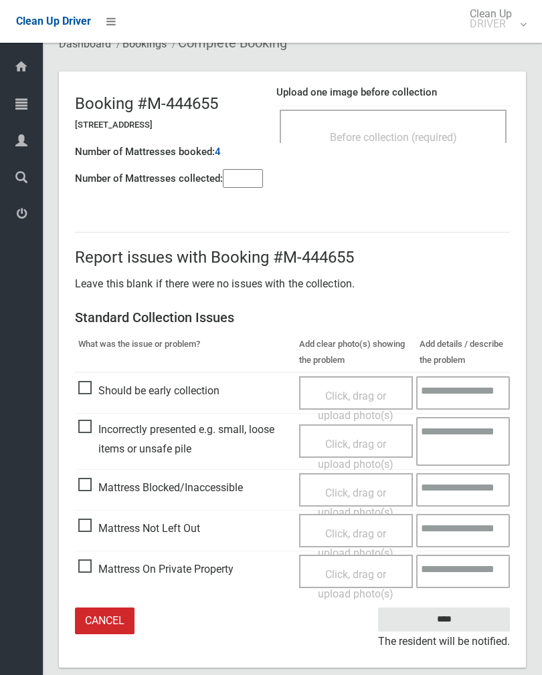
click at [373, 543] on span "Click, drag or upload photo(s)" at bounding box center [356, 543] width 76 height 33
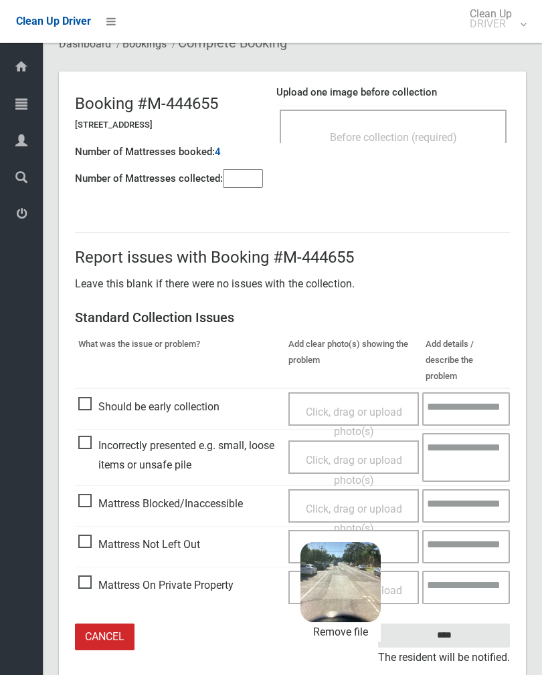
click at [469, 624] on input "****" at bounding box center [444, 636] width 132 height 25
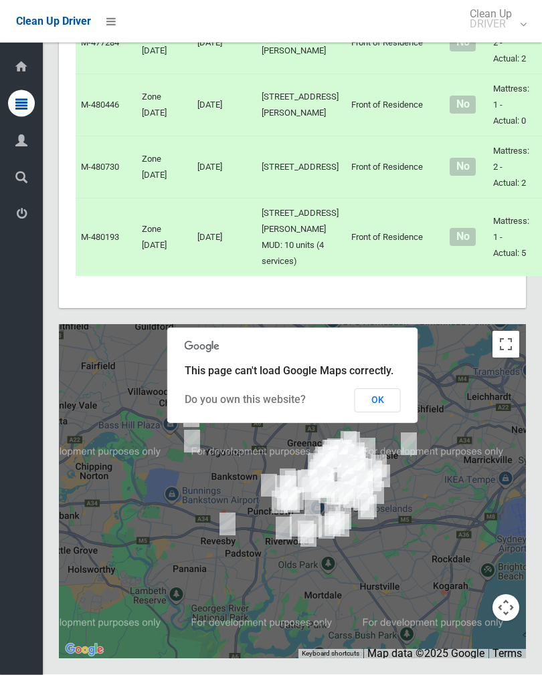
scroll to position [9460, 0]
